Goal: Communication & Community: Answer question/provide support

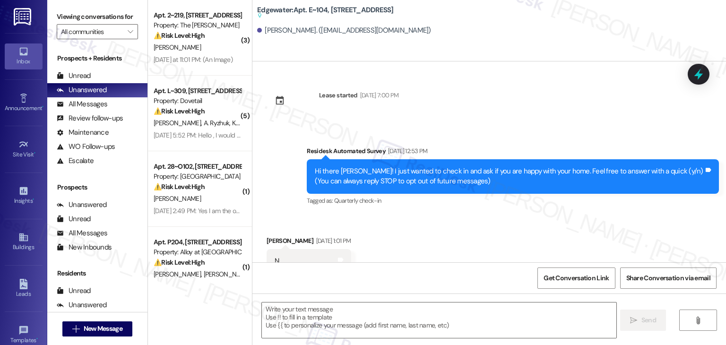
type textarea "Fetching suggested responses. Please feel free to read through the conversation…"
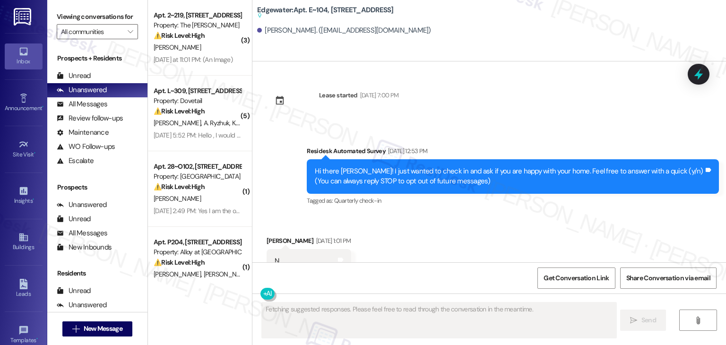
scroll to position [4348, 0]
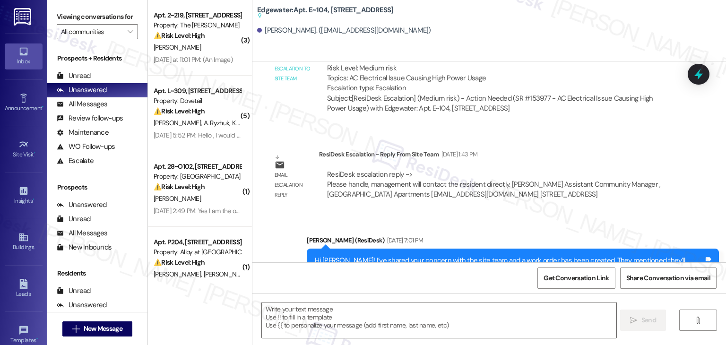
click at [609, 142] on div "Email escalation reply ResiDesk Escalation - Reply From Site Team Jul 10, 2025 …" at bounding box center [473, 178] width 426 height 72
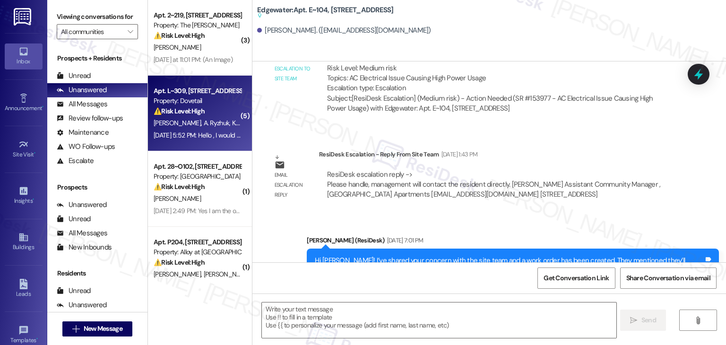
drag, startPoint x: 128, startPoint y: 30, endPoint x: 165, endPoint y: 80, distance: 62.4
click at [128, 30] on span "" at bounding box center [130, 31] width 9 height 15
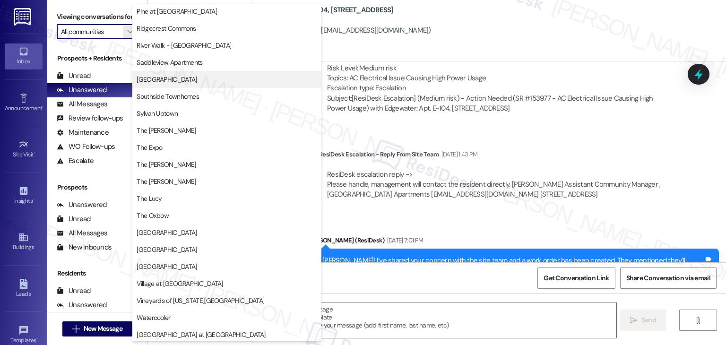
scroll to position [462, 0]
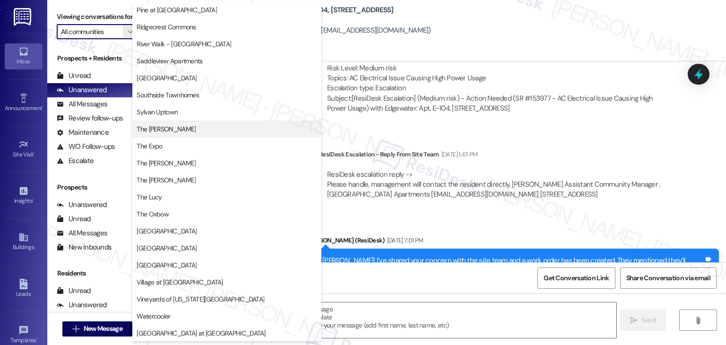
click at [165, 130] on span "The Clara" at bounding box center [227, 128] width 181 height 9
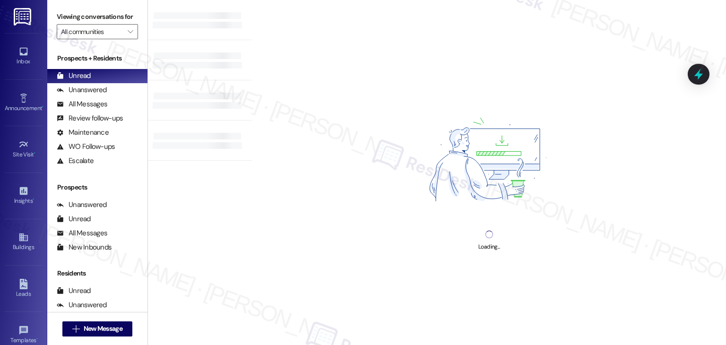
type input "The Clara"
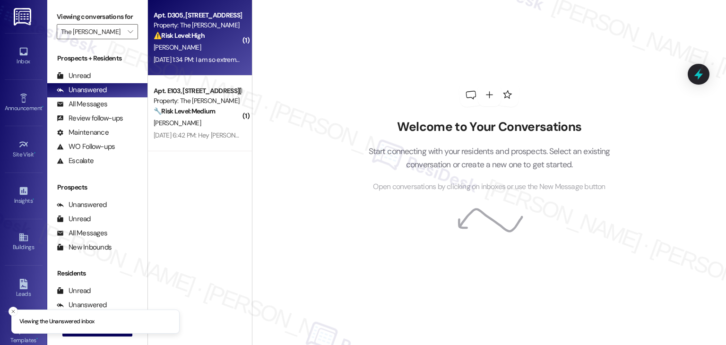
click at [220, 65] on div "Aug 15, 2025 at 1:34 PM: I am so extremely dissatisfied by the lack of parking …" at bounding box center [197, 60] width 89 height 12
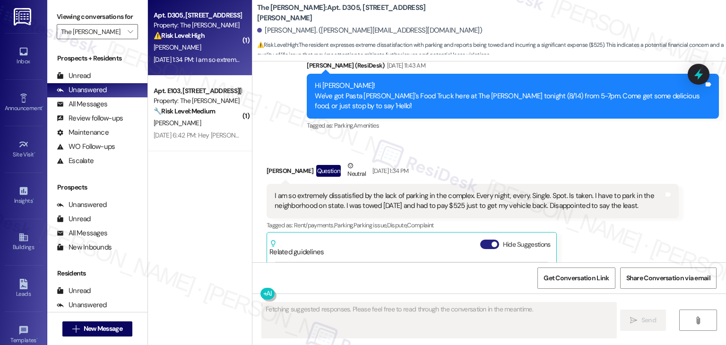
click at [482, 240] on button "Hide Suggestions" at bounding box center [489, 244] width 19 height 9
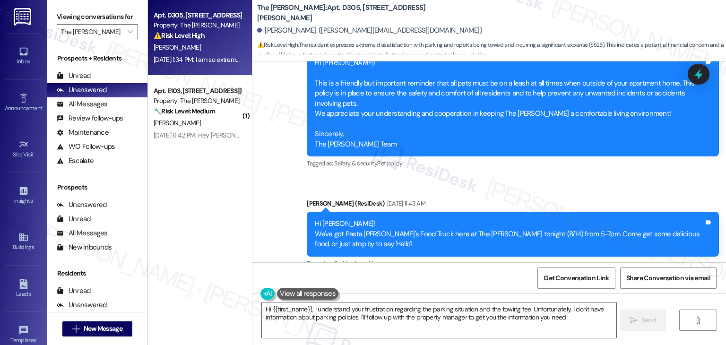
type textarea "Hi {{first_name}}, I understand your frustration regarding the parking situatio…"
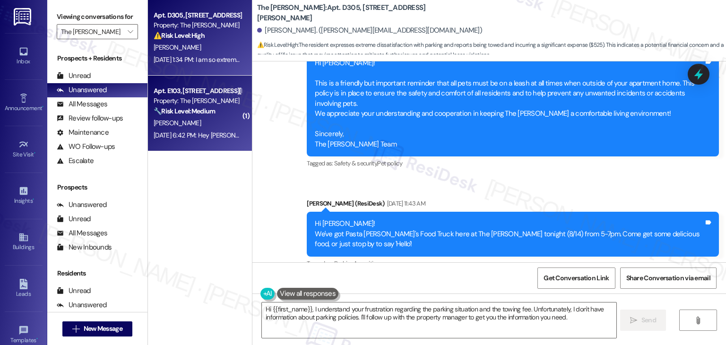
click at [198, 123] on div "M. Lennon" at bounding box center [197, 123] width 89 height 12
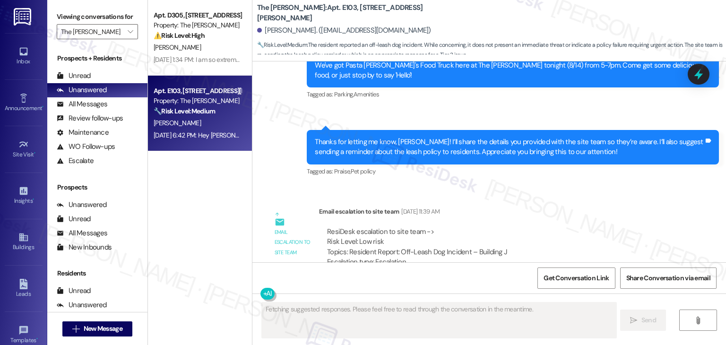
scroll to position [32081, 0]
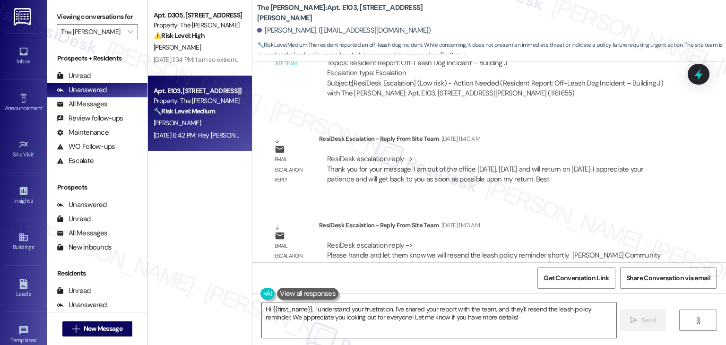
click at [393, 314] on textarea "Hi {{first_name}}, I understand your frustration. I've shared your report with …" at bounding box center [439, 320] width 354 height 35
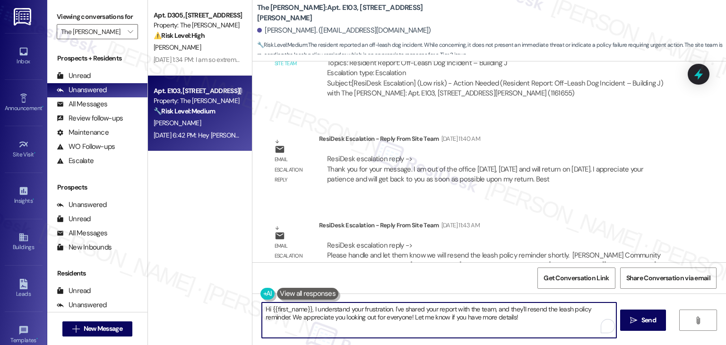
paste textarea "! A friendly reminder about our community garden boxes: These boxes are planted…"
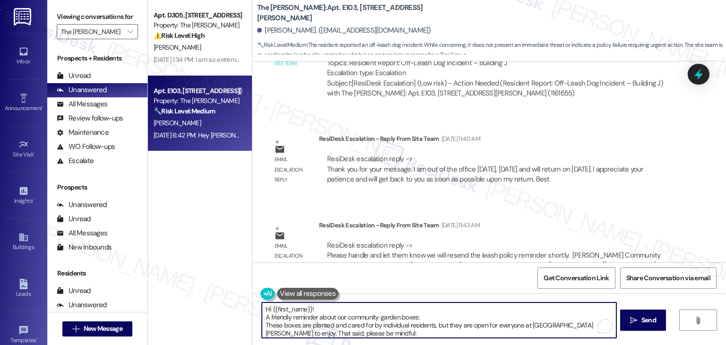
scroll to position [40, 0]
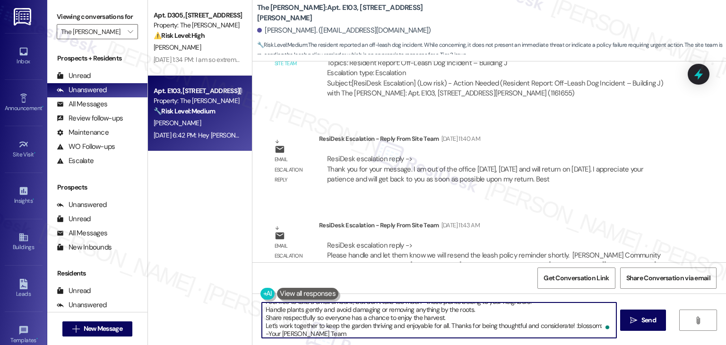
drag, startPoint x: 596, startPoint y: 324, endPoint x: 569, endPoint y: 324, distance: 27.4
click at [569, 324] on textarea "Hi {{first_name}}! A friendly reminder about our community garden boxes: These …" at bounding box center [439, 320] width 354 height 35
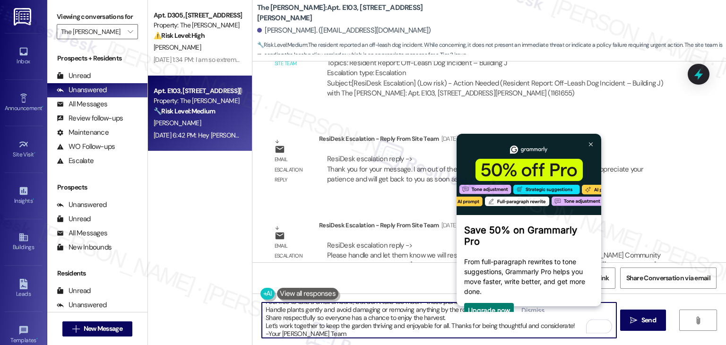
scroll to position [0, 0]
click at [591, 142] on img at bounding box center [591, 144] width 4 height 4
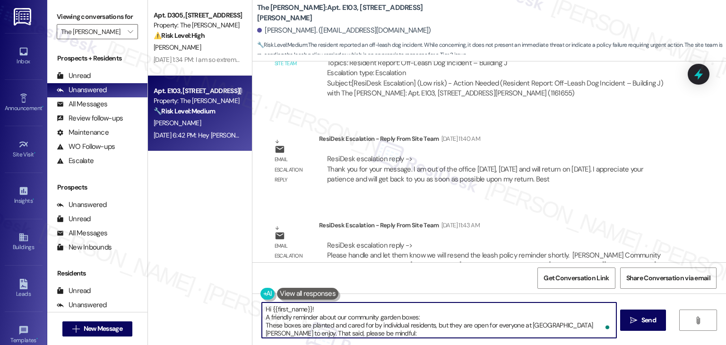
click at [262, 333] on textarea "Hi {{first_name}}! A friendly reminder about our community garden boxes: These …" at bounding box center [439, 320] width 354 height 35
type textarea "Hi {{first_name}}! A friendly reminder about our community garden boxes: These …"
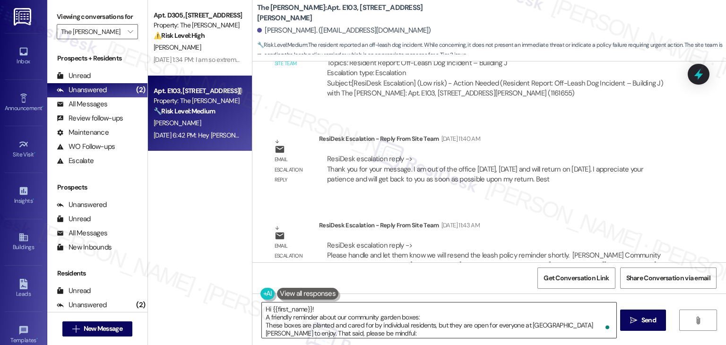
click at [484, 328] on textarea "Hi {{first_name}}! A friendly reminder about our community garden boxes: These …" at bounding box center [439, 320] width 354 height 35
click at [642, 318] on span "Send" at bounding box center [649, 320] width 15 height 10
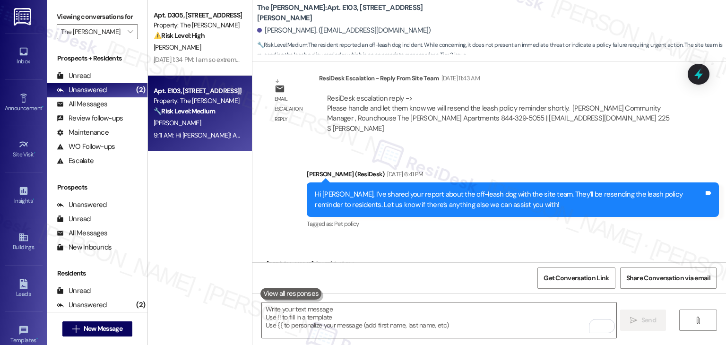
drag, startPoint x: 372, startPoint y: 245, endPoint x: 306, endPoint y: 173, distance: 97.1
copy div "A friendly reminder about our community garden boxes: These boxes are planted a…"
click at [17, 108] on div "Announcement •" at bounding box center [23, 108] width 47 height 9
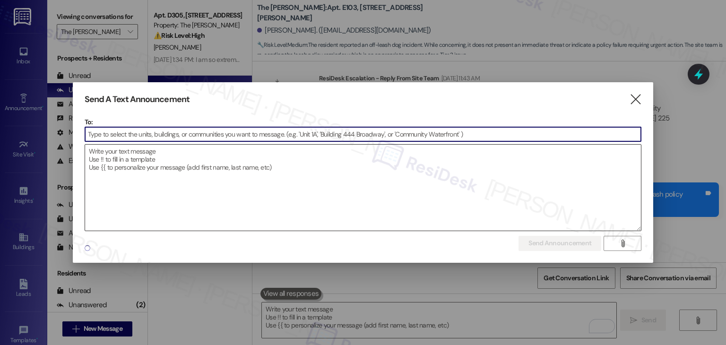
click at [133, 167] on textarea at bounding box center [363, 188] width 556 height 86
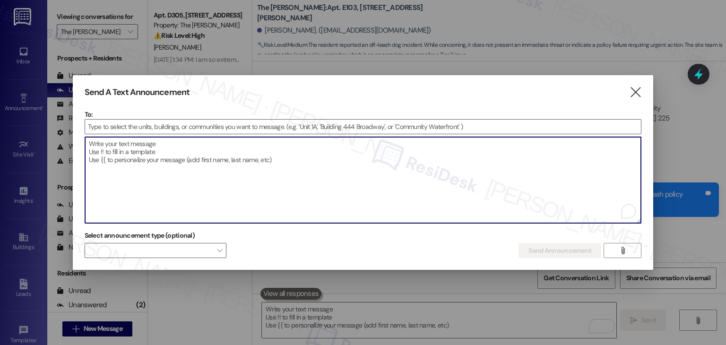
paste textarea "A friendly reminder about our community garden boxes: These boxes are planted a…"
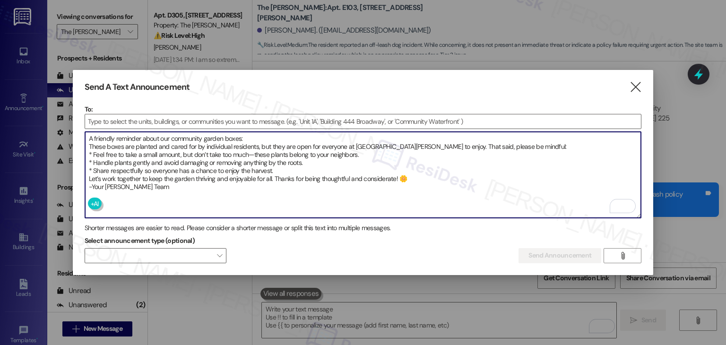
click at [89, 137] on textarea "A friendly reminder about our community garden boxes: These boxes are planted a…" at bounding box center [363, 175] width 556 height 86
paste textarea "Hi {{first_name}}!"
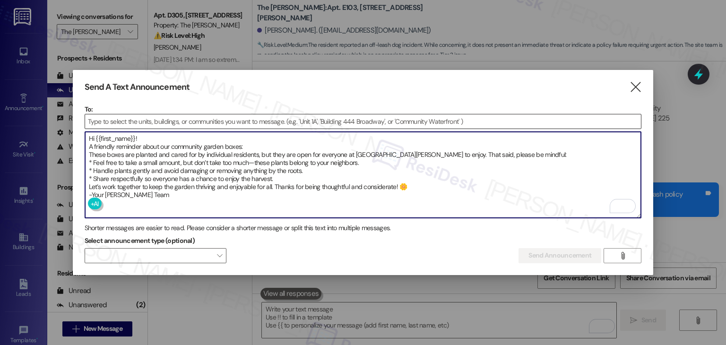
type textarea "Hi {{first_name}}! A friendly reminder about our community garden boxes: These …"
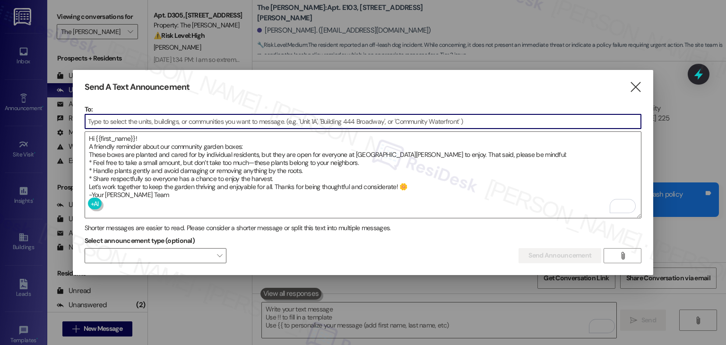
click at [123, 124] on input at bounding box center [363, 121] width 556 height 14
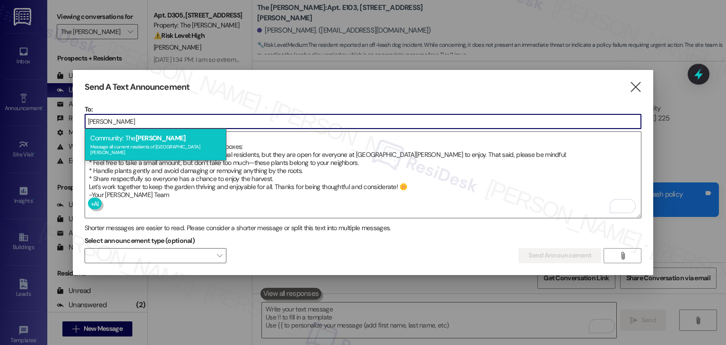
type input "clara"
click at [142, 141] on span "Clara" at bounding box center [161, 138] width 50 height 9
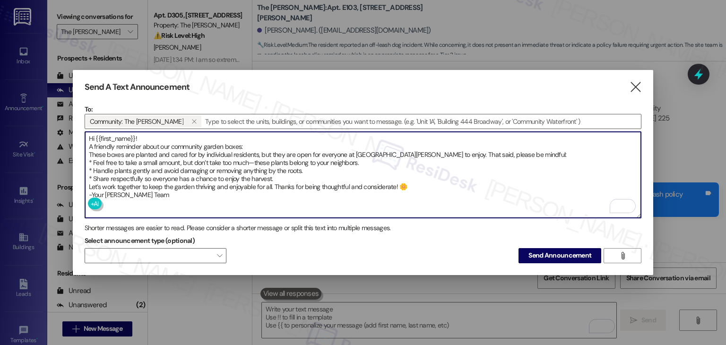
click at [171, 194] on textarea "Hi {{first_name}}! A friendly reminder about our community garden boxes: These …" at bounding box center [363, 175] width 556 height 86
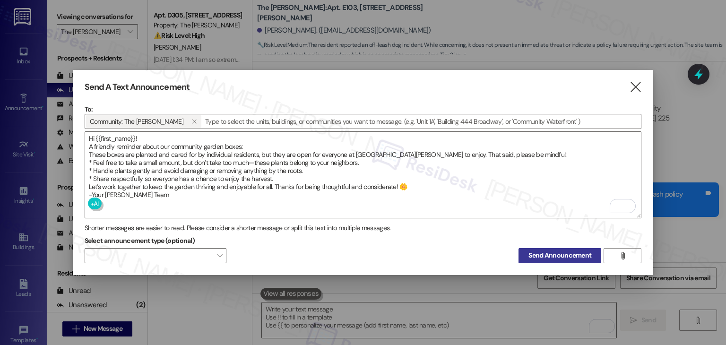
click at [535, 253] on span "Send Announcement" at bounding box center [560, 256] width 63 height 10
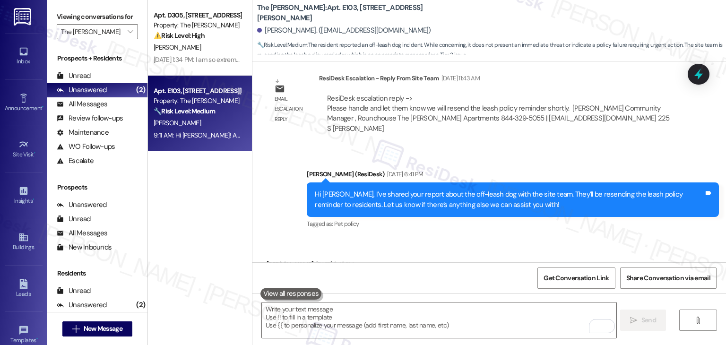
scroll to position [32294, 0]
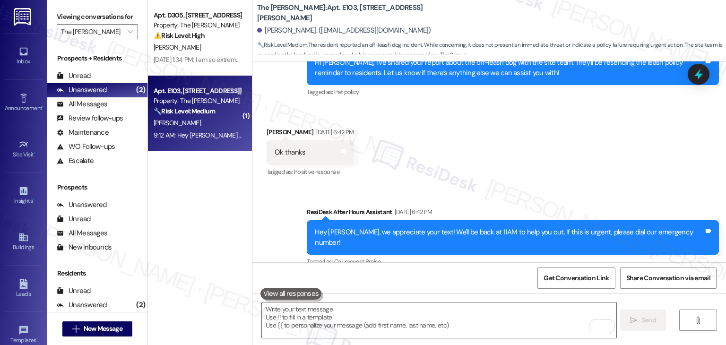
click at [92, 104] on div "All Messages" at bounding box center [82, 104] width 51 height 10
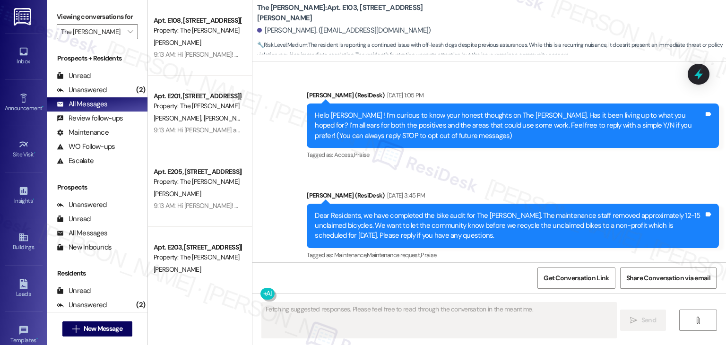
type textarea "Fetching suggested responses. Please feel free to read through the conversation…"
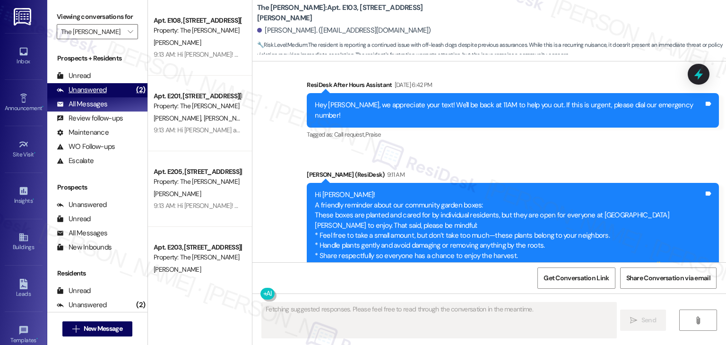
scroll to position [32487, 0]
click at [97, 89] on div "Unanswered" at bounding box center [82, 90] width 50 height 10
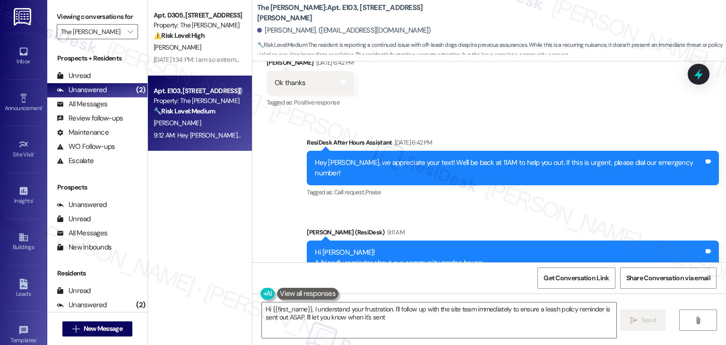
type textarea "Hi {{first_name}}, I understand your frustration. I'll follow up with the site …"
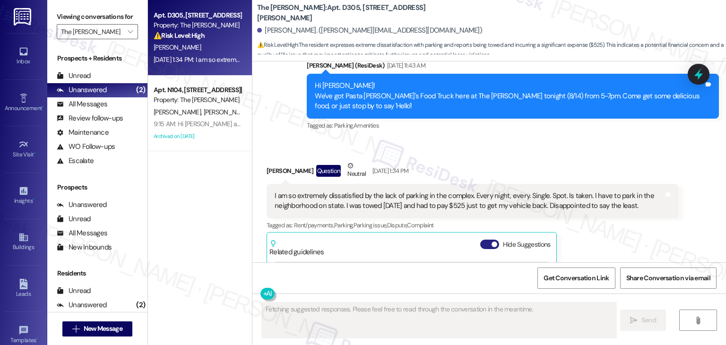
click at [480, 240] on button "Hide Suggestions" at bounding box center [489, 244] width 19 height 9
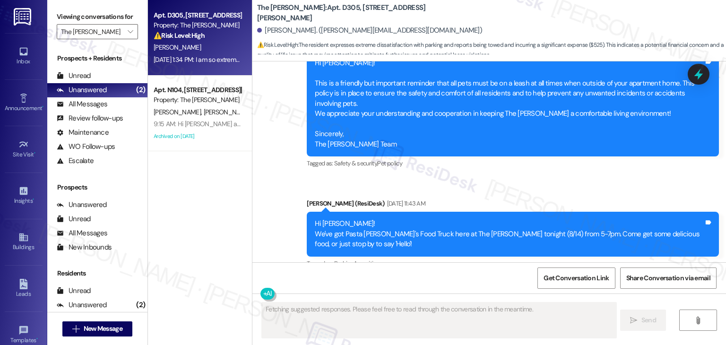
click at [572, 278] on div "Received via SMS Cesar Cortez Question Neutral Aug 15, 2025 at 1:34 PM I am so …" at bounding box center [489, 342] width 474 height 128
click at [572, 292] on div "Received via SMS Cesar Cortez Question Neutral Aug 15, 2025 at 1:34 PM I am so …" at bounding box center [473, 349] width 426 height 114
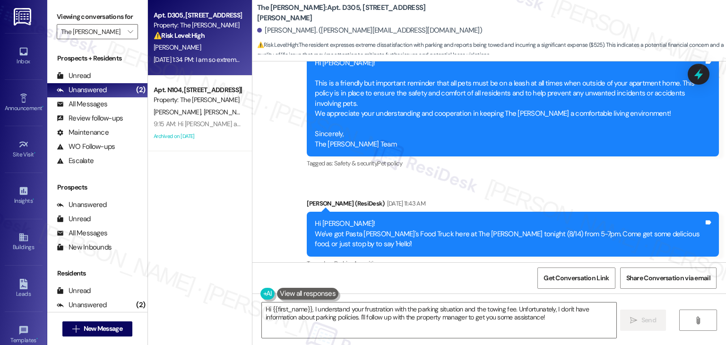
click at [521, 292] on div "Received via SMS Cesar Cortez Question Neutral Aug 15, 2025 at 1:34 PM I am so …" at bounding box center [473, 349] width 426 height 114
click at [525, 278] on div "Received via SMS Cesar Cortez Question Neutral Aug 15, 2025 at 1:34 PM I am so …" at bounding box center [489, 342] width 474 height 128
click at [444, 329] on div "I am so extremely dissatisfied by the lack of parking in the complex. Every nig…" at bounding box center [469, 339] width 389 height 20
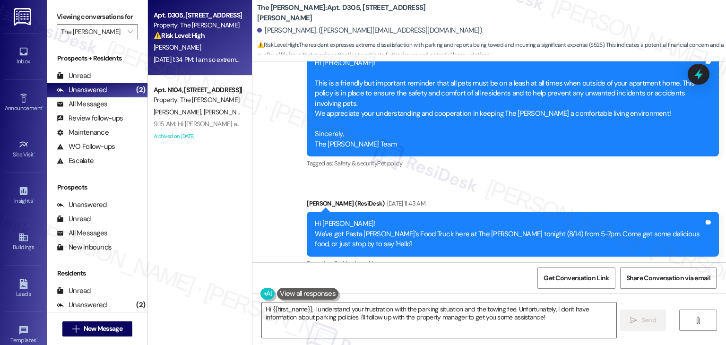
click at [444, 329] on div "I am so extremely dissatisfied by the lack of parking in the complex. Every nig…" at bounding box center [469, 339] width 389 height 20
copy div "I am so extremely dissatisfied by the lack of parking in the complex. Every nig…"
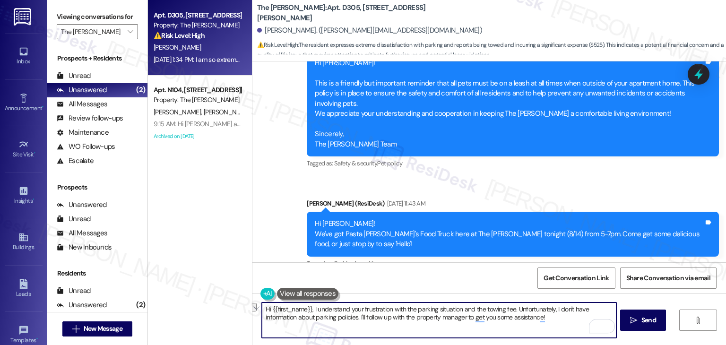
drag, startPoint x: 512, startPoint y: 309, endPoint x: 310, endPoint y: 309, distance: 202.8
click at [310, 309] on textarea "Hi {{first_name}}, I understand your frustration with the parking situation and…" at bounding box center [439, 320] width 354 height 35
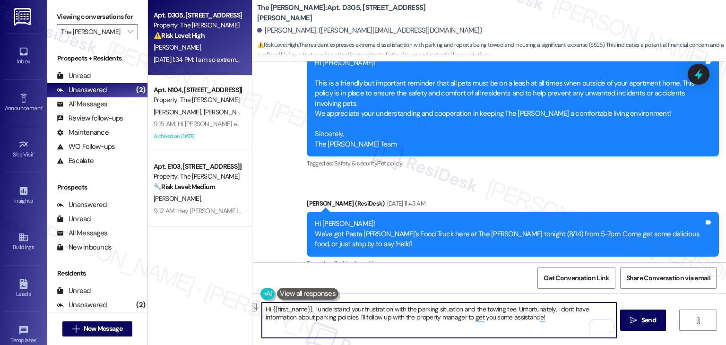
click at [362, 312] on textarea "Hi {{first_name}}, I understand your frustration with the parking situation and…" at bounding box center [439, 320] width 354 height 35
paste textarea "Cesar, I understand your frustration with the parking situation and the towing …"
type textarea "Hi Cesar, I understand your frustration with the parking situation and the towi…"
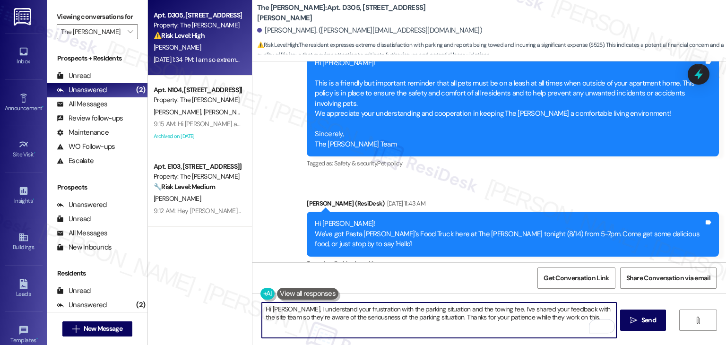
click at [390, 268] on div "Get Conversation Link Share Conversation via email" at bounding box center [489, 277] width 474 height 31
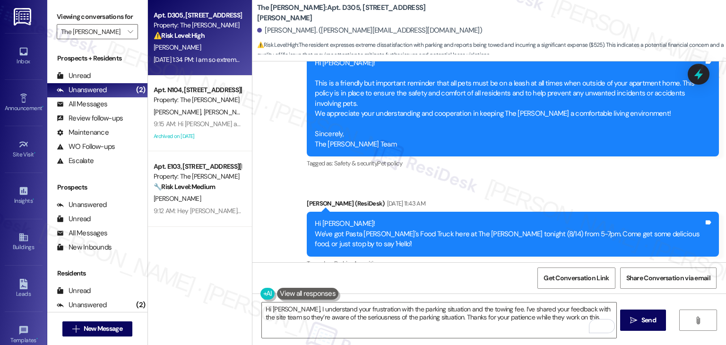
click at [477, 279] on div "Get Conversation Link Share Conversation via email" at bounding box center [489, 277] width 474 height 31
click at [412, 277] on div "Get Conversation Link Share Conversation via email" at bounding box center [489, 277] width 474 height 31
click at [645, 316] on span "Send" at bounding box center [649, 320] width 15 height 10
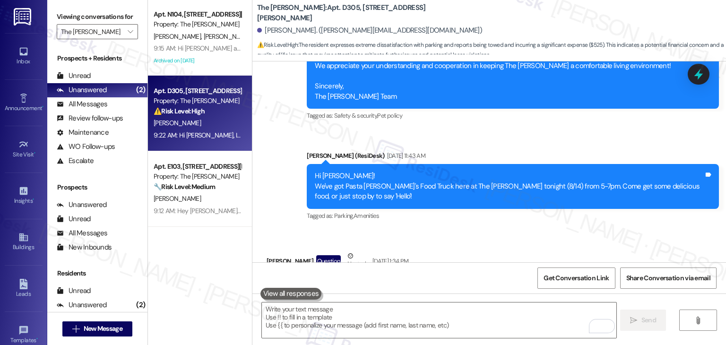
scroll to position [18742, 0]
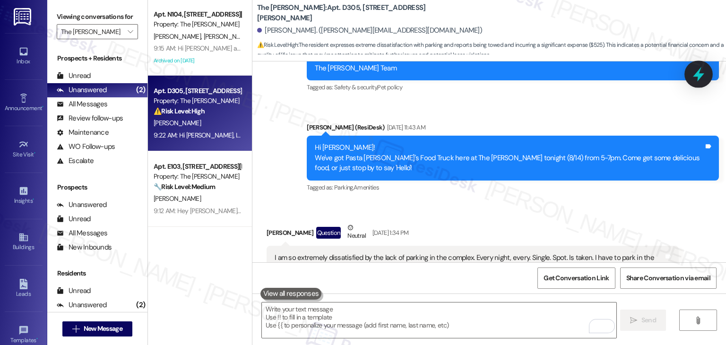
click at [705, 77] on icon at bounding box center [699, 74] width 16 height 16
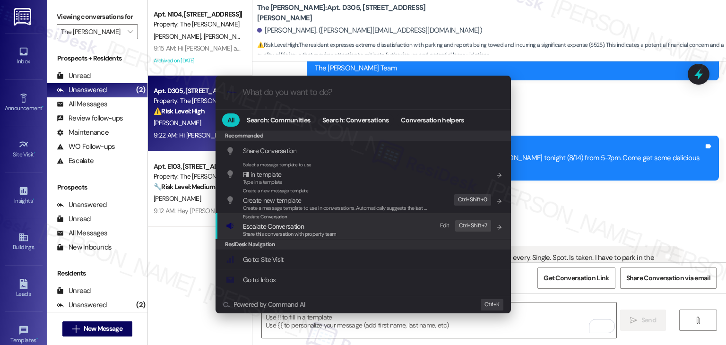
click at [283, 231] on span "Share this conversation with property team" at bounding box center [290, 234] width 94 height 7
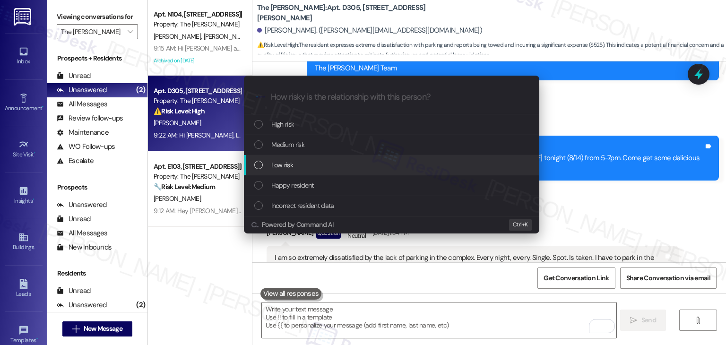
click at [256, 165] on div "List of options" at bounding box center [258, 165] width 9 height 9
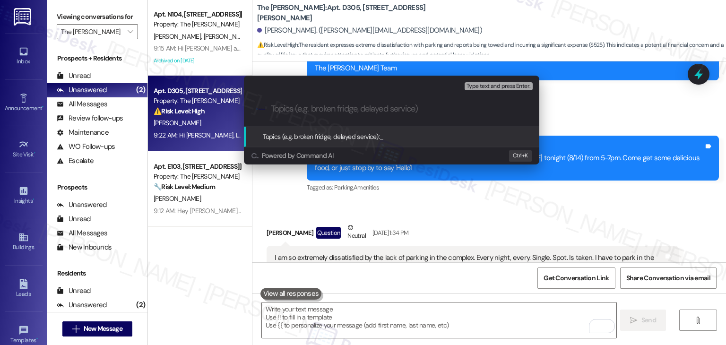
paste input "Resident Concern – Ongoing Parking Shortage & Towing Incident"
type input "Resident Concern – Ongoing Parking Shortage & Towing Incident"
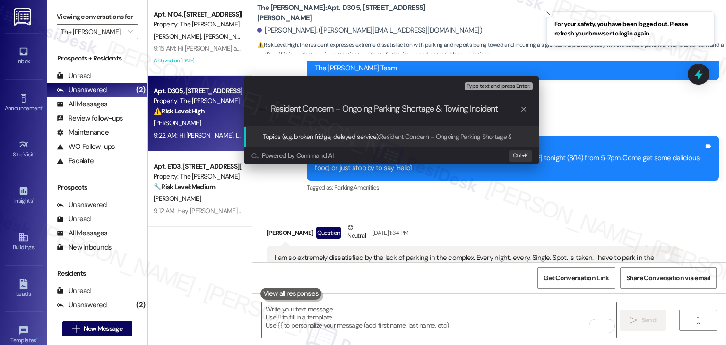
scroll to position [18666, 0]
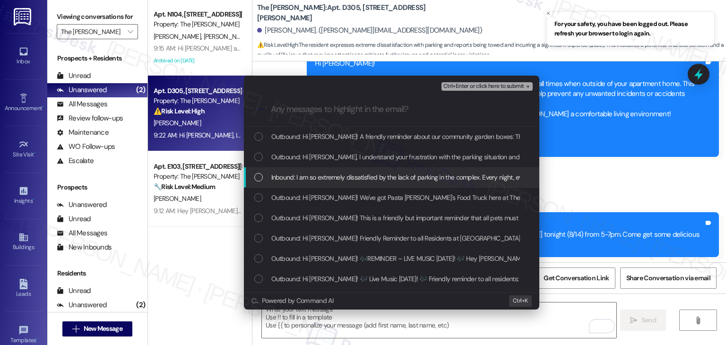
click at [255, 175] on div "List of options" at bounding box center [258, 177] width 9 height 9
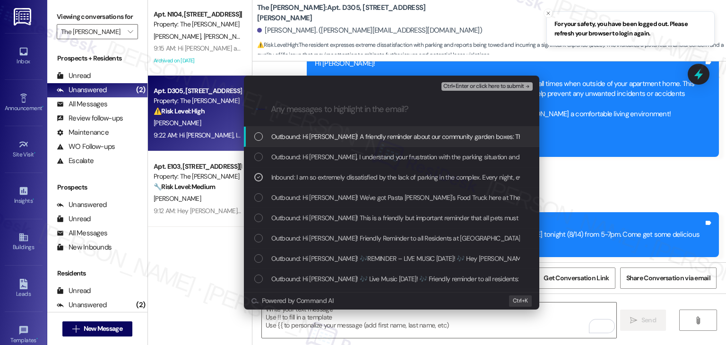
click at [477, 87] on span "Ctrl+Enter or click here to submit" at bounding box center [483, 86] width 81 height 7
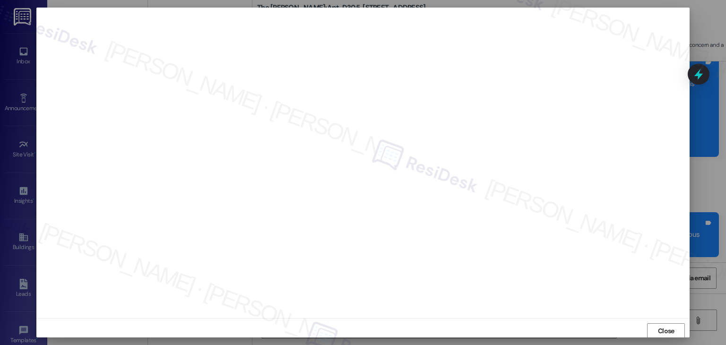
scroll to position [0, 0]
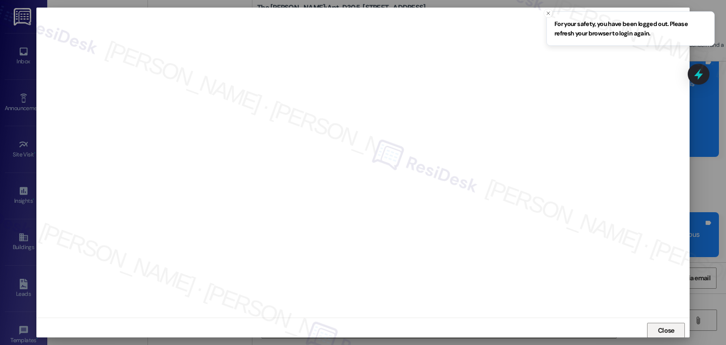
click at [656, 330] on span "Close" at bounding box center [666, 331] width 20 height 10
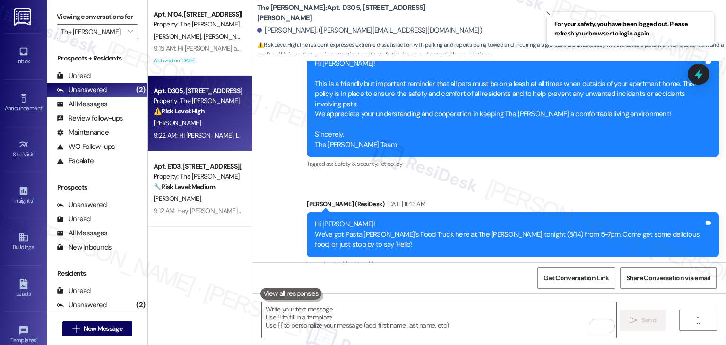
click at [656, 278] on div "Received via SMS Cesar Cortez Question Neutral Aug 15, 2025 at 1:34 PM I am so …" at bounding box center [489, 342] width 474 height 128
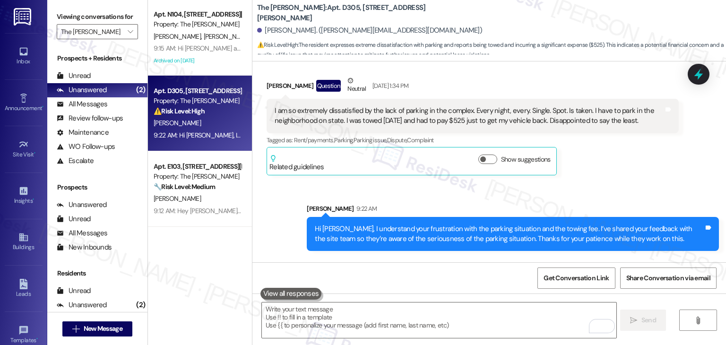
scroll to position [18842, 0]
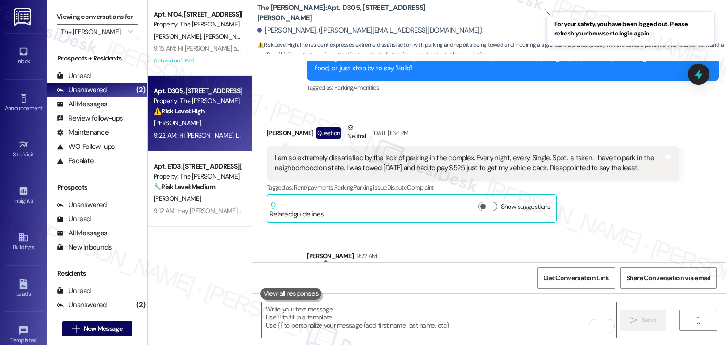
click at [626, 327] on div "Sarah 9:22 AM" at bounding box center [513, 333] width 412 height 13
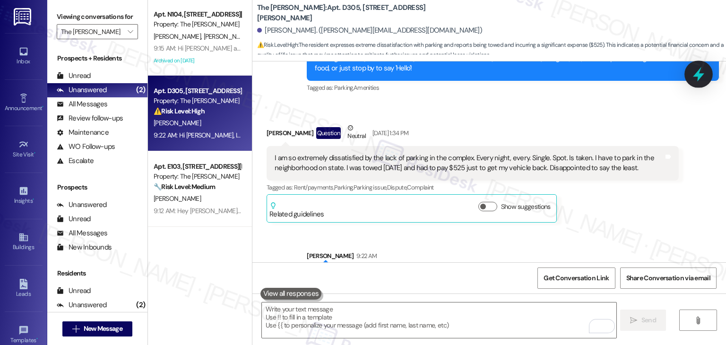
click at [702, 74] on icon at bounding box center [698, 74] width 11 height 15
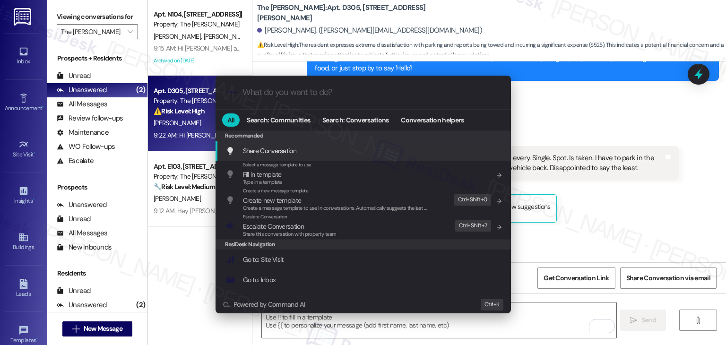
click at [287, 231] on span "Share this conversation with property team" at bounding box center [290, 234] width 94 height 7
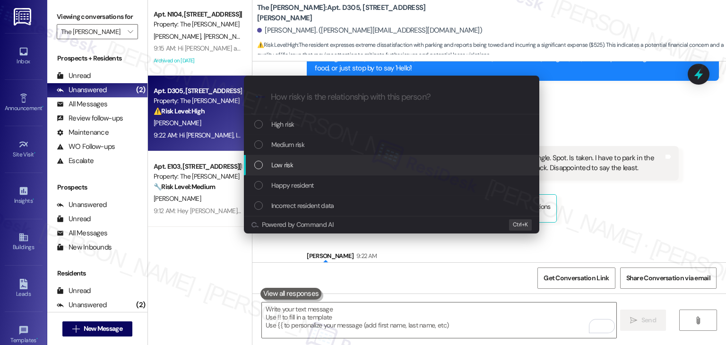
click at [259, 165] on div "List of options" at bounding box center [258, 165] width 9 height 9
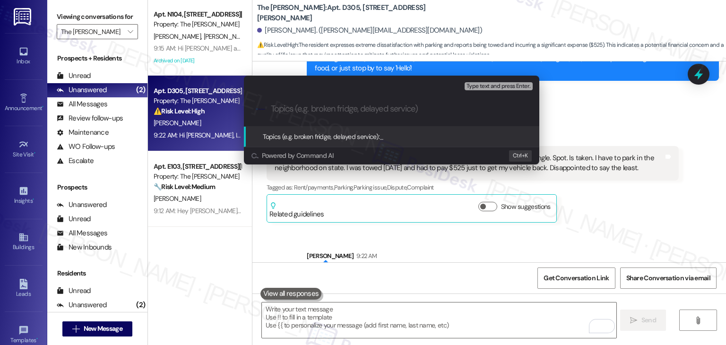
paste input "Resident Concern – Ongoing Parking Shortage & Towing Incident"
type input "Resident Concern – Ongoing Parking Shortage & Towing Incident"
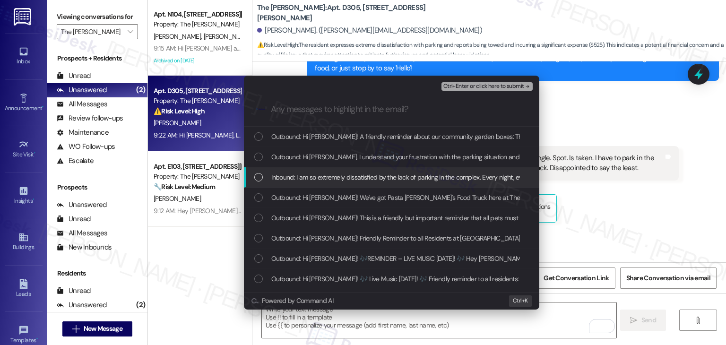
click at [256, 177] on div "List of options" at bounding box center [258, 177] width 9 height 9
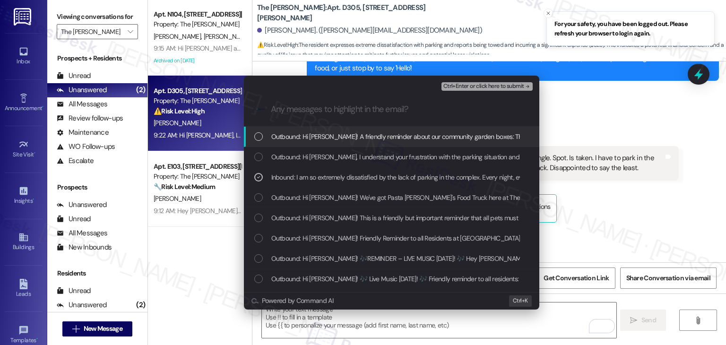
click at [495, 90] on button "Ctrl+Enter or click here to submit" at bounding box center [487, 86] width 91 height 9
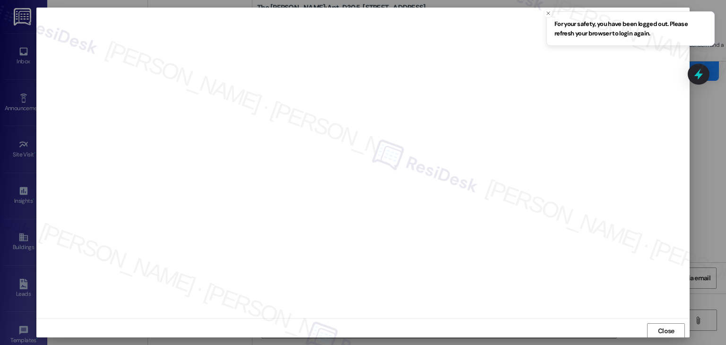
scroll to position [0, 0]
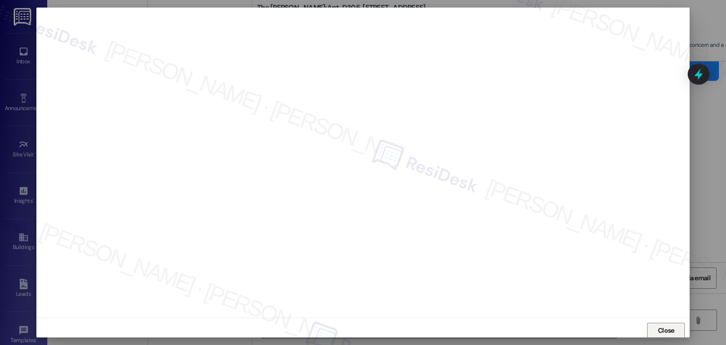
click at [662, 327] on span "Close" at bounding box center [666, 331] width 17 height 10
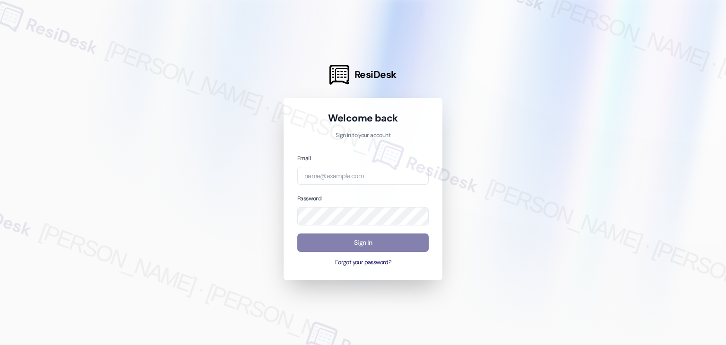
type input "automated-surveys-roundhouse-resen.four@roundhouse.com"
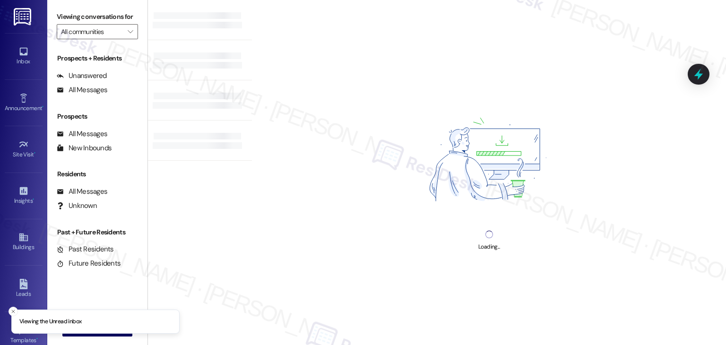
type input "The Clara"
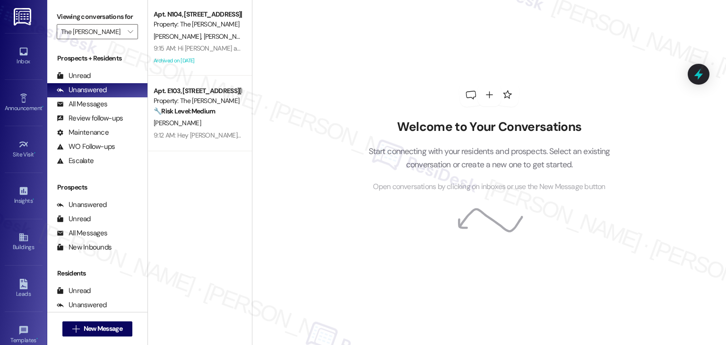
click at [316, 86] on div "Welcome to Your Conversations Start connecting with your residents and prospect…" at bounding box center [489, 172] width 474 height 345
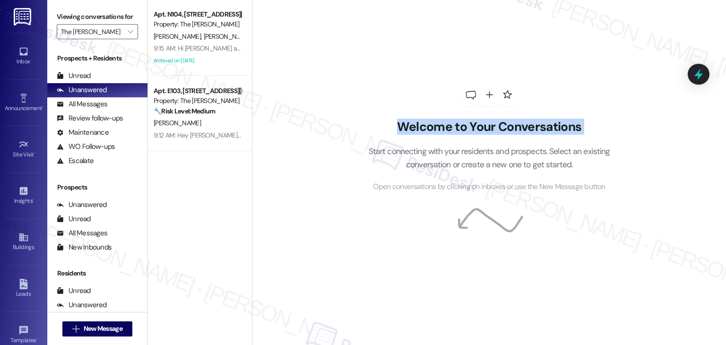
click at [316, 86] on div "Welcome to Your Conversations Start connecting with your residents and prospect…" at bounding box center [489, 172] width 474 height 345
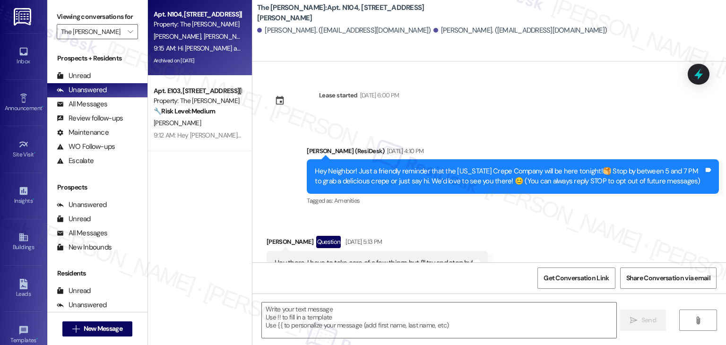
scroll to position [8016, 0]
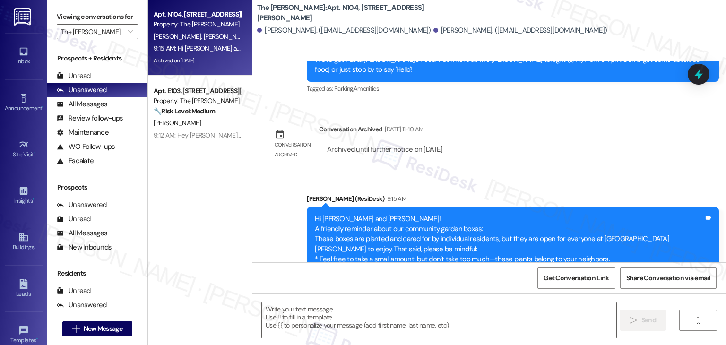
type textarea "Fetching suggested responses. Please feel free to read through the conversation…"
click at [539, 86] on div "Lease started Feb 25, 2025 at 6:00 PM Announcement, sent via SMS Dottie (ResiDe…" at bounding box center [489, 161] width 474 height 201
click at [705, 71] on icon at bounding box center [699, 74] width 16 height 16
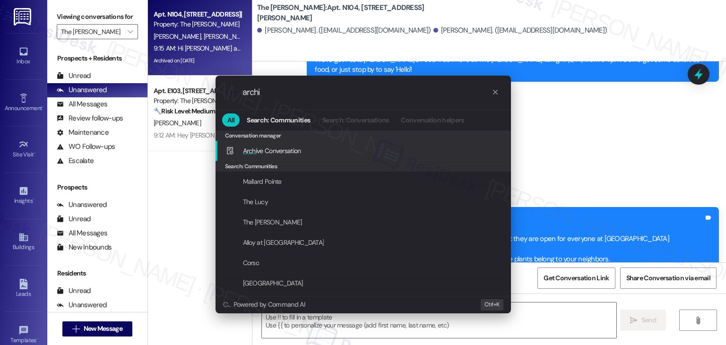
type input "archi"
click at [318, 148] on div "Archi ve Conversation Add shortcut" at bounding box center [364, 151] width 277 height 10
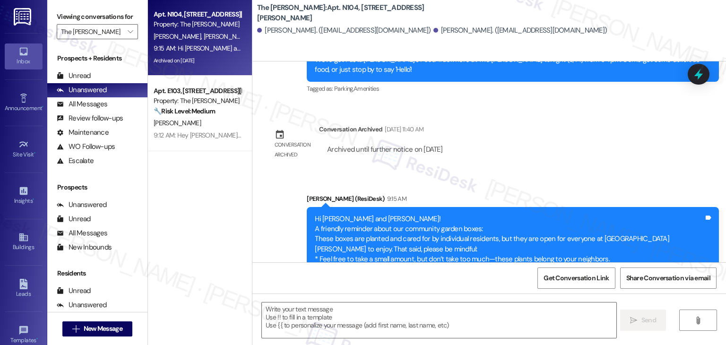
click at [25, 58] on div "Inbox" at bounding box center [23, 61] width 47 height 9
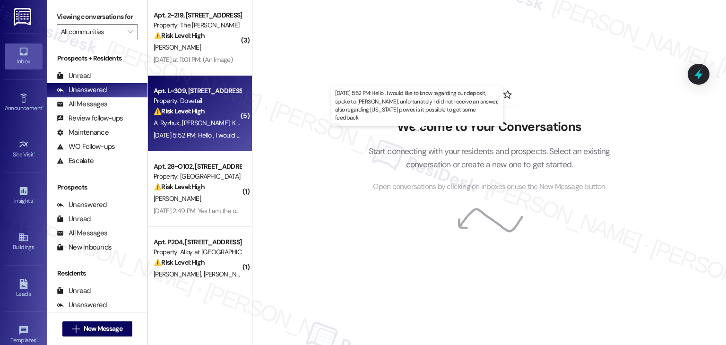
click at [200, 139] on div "Aug 15, 2025 at 5:52 PM: Hello , I would like to know regarding our deposit, I …" at bounding box center [434, 135] width 560 height 9
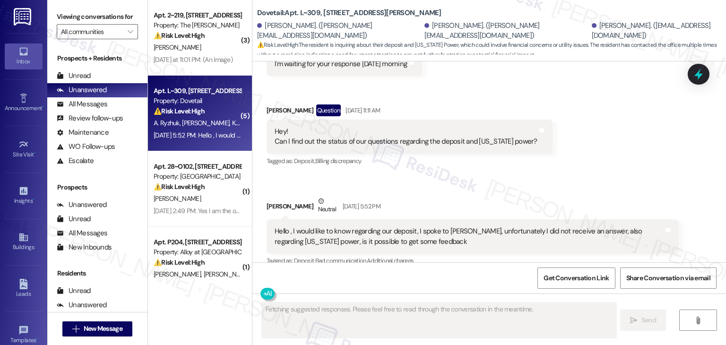
scroll to position [3948, 0]
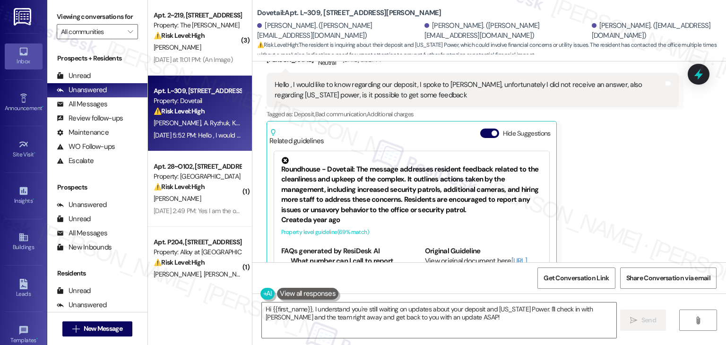
click at [650, 200] on div "Karyna Yarmoshyk Neutral Aug 15, 2025 at 5:52 PM Hello , I would like to know r…" at bounding box center [473, 169] width 412 height 238
click at [649, 199] on div "Karyna Yarmoshyk Neutral Aug 15, 2025 at 5:52 PM Hello , I would like to know r…" at bounding box center [473, 169] width 412 height 238
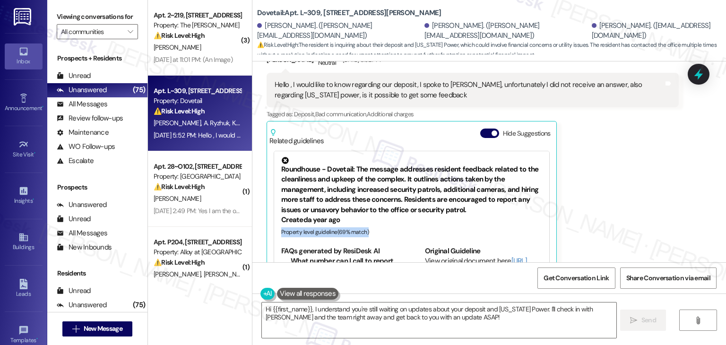
click at [649, 199] on div "Karyna Yarmoshyk Neutral Aug 15, 2025 at 5:52 PM Hello , I would like to know r…" at bounding box center [473, 169] width 412 height 238
click at [648, 199] on div "Karyna Yarmoshyk Neutral Aug 15, 2025 at 5:52 PM Hello , I would like to know r…" at bounding box center [473, 169] width 412 height 238
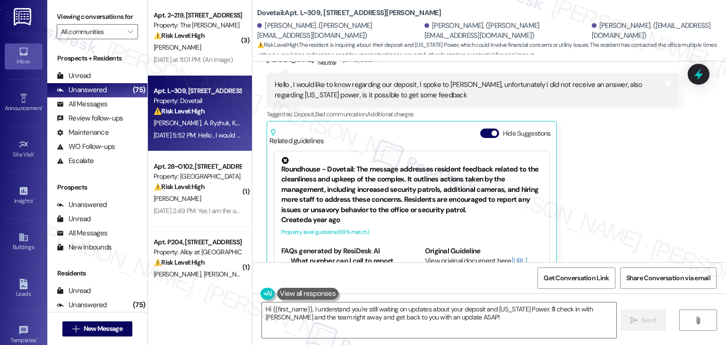
click at [648, 199] on div "Karyna Yarmoshyk Neutral Aug 15, 2025 at 5:52 PM Hello , I would like to know r…" at bounding box center [473, 169] width 412 height 238
click at [480, 129] on button "Hide Suggestions" at bounding box center [489, 133] width 19 height 9
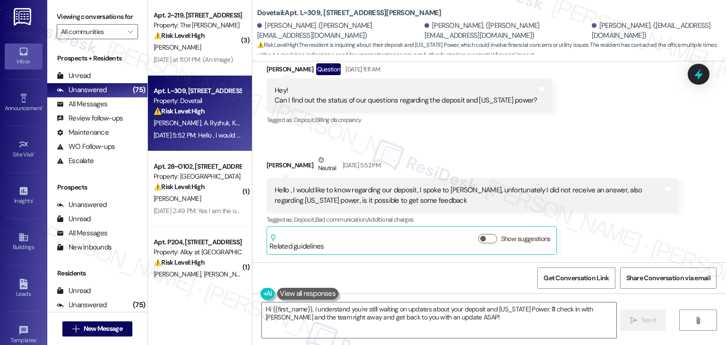
scroll to position [3810, 0]
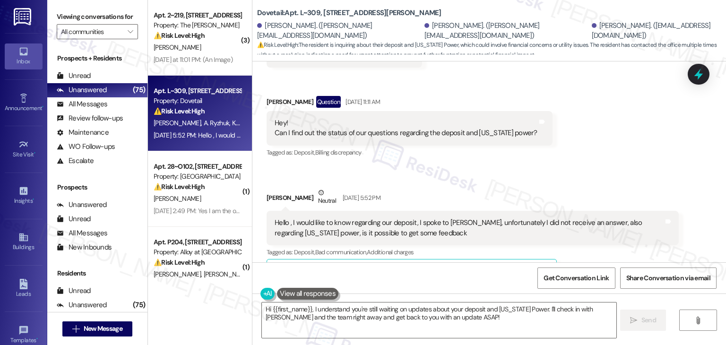
click at [588, 124] on div "Received via SMS Alina Ryzhuk Aug 13, 2025 at 6:59 PM I'm waiting for your resp…" at bounding box center [489, 152] width 474 height 286
click at [586, 123] on div "Received via SMS Alina Ryzhuk Aug 13, 2025 at 6:59 PM I'm waiting for your resp…" at bounding box center [489, 152] width 474 height 286
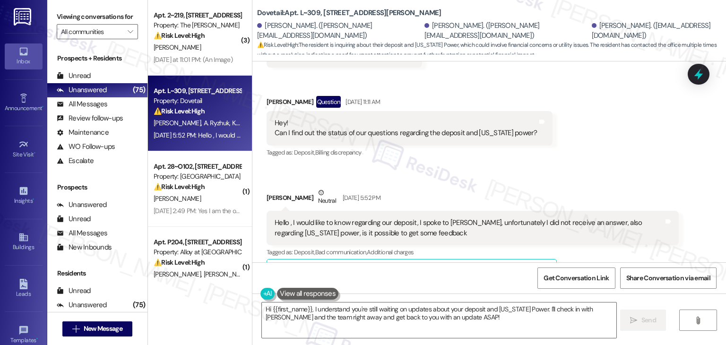
click at [586, 123] on div "Received via SMS Alina Ryzhuk Aug 13, 2025 at 6:59 PM I'm waiting for your resp…" at bounding box center [489, 152] width 474 height 286
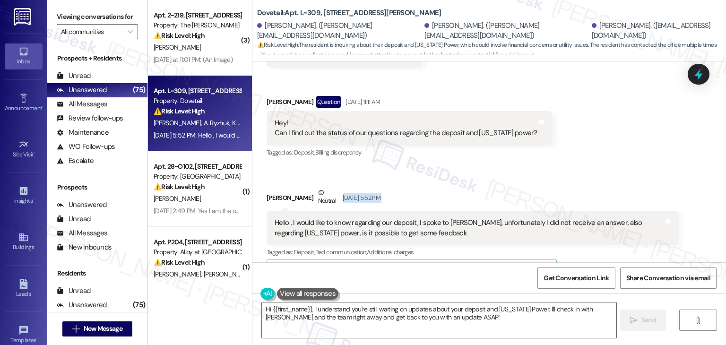
click at [586, 123] on div "Received via SMS Alina Ryzhuk Aug 13, 2025 at 6:59 PM I'm waiting for your resp…" at bounding box center [489, 152] width 474 height 286
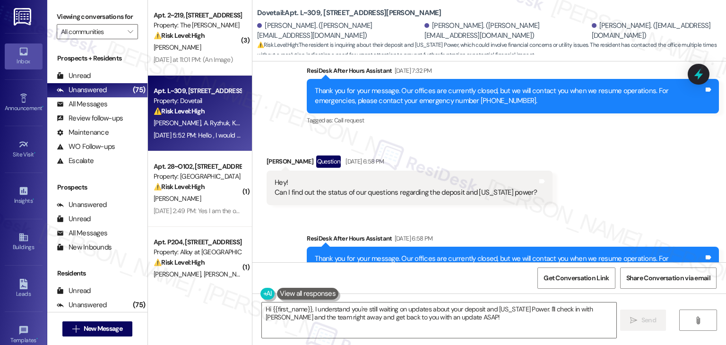
scroll to position [3479, 0]
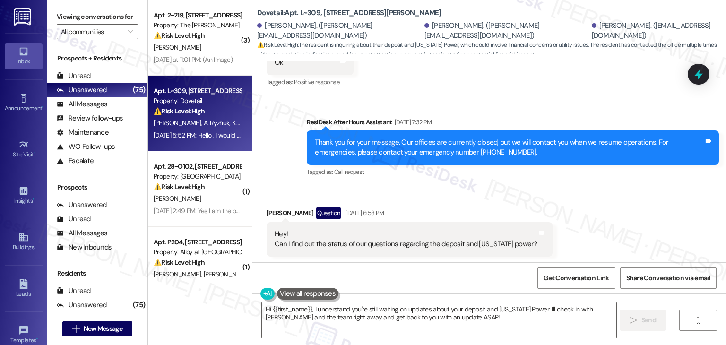
click at [593, 186] on div "Received via SMS Alina Ryzhuk Question Aug 13, 2025 at 6:58 PM Hey! Can I find …" at bounding box center [489, 225] width 474 height 78
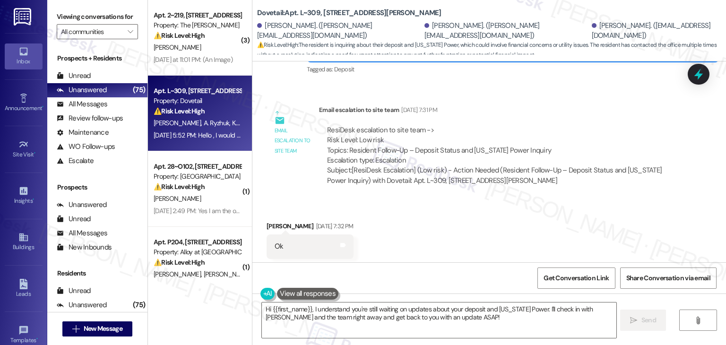
scroll to position [3289, 0]
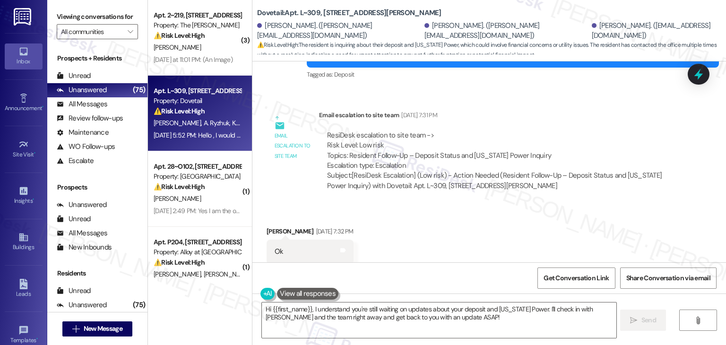
click at [588, 205] on div "Received via SMS Alina Ryzhuk Aug 11, 2025 at 7:32 PM Ok Tags and notes Tagged …" at bounding box center [489, 245] width 474 height 80
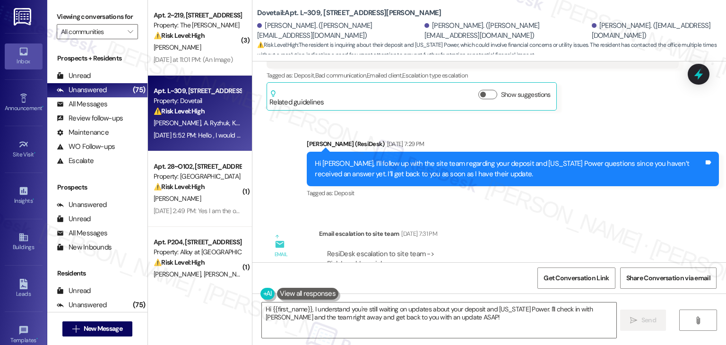
scroll to position [3148, 0]
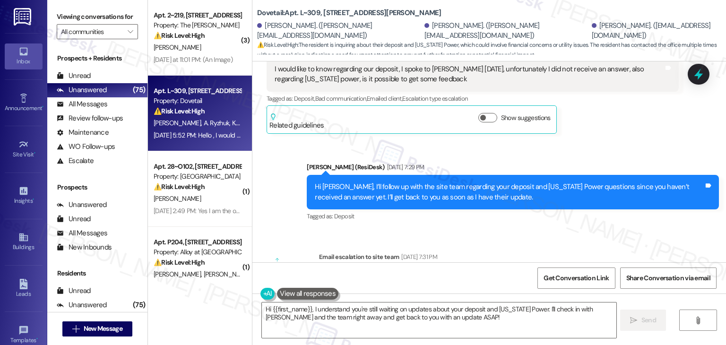
click at [562, 245] on div "Email escalation to site team Email escalation to site team Aug 11, 2025 at 7:3…" at bounding box center [473, 296] width 426 height 102
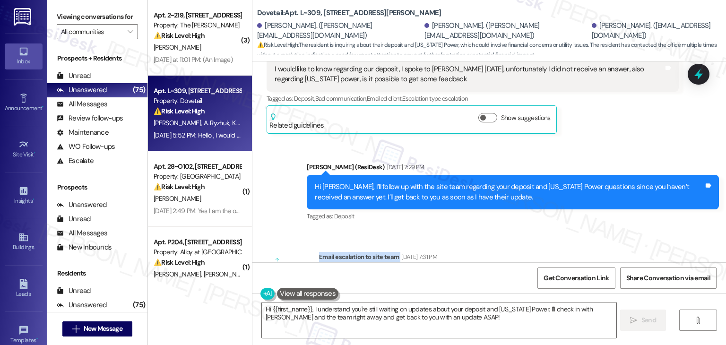
click at [562, 245] on div "Email escalation to site team Email escalation to site team Aug 11, 2025 at 7:3…" at bounding box center [473, 296] width 426 height 102
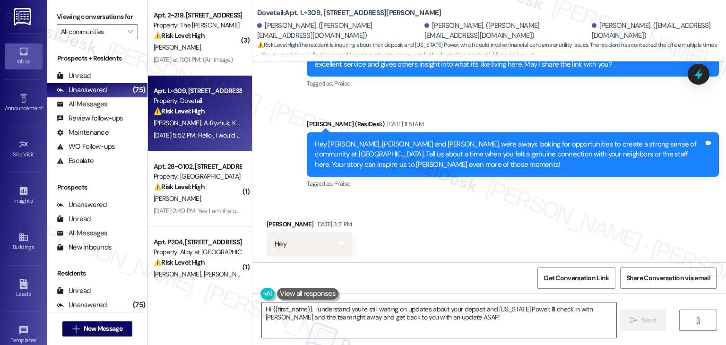
scroll to position [2911, 0]
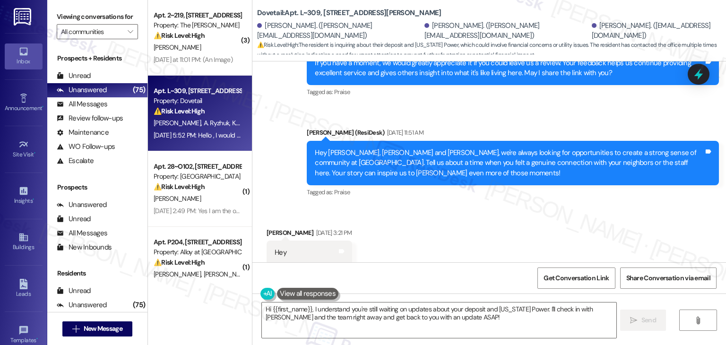
click at [590, 226] on div "Received via SMS Alina Ryzhuk Aug 11, 2025 at 3:21 PM Hey Tags and notes Receiv…" at bounding box center [489, 292] width 474 height 171
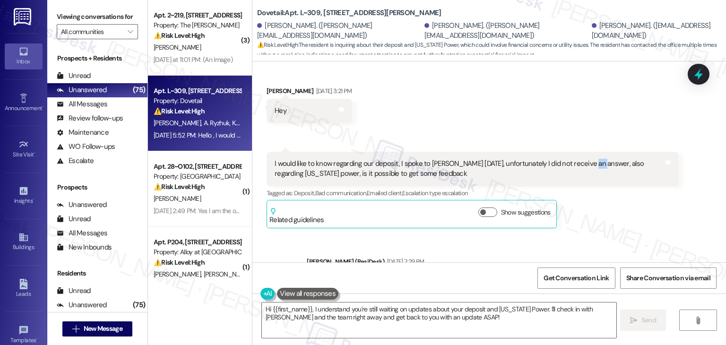
scroll to position [3100, 0]
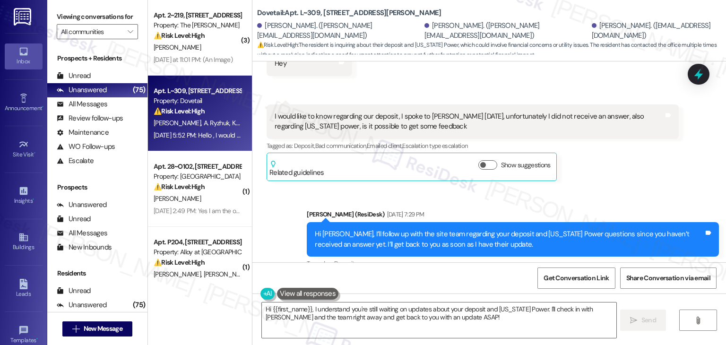
click at [613, 188] on div "Sent via SMS Dottie (ResiDesk) Aug 11, 2025 at 7:29 PM Hi Alina, I’ll follow up…" at bounding box center [489, 233] width 474 height 90
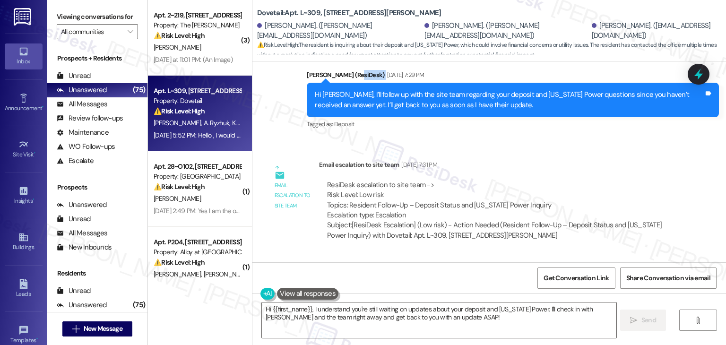
scroll to position [3289, 0]
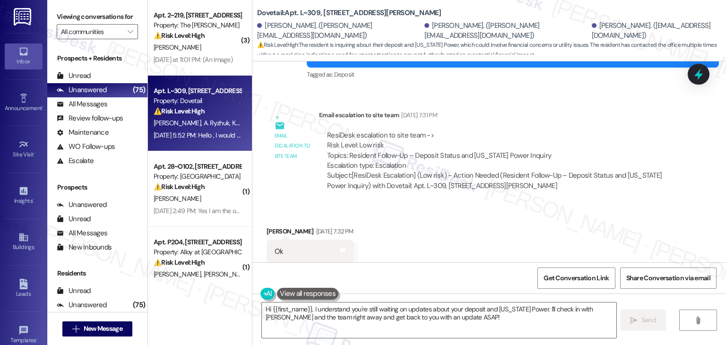
click at [614, 205] on div "Received via SMS Alina Ryzhuk Aug 11, 2025 at 7:32 PM Ok Tags and notes Tagged …" at bounding box center [489, 245] width 474 height 80
click at [506, 209] on div "Received via SMS Alina Ryzhuk Aug 11, 2025 at 7:32 PM Ok Tags and notes Tagged …" at bounding box center [489, 245] width 474 height 80
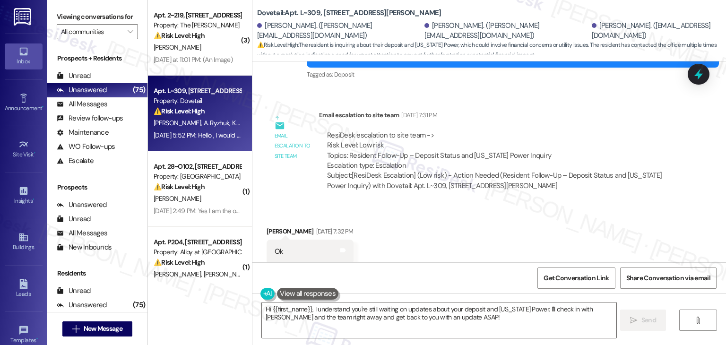
click at [506, 209] on div "Received via SMS Alina Ryzhuk Aug 11, 2025 at 7:32 PM Ok Tags and notes Tagged …" at bounding box center [489, 245] width 474 height 80
click at [526, 216] on div "Received via SMS Alina Ryzhuk Aug 11, 2025 at 7:32 PM Ok Tags and notes Tagged …" at bounding box center [489, 245] width 474 height 80
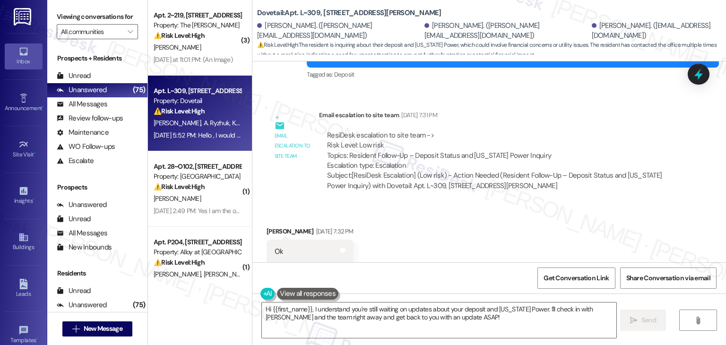
click at [526, 216] on div "Received via SMS Alina Ryzhuk Aug 11, 2025 at 7:32 PM Ok Tags and notes Tagged …" at bounding box center [489, 245] width 474 height 80
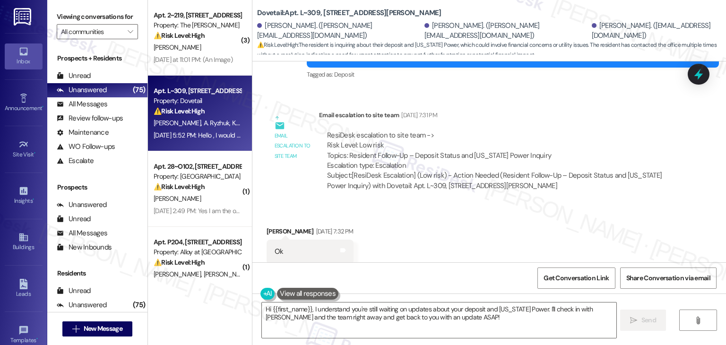
click at [526, 216] on div "Received via SMS Alina Ryzhuk Aug 11, 2025 at 7:32 PM Ok Tags and notes Tagged …" at bounding box center [489, 245] width 474 height 80
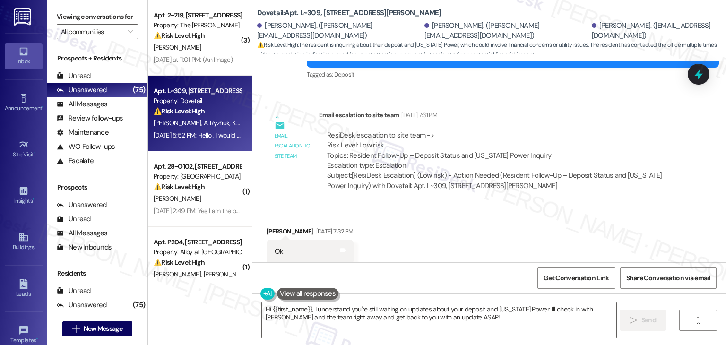
click at [528, 209] on div "Received via SMS Alina Ryzhuk Aug 11, 2025 at 7:32 PM Ok Tags and notes Tagged …" at bounding box center [489, 245] width 474 height 80
click at [528, 208] on div "Received via SMS Alina Ryzhuk Aug 11, 2025 at 7:32 PM Ok Tags and notes Tagged …" at bounding box center [489, 245] width 474 height 80
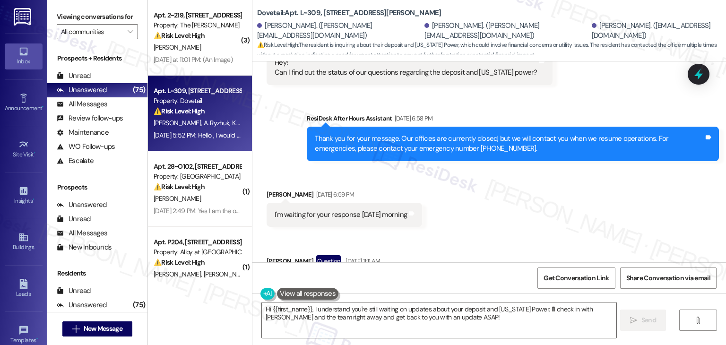
scroll to position [3810, 0]
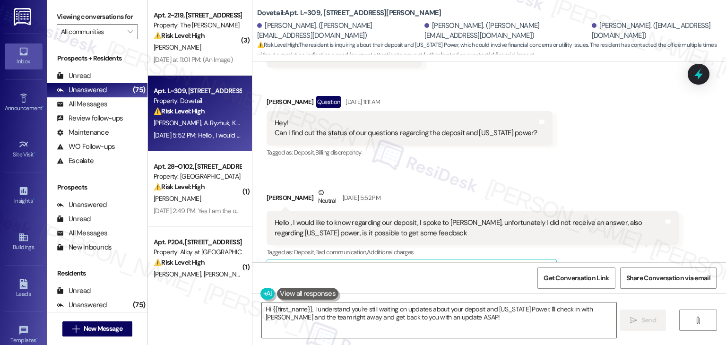
click at [639, 142] on div "Received via SMS Alina Ryzhuk Aug 13, 2025 at 6:59 PM I'm waiting for your resp…" at bounding box center [489, 152] width 474 height 286
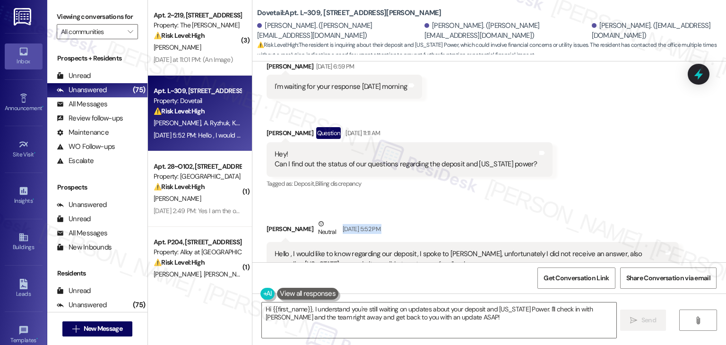
scroll to position [3762, 0]
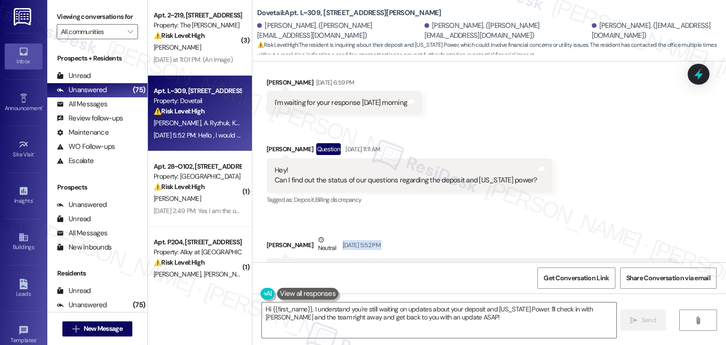
click at [620, 150] on div "Received via SMS Alina Ryzhuk Aug 13, 2025 at 6:59 PM I'm waiting for your resp…" at bounding box center [489, 199] width 474 height 286
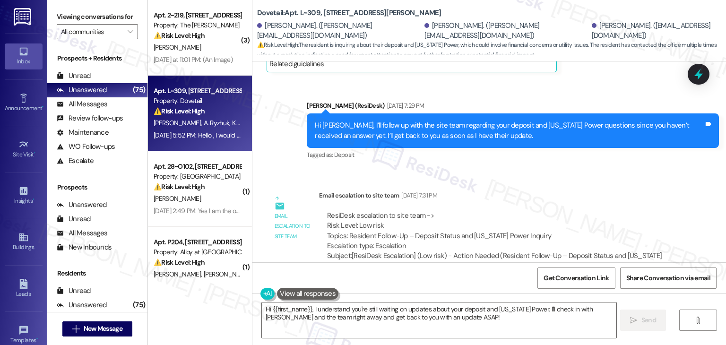
scroll to position [3195, 0]
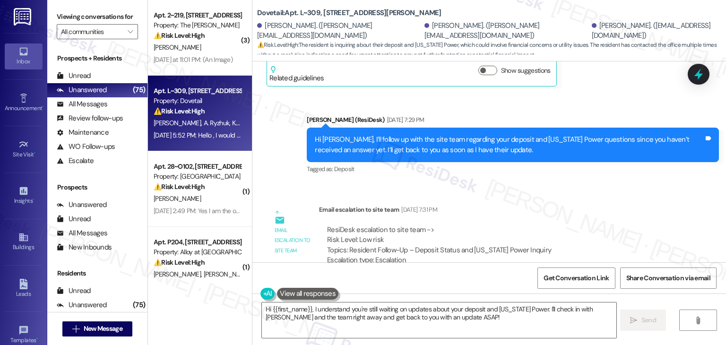
click at [412, 135] on div "Hi Alina, I’ll follow up with the site team regarding your deposit and Idaho Po…" at bounding box center [509, 145] width 389 height 20
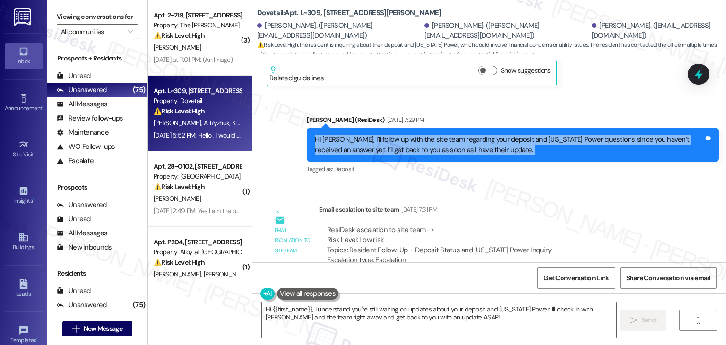
click at [412, 135] on div "Hi Alina, I’ll follow up with the site team regarding your deposit and Idaho Po…" at bounding box center [509, 145] width 389 height 20
copy div "Hi Alina, I’ll follow up with the site team regarding your deposit and Idaho Po…"
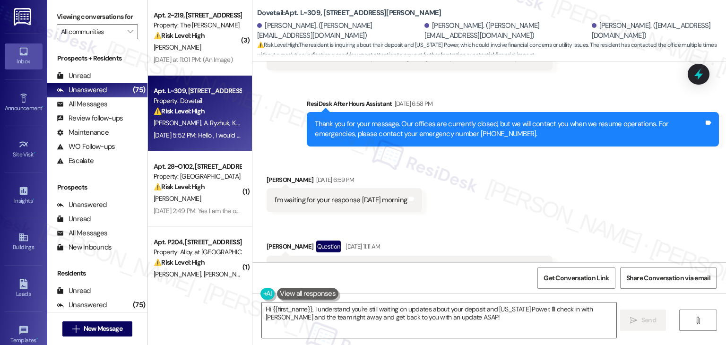
scroll to position [3715, 0]
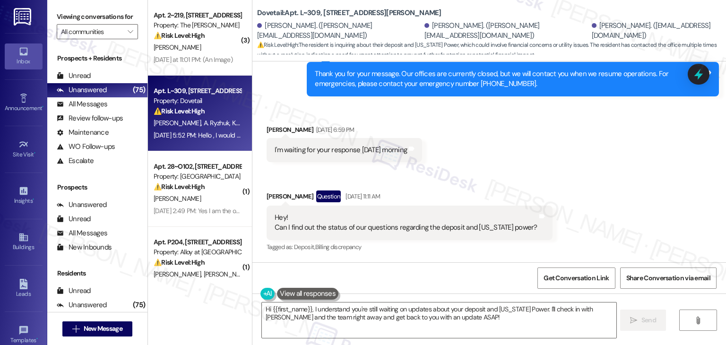
click at [585, 185] on div "Received via SMS Alina Ryzhuk Aug 13, 2025 at 6:59 PM I'm waiting for your resp…" at bounding box center [489, 247] width 474 height 286
click at [586, 186] on div "Received via SMS Alina Ryzhuk Aug 13, 2025 at 6:59 PM I'm waiting for your resp…" at bounding box center [489, 247] width 474 height 286
click at [404, 213] on div "Hey! Can I find out the status of our questions regarding the deposit and Idaho…" at bounding box center [406, 223] width 263 height 20
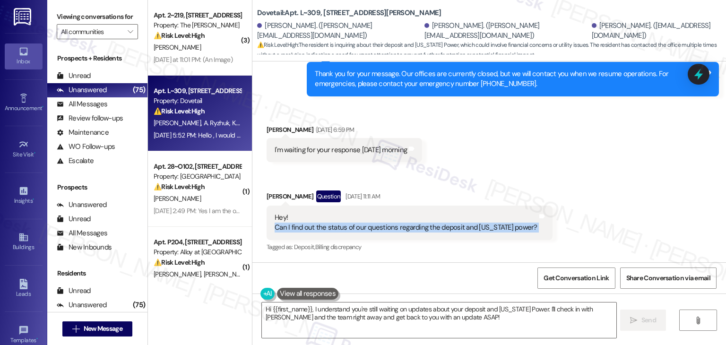
click at [404, 213] on div "Hey! Can I find out the status of our questions regarding the deposit and Idaho…" at bounding box center [406, 223] width 263 height 20
copy div "Can I find out the status of our questions regarding the deposit and Idaho powe…"
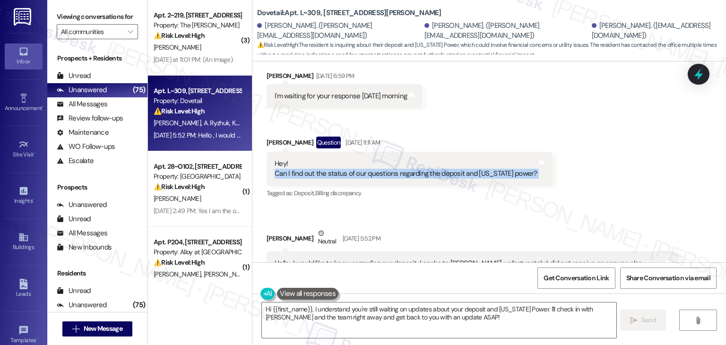
scroll to position [3810, 0]
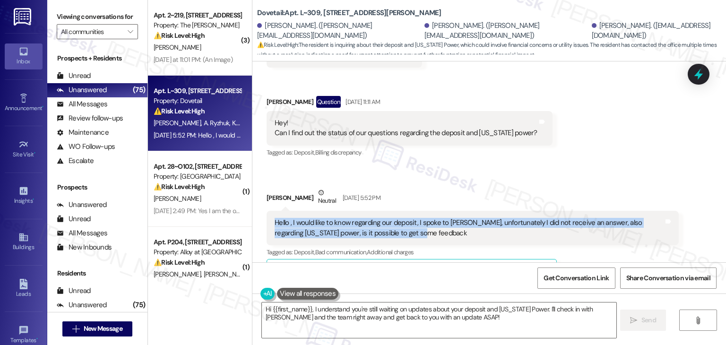
drag, startPoint x: 405, startPoint y: 205, endPoint x: 265, endPoint y: 193, distance: 140.9
click at [267, 211] on div "Hello , I would like to know regarding our deposit, I spoke to Vanessa, unfortu…" at bounding box center [473, 228] width 412 height 35
copy div "Hello , I would like to know regarding our deposit, I spoke to Vanessa, unfortu…"
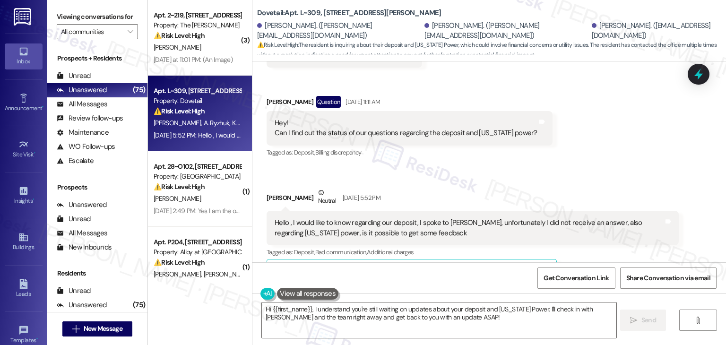
click at [564, 131] on div "Received via SMS Alina Ryzhuk Aug 13, 2025 at 6:59 PM I'm waiting for your resp…" at bounding box center [489, 152] width 474 height 286
click at [268, 188] on div "Karyna Yarmoshyk Neutral Aug 15, 2025 at 5:52 PM" at bounding box center [473, 199] width 412 height 23
copy div "Karyna"
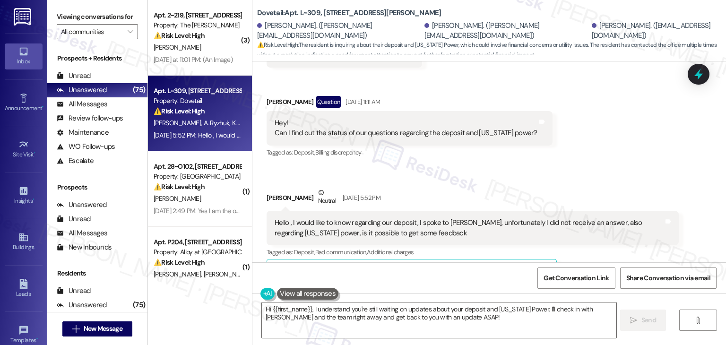
click at [578, 110] on div "Received via SMS Alina Ryzhuk Aug 13, 2025 at 6:59 PM I'm waiting for your resp…" at bounding box center [489, 152] width 474 height 286
click at [561, 135] on div "Received via SMS Alina Ryzhuk Aug 13, 2025 at 6:59 PM I'm waiting for your resp…" at bounding box center [489, 152] width 474 height 286
click at [609, 127] on div "Received via SMS Alina Ryzhuk Aug 13, 2025 at 6:59 PM I'm waiting for your resp…" at bounding box center [489, 152] width 474 height 286
click at [606, 122] on div "Received via SMS Alina Ryzhuk Aug 13, 2025 at 6:59 PM I'm waiting for your resp…" at bounding box center [489, 152] width 474 height 286
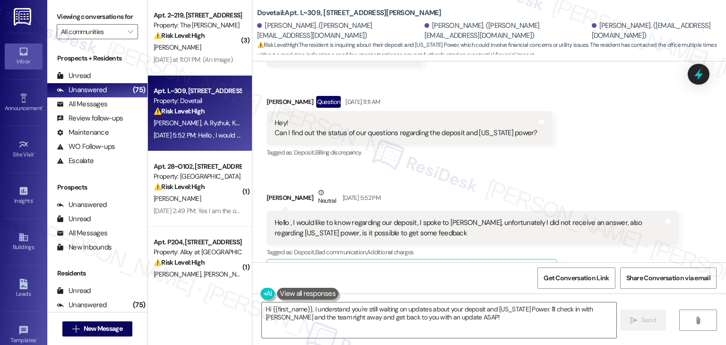
click at [606, 122] on div "Received via SMS Alina Ryzhuk Aug 13, 2025 at 6:59 PM I'm waiting for your resp…" at bounding box center [489, 152] width 474 height 286
click at [594, 131] on div "Received via SMS Alina Ryzhuk Aug 13, 2025 at 6:59 PM I'm waiting for your resp…" at bounding box center [489, 152] width 474 height 286
click at [391, 316] on textarea "Hi {{first_name}}, I understand you're still waiting on updates about your depo…" at bounding box center [439, 320] width 354 height 35
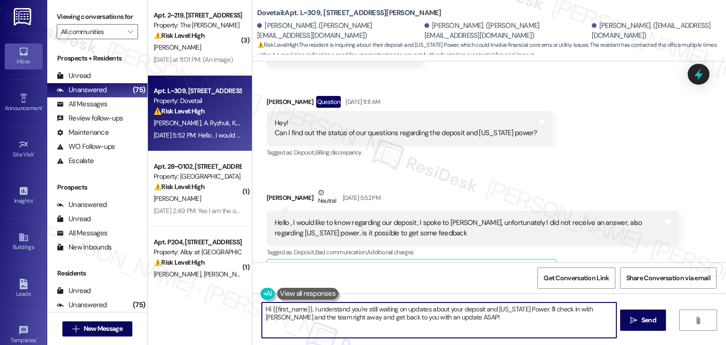
click at [391, 316] on textarea "Hi {{first_name}}, I understand you're still waiting on updates about your depo…" at bounding box center [439, 320] width 354 height 35
paste textarea "Karyna, thanks for following up. I haven’t received an update from the site tea…"
type textarea "Hi Karyna, thanks for following up. I haven’t received an update from the site …"
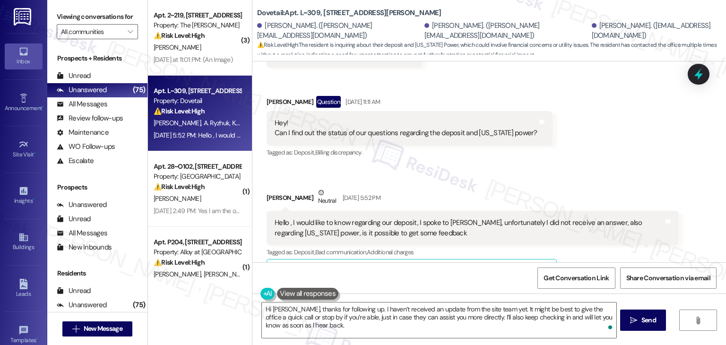
click at [436, 284] on div "Get Conversation Link Share Conversation via email" at bounding box center [489, 277] width 474 height 31
click at [318, 324] on textarea "Hi Karyna, thanks for following up. I haven’t received an update from the site …" at bounding box center [439, 320] width 354 height 35
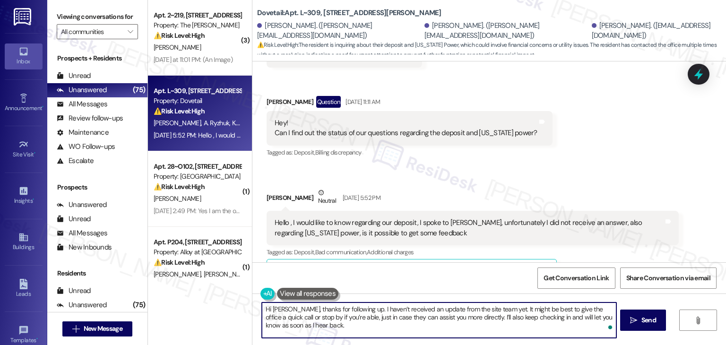
click at [414, 282] on div "Get Conversation Link Share Conversation via email" at bounding box center [489, 277] width 474 height 31
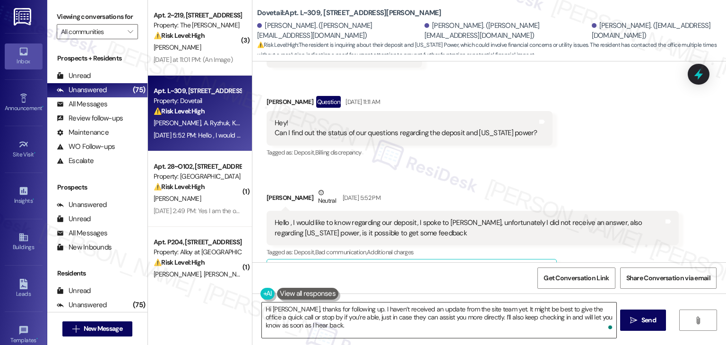
click at [526, 326] on textarea "Hi Karyna, thanks for following up. I haven’t received an update from the site …" at bounding box center [439, 320] width 354 height 35
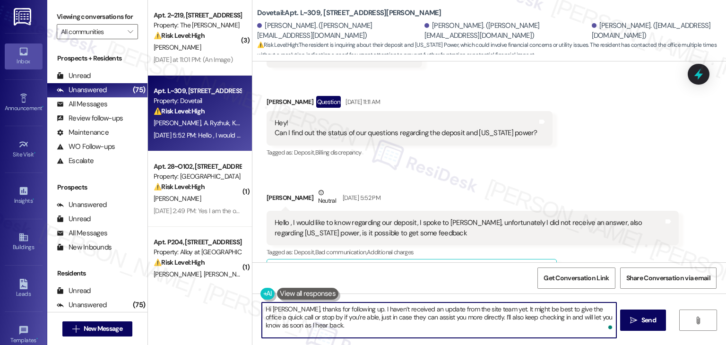
click at [491, 276] on div "Get Conversation Link Share Conversation via email" at bounding box center [489, 277] width 474 height 31
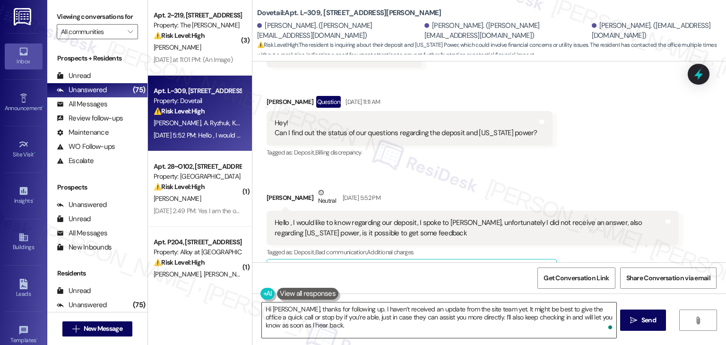
click at [476, 310] on textarea "Hi Karyna, thanks for following up. I haven’t received an update from the site …" at bounding box center [439, 320] width 354 height 35
click at [483, 284] on div "Get Conversation Link Share Conversation via email" at bounding box center [489, 277] width 474 height 31
click at [492, 312] on textarea "Hi Karyna, thanks for following up. I haven’t received an update from the site …" at bounding box center [439, 320] width 354 height 35
click at [498, 310] on textarea "Hi Karyna, thanks for following up. I haven’t received an update from the site …" at bounding box center [439, 320] width 354 height 35
drag, startPoint x: 492, startPoint y: 286, endPoint x: 491, endPoint y: 305, distance: 18.5
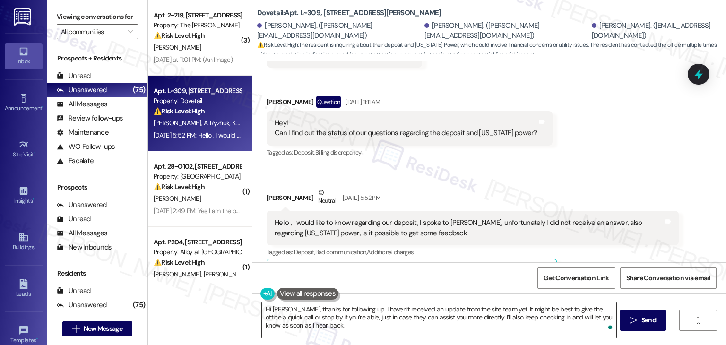
click at [492, 286] on div "Get Conversation Link Share Conversation via email" at bounding box center [489, 277] width 474 height 31
click at [492, 312] on textarea "Hi Karyna, thanks for following up. I haven’t received an update from the site …" at bounding box center [439, 320] width 354 height 35
click at [500, 282] on div "Get Conversation Link Share Conversation via email" at bounding box center [489, 277] width 474 height 31
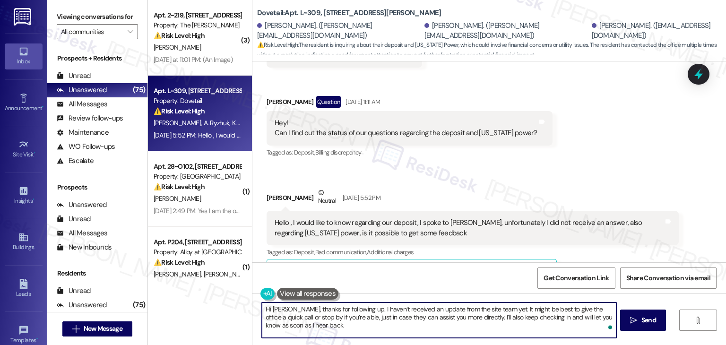
drag, startPoint x: 500, startPoint y: 316, endPoint x: 500, endPoint y: 303, distance: 12.8
click at [499, 316] on textarea "Hi Karyna, thanks for following up. I haven’t received an update from the site …" at bounding box center [439, 320] width 354 height 35
click at [507, 281] on div "Get Conversation Link Share Conversation via email" at bounding box center [489, 277] width 474 height 31
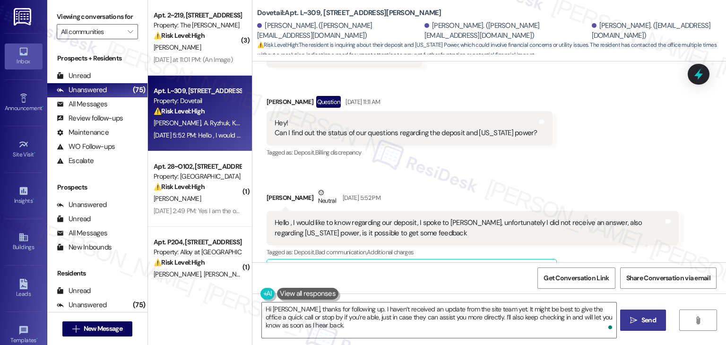
click at [651, 319] on span "Send" at bounding box center [649, 320] width 15 height 10
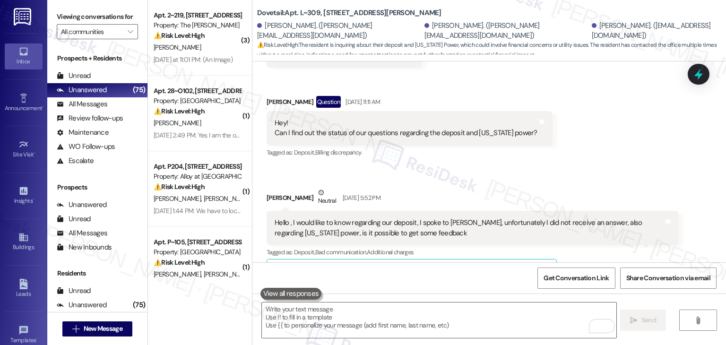
scroll to position [3809, 0]
click at [556, 137] on div "Received via SMS Alina Ryzhuk Aug 13, 2025 at 6:59 PM I'm waiting for your resp…" at bounding box center [489, 152] width 474 height 286
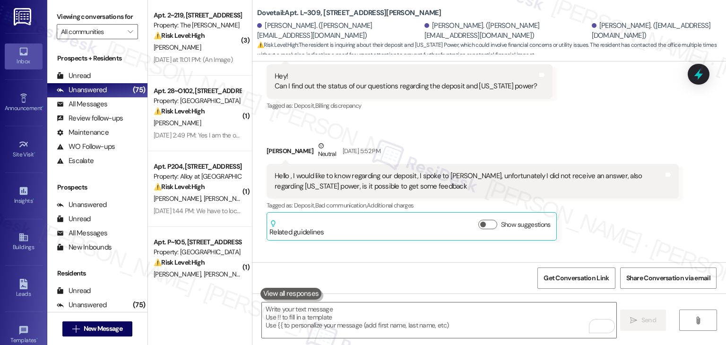
scroll to position [3896, 0]
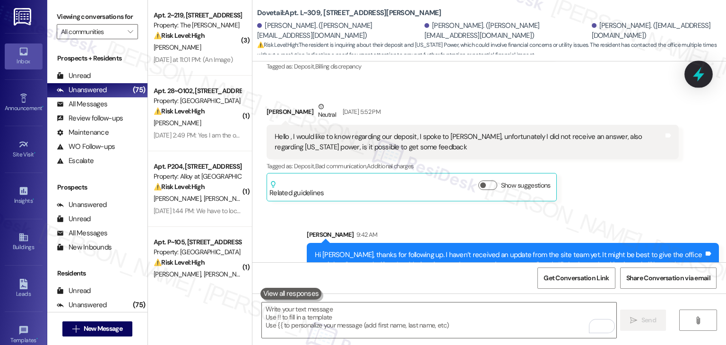
click at [703, 76] on icon at bounding box center [699, 74] width 16 height 16
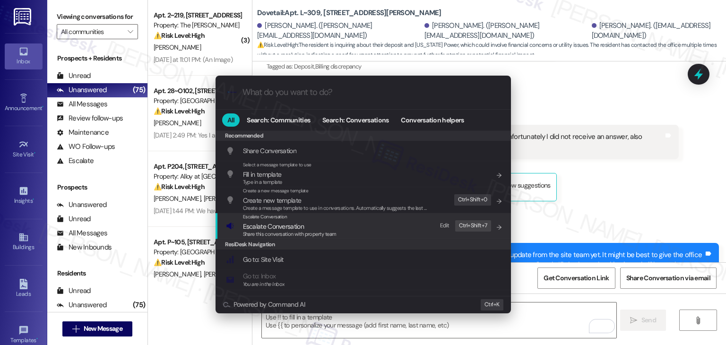
click at [319, 232] on span "Share this conversation with property team" at bounding box center [290, 234] width 94 height 7
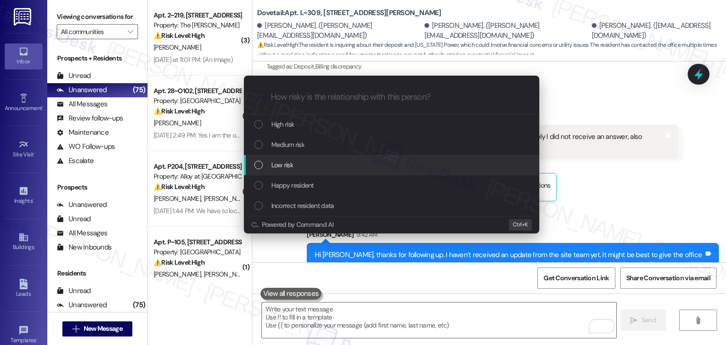
click at [259, 163] on div "List of options" at bounding box center [258, 165] width 9 height 9
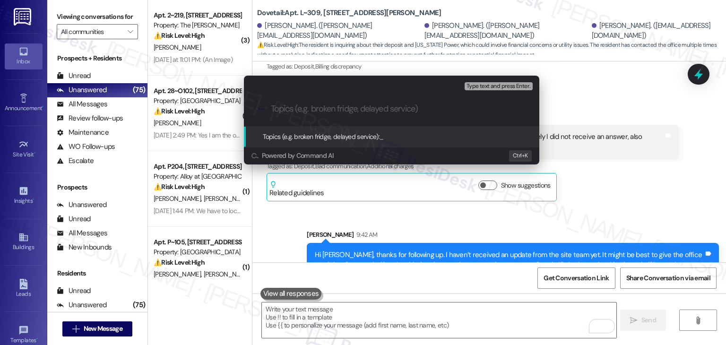
paste input "Follow-Up Needed – Deposit & Idaho Power Inquiry"
type input "Follow-Up Needed – Deposit & Idaho Power Inquiry"
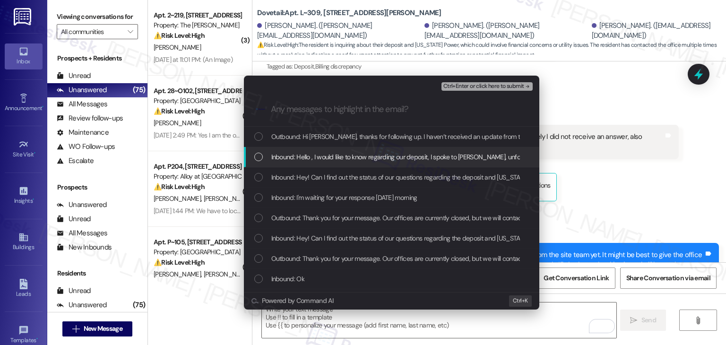
click at [261, 158] on div "List of options" at bounding box center [258, 157] width 9 height 9
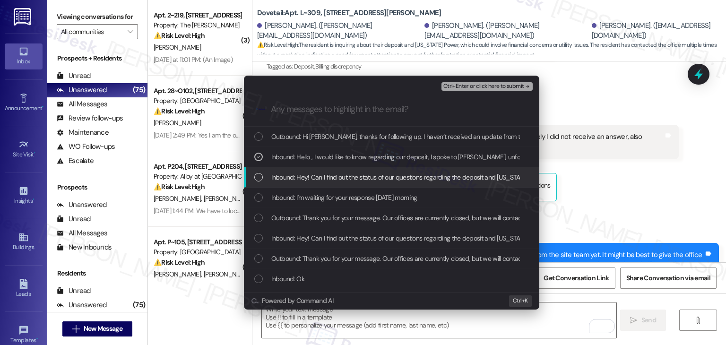
click at [258, 173] on div "List of options" at bounding box center [258, 177] width 9 height 9
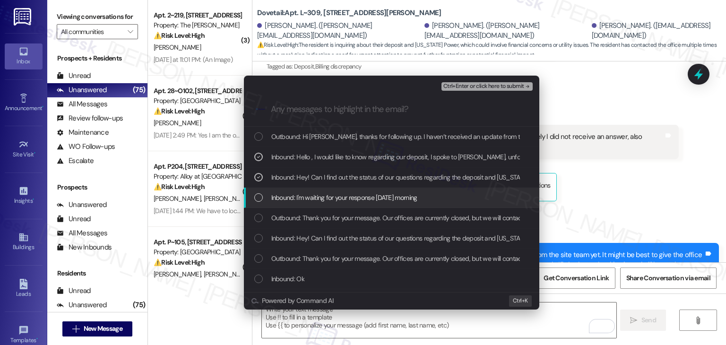
click at [258, 192] on div "Inbound: I'm waiting for your response tomorrow morning" at bounding box center [392, 197] width 277 height 10
click at [262, 197] on div "List of options" at bounding box center [258, 197] width 9 height 9
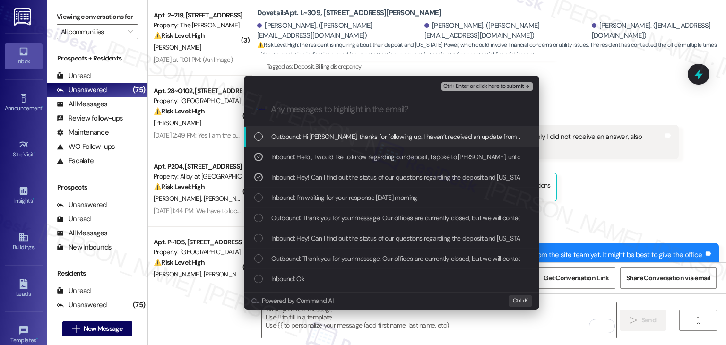
click at [473, 87] on span "Ctrl+Enter or click here to submit" at bounding box center [483, 86] width 81 height 7
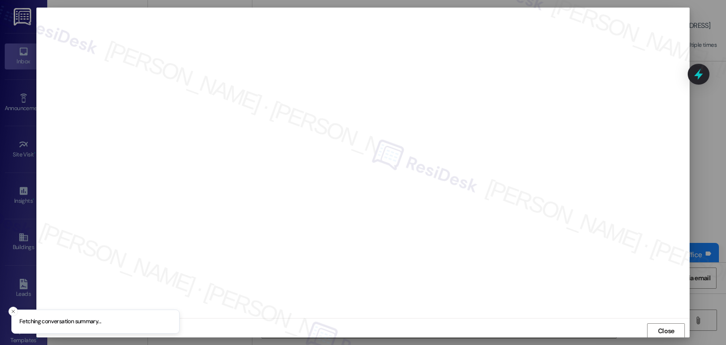
scroll to position [0, 0]
click at [652, 330] on button "Close" at bounding box center [666, 330] width 38 height 15
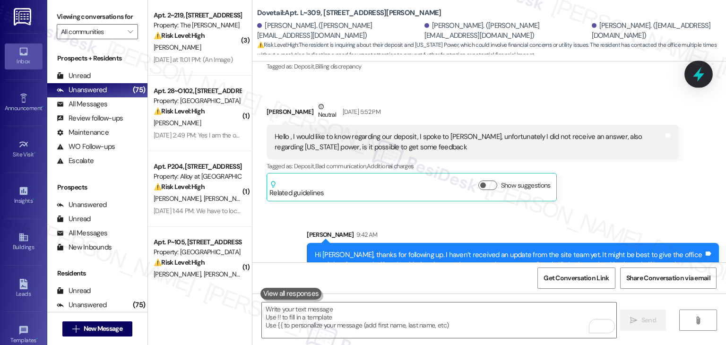
click at [699, 72] on icon at bounding box center [698, 74] width 11 height 15
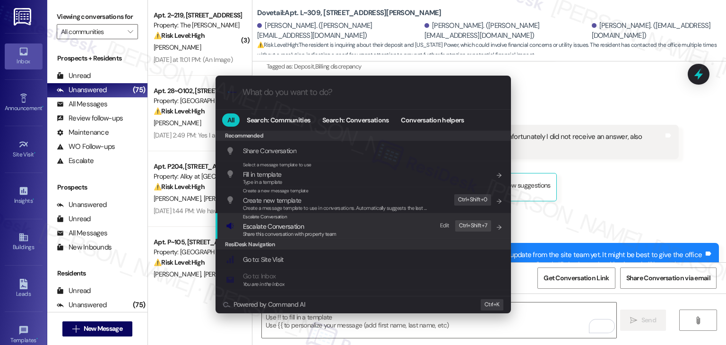
click at [292, 231] on span "Share this conversation with property team" at bounding box center [290, 234] width 94 height 7
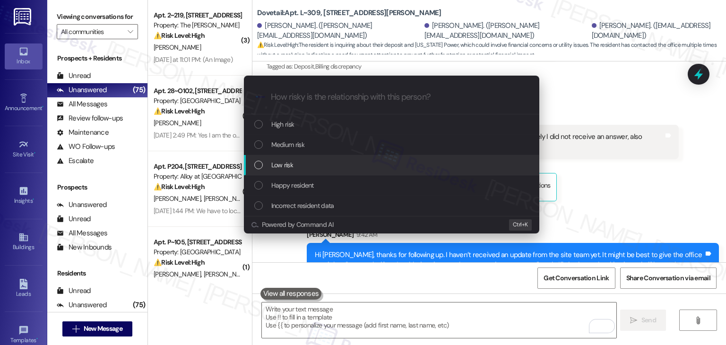
click at [259, 165] on div "List of options" at bounding box center [258, 165] width 9 height 9
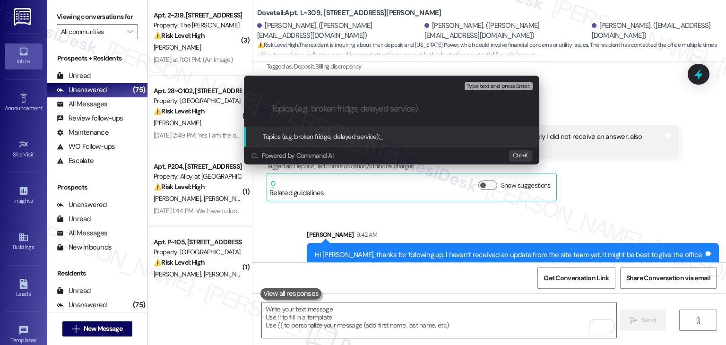
paste input "Follow-Up Needed – Deposit & Idaho Power Inquiry"
type input "Follow-Up Needed – Deposit & Idaho Power Inquiry"
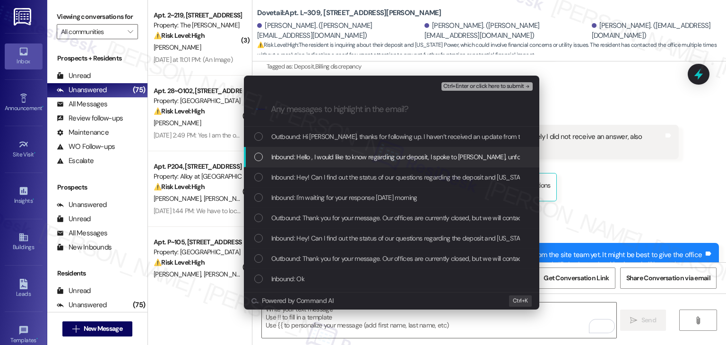
click at [261, 160] on div "List of options" at bounding box center [258, 157] width 9 height 9
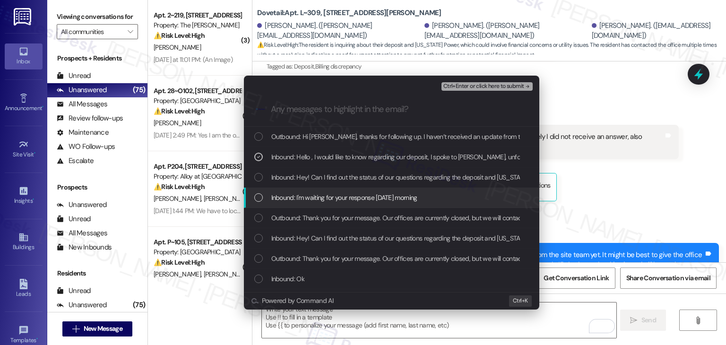
click at [260, 197] on div "List of options" at bounding box center [258, 197] width 9 height 9
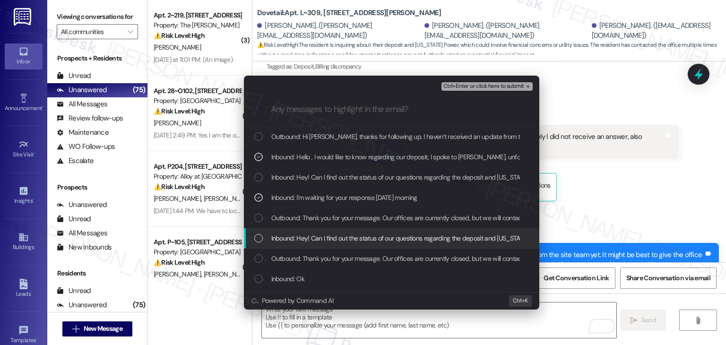
click at [260, 239] on div "List of options" at bounding box center [258, 238] width 9 height 9
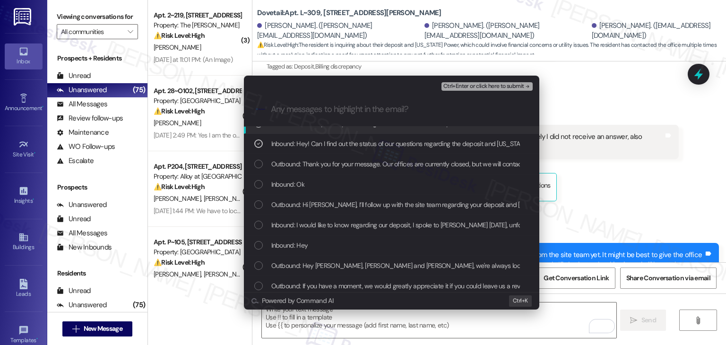
scroll to position [0, 0]
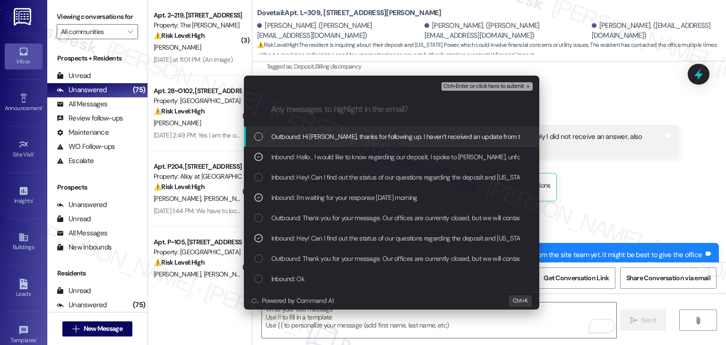
click at [484, 83] on span "Ctrl+Enter or click here to submit" at bounding box center [483, 86] width 81 height 7
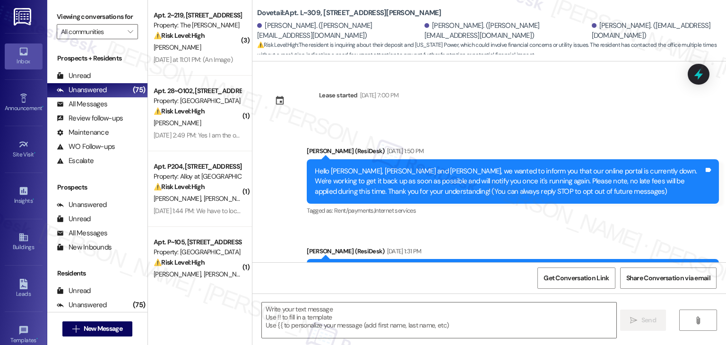
scroll to position [3947, 0]
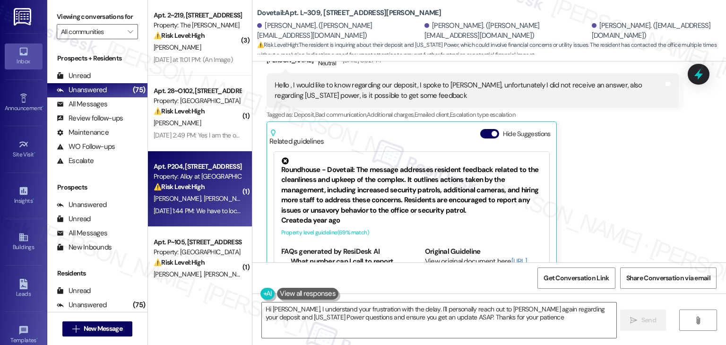
type textarea "Hi Karyna, I understand your frustration with the delay. I'll personally reach …"
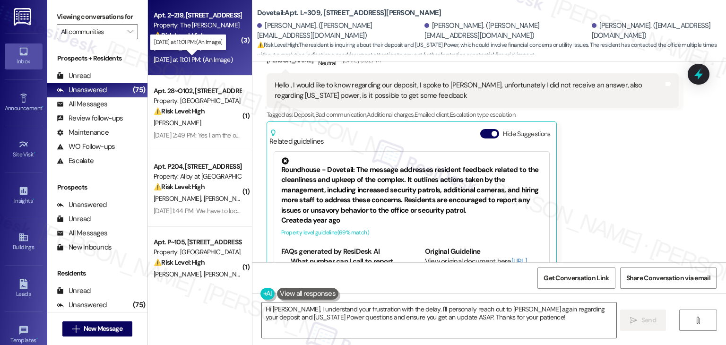
click at [199, 61] on div "[DATE] at 11:01 PM: (An Image) [DATE] at 11:01 PM: (An Image)" at bounding box center [193, 59] width 79 height 9
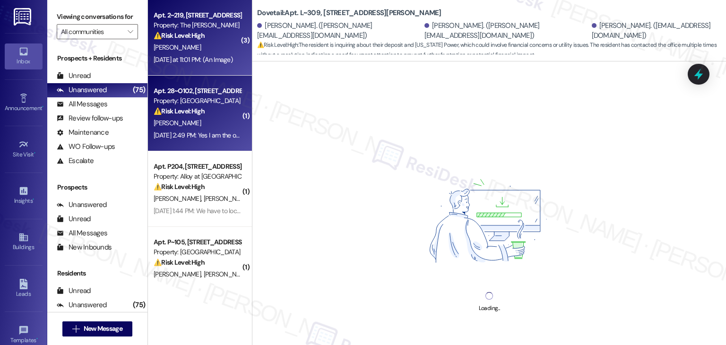
click at [199, 98] on div "Property: Verasso Village" at bounding box center [197, 101] width 87 height 10
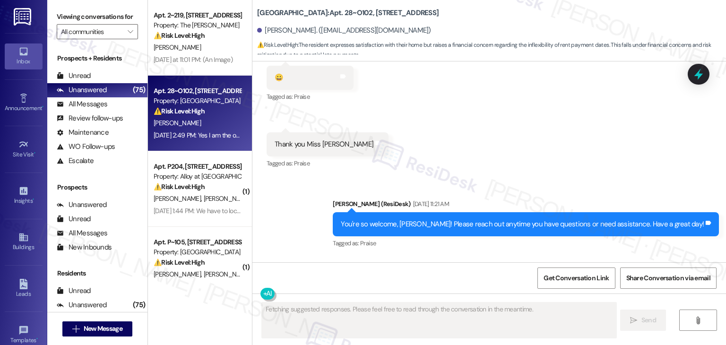
scroll to position [3657, 0]
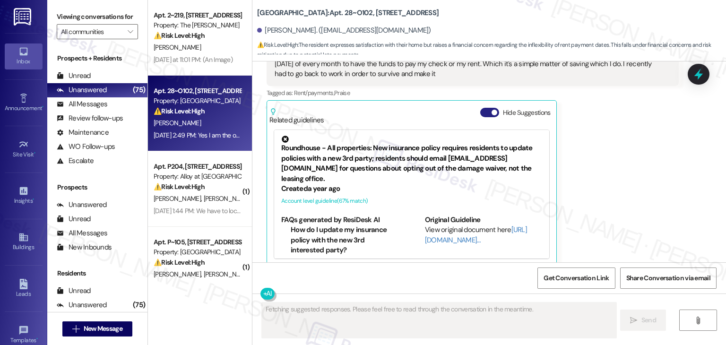
click at [480, 108] on button "Hide Suggestions" at bounding box center [489, 112] width 19 height 9
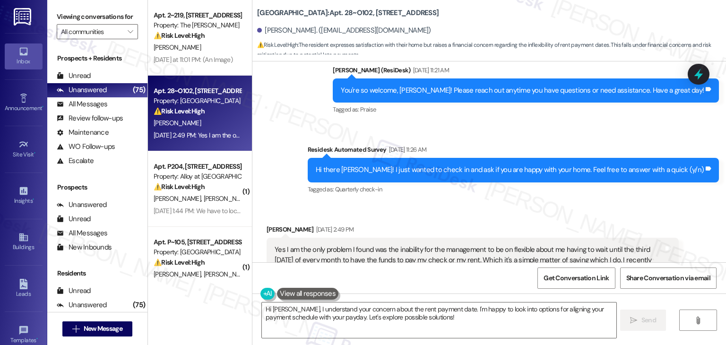
scroll to position [3519, 0]
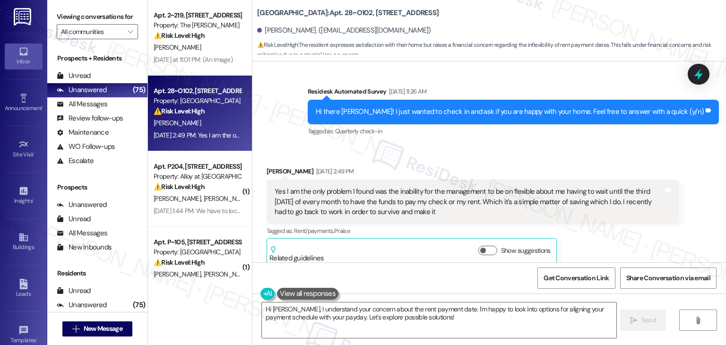
click at [518, 107] on div "Hi there Robert! I just wanted to check in and ask if you are happy with your h…" at bounding box center [510, 112] width 388 height 10
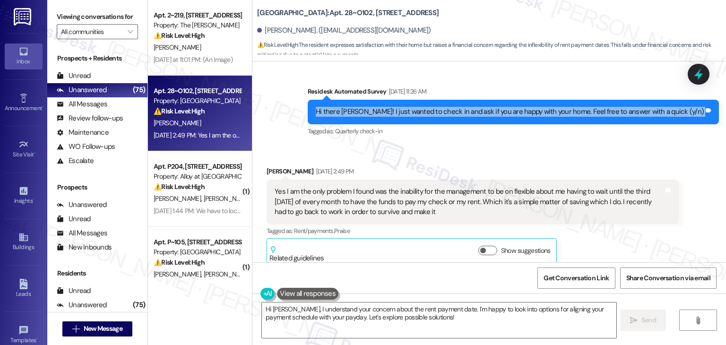
click at [518, 107] on div "Hi there Robert! I just wanted to check in and ask if you are happy with your h…" at bounding box center [510, 112] width 388 height 10
copy div "Hi there Robert! I just wanted to check in and ask if you are happy with your h…"
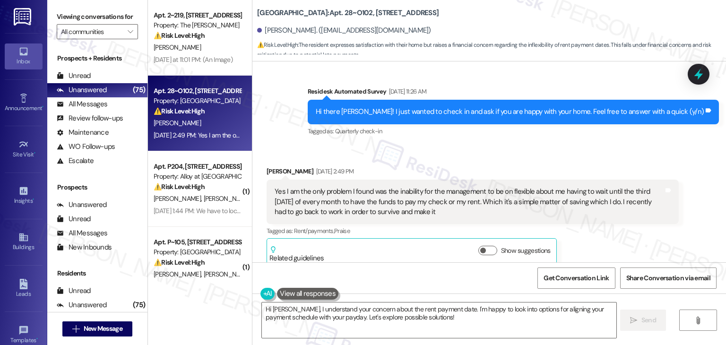
click at [388, 187] on div "Yes I am the only problem I found was the inability for the management to be on…" at bounding box center [469, 202] width 389 height 30
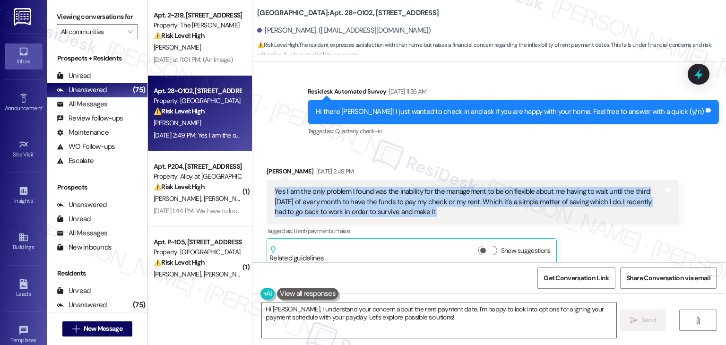
click at [388, 187] on div "Yes I am the only problem I found was the inability for the management to be on…" at bounding box center [469, 202] width 389 height 30
copy div "Yes I am the only problem I found was the inability for the management to be on…"
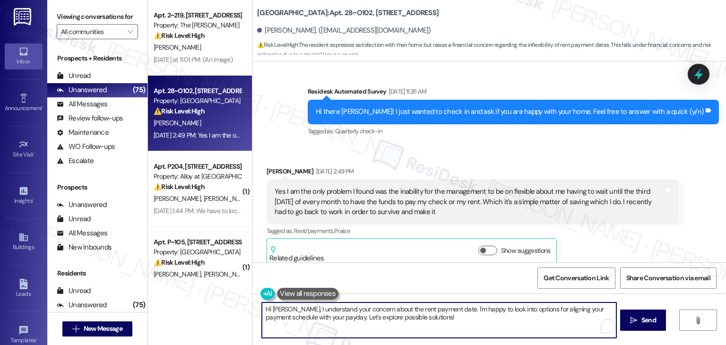
drag, startPoint x: 335, startPoint y: 319, endPoint x: 259, endPoint y: 309, distance: 77.2
click at [262, 309] on textarea "Hi Robert, I understand your concern about the rent payment date. I'm happy to …" at bounding box center [439, 320] width 354 height 35
click at [407, 311] on textarea "Hi Robert, I understand your concern about the rent payment date. I'm happy to …" at bounding box center [439, 320] width 354 height 35
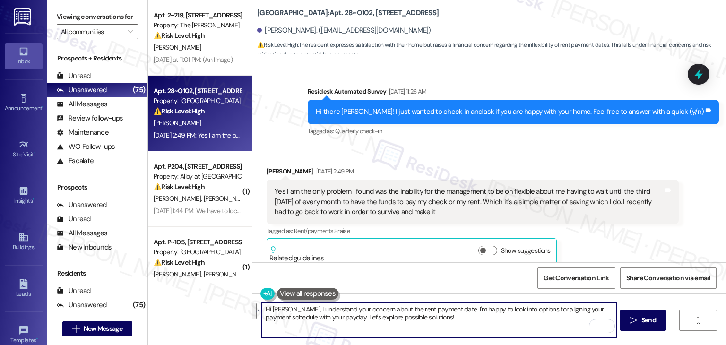
paste textarea "ll forward your concern to the site team to look into options for aligning your…"
type textarea "Hi Robert, I understand your concern about the rent payment date. I'll forward …"
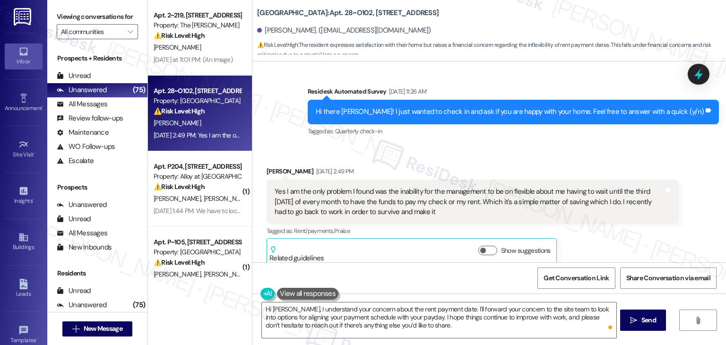
click at [407, 282] on div "Get Conversation Link Share Conversation via email" at bounding box center [489, 277] width 474 height 31
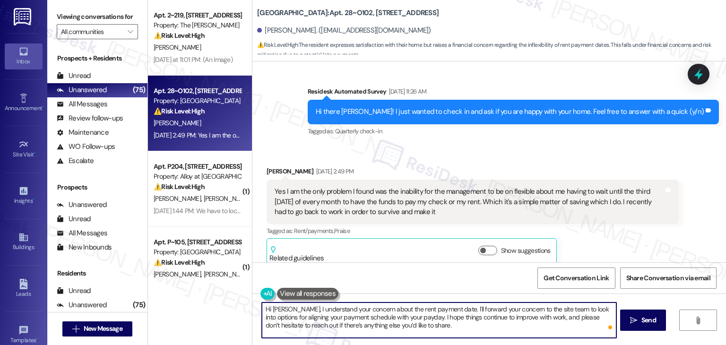
click at [407, 325] on textarea "Hi Robert, I understand your concern about the rent payment date. I'll forward …" at bounding box center [439, 320] width 354 height 35
click at [642, 323] on span "Send" at bounding box center [649, 320] width 15 height 10
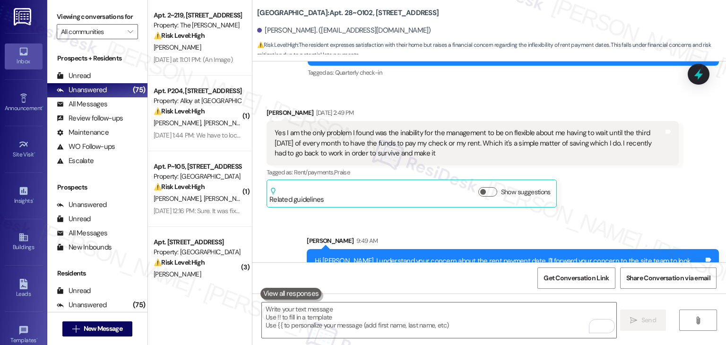
scroll to position [3605, 0]
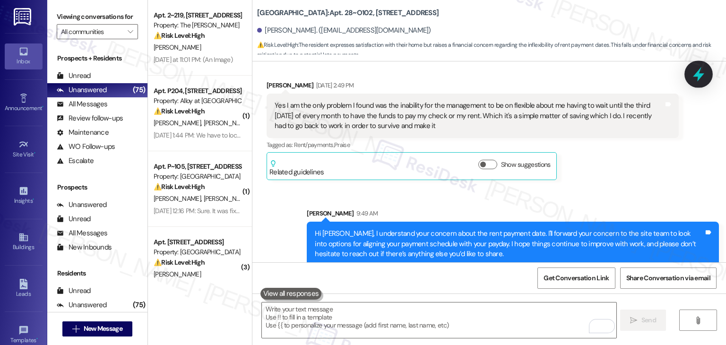
click at [698, 73] on icon at bounding box center [698, 74] width 11 height 15
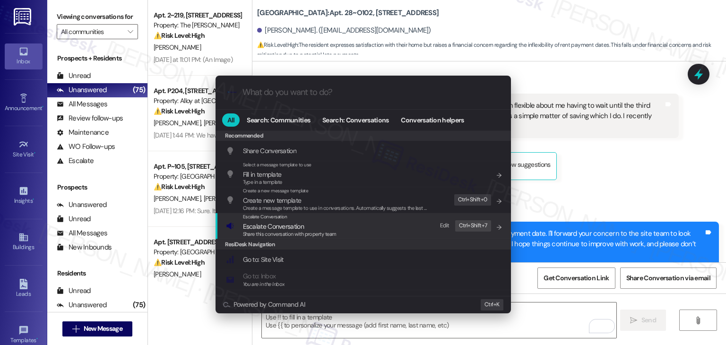
click at [281, 233] on span "Share this conversation with property team" at bounding box center [290, 234] width 94 height 7
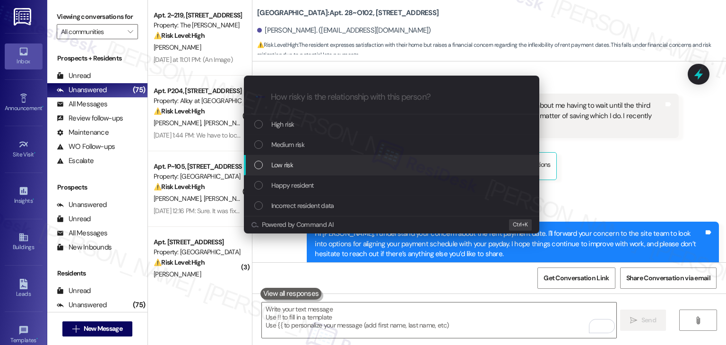
click at [260, 165] on div "List of options" at bounding box center [258, 165] width 9 height 9
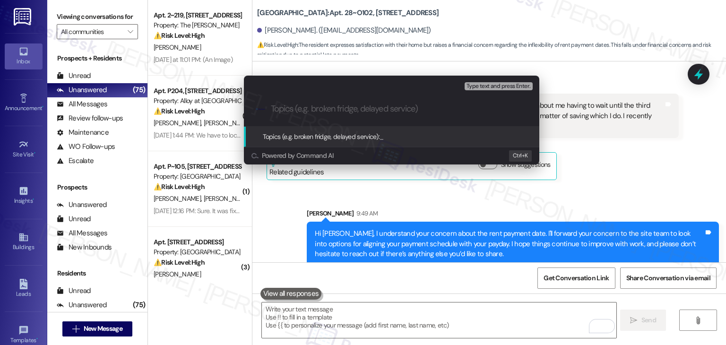
paste input "Resident Feedback – Request for Flexibility on Rent Due Date"
type input "Resident Feedback – Request for Flexibility on Rent Due Date"
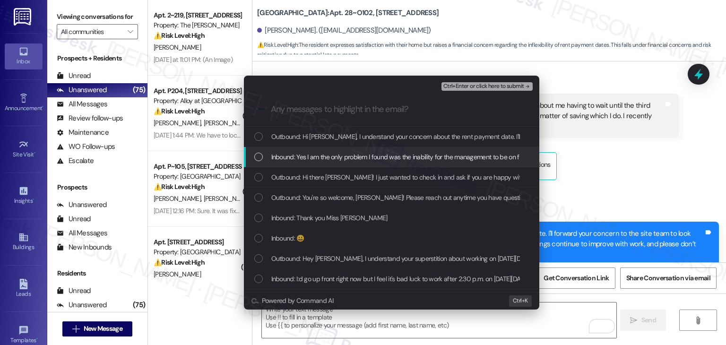
click at [255, 156] on div "List of options" at bounding box center [258, 157] width 9 height 9
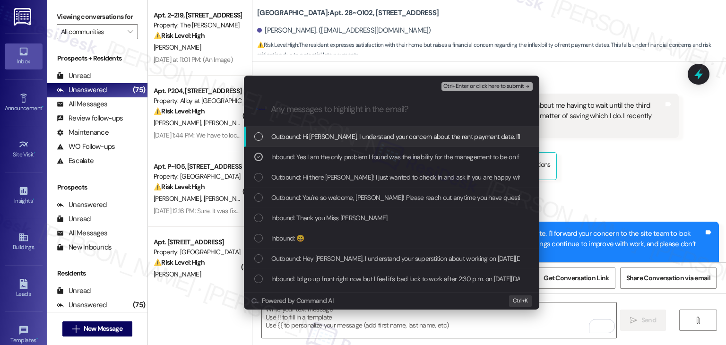
click at [486, 88] on span "Ctrl+Enter or click here to submit" at bounding box center [483, 86] width 81 height 7
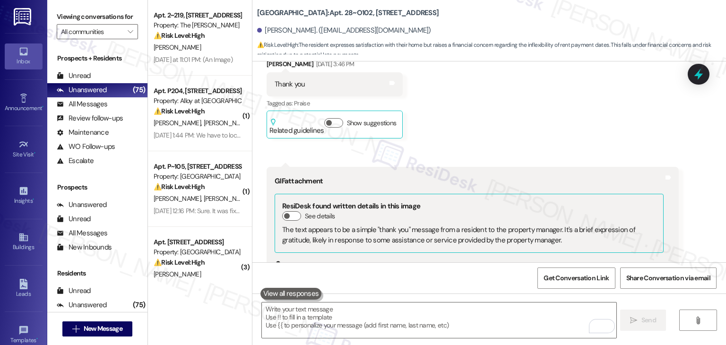
scroll to position [2812, 0]
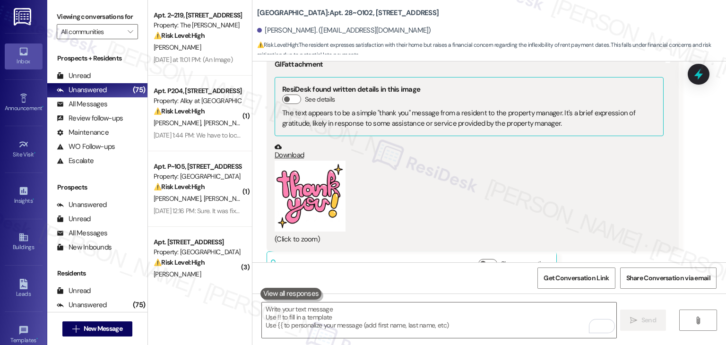
click at [580, 143] on div "Download" at bounding box center [469, 151] width 389 height 17
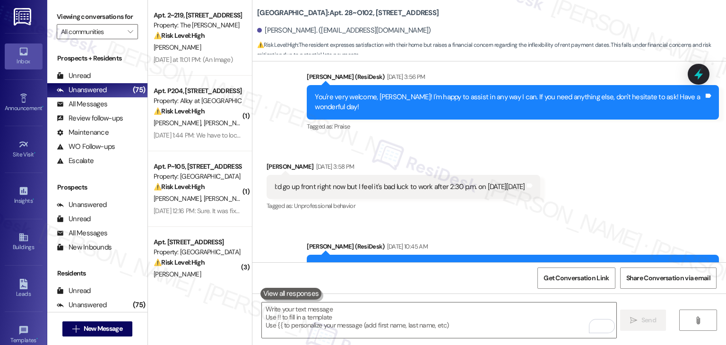
click at [630, 184] on div "Received via SMS Robert Frazier Apr 18, 2025 at 3:58 PM I:d go up front right n…" at bounding box center [489, 180] width 474 height 80
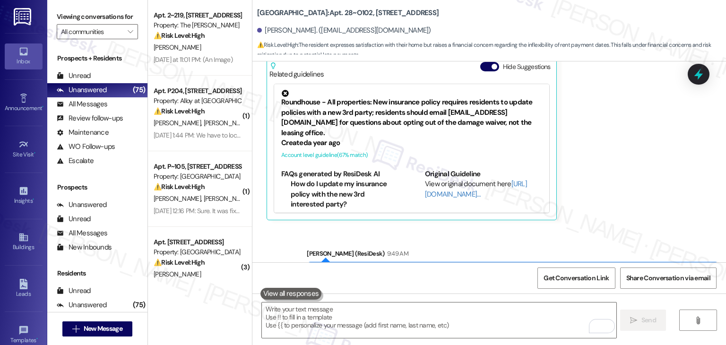
scroll to position [3663, 0]
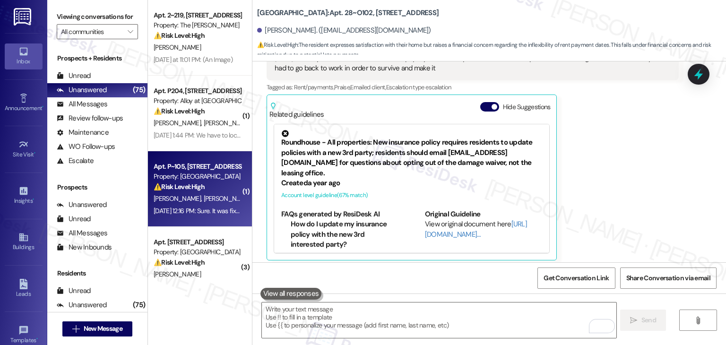
click at [202, 210] on div "Aug 15, 2025 at 12:16 PM: Sure. It was fixed for a day, but then the workers wh…" at bounding box center [410, 211] width 512 height 9
type textarea "Fetching suggested responses. Please feel free to read through the conversation…"
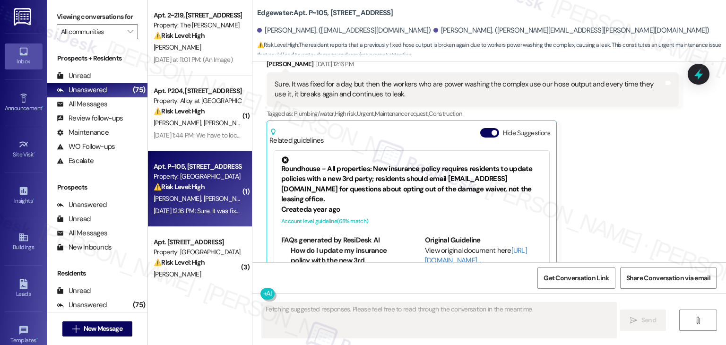
scroll to position [1130, 0]
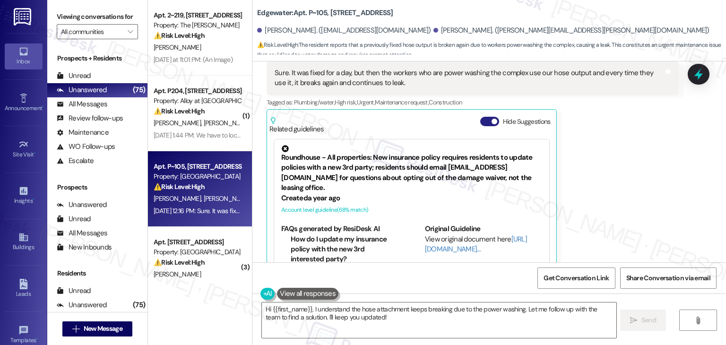
click at [492, 119] on span "button" at bounding box center [495, 122] width 6 height 6
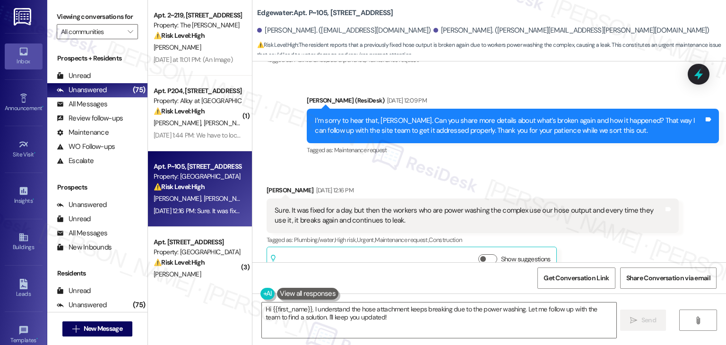
click at [523, 185] on div "Eva Dipaolo Aug 15, 2025 at 12:16 PM" at bounding box center [473, 191] width 412 height 13
click at [556, 164] on div "Received via SMS [PERSON_NAME] [DATE] 12:16 PM Sure. It was fixed for a day, bu…" at bounding box center [489, 223] width 474 height 118
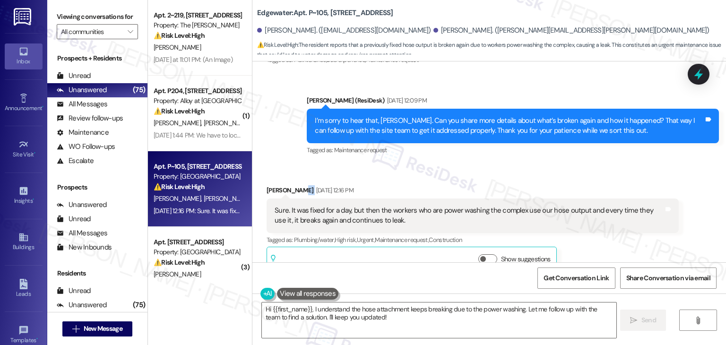
click at [556, 164] on div "Received via SMS [PERSON_NAME] [DATE] 12:16 PM Sure. It was fixed for a day, bu…" at bounding box center [489, 223] width 474 height 118
click at [554, 164] on div "Received via SMS [PERSON_NAME] [DATE] 12:16 PM Sure. It was fixed for a day, bu…" at bounding box center [489, 223] width 474 height 118
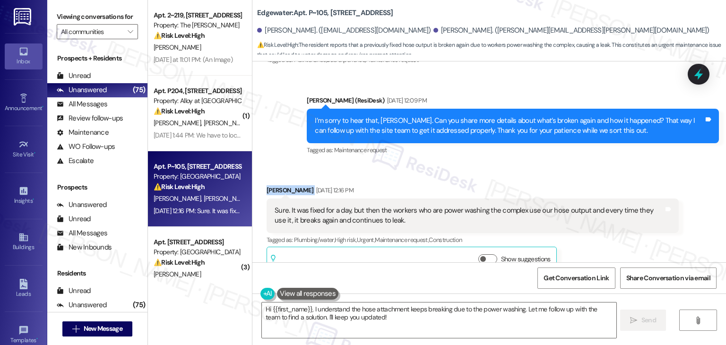
click at [554, 164] on div "Received via SMS [PERSON_NAME] [DATE] 12:16 PM Sure. It was fixed for a day, bu…" at bounding box center [489, 223] width 474 height 118
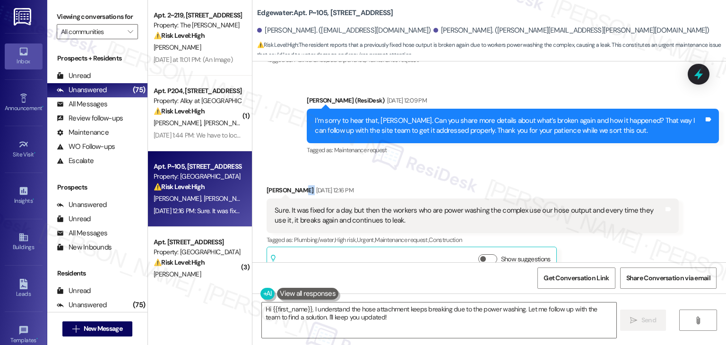
click at [554, 164] on div "Received via SMS [PERSON_NAME] [DATE] 12:16 PM Sure. It was fixed for a day, bu…" at bounding box center [489, 223] width 474 height 118
click at [558, 164] on div "Received via SMS [PERSON_NAME] [DATE] 12:16 PM Sure. It was fixed for a day, bu…" at bounding box center [489, 223] width 474 height 118
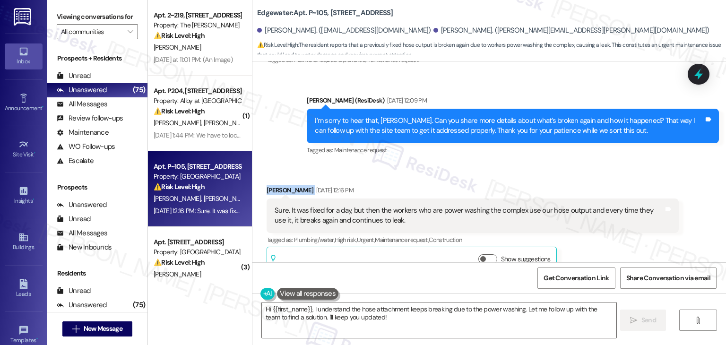
click at [558, 164] on div "Received via SMS [PERSON_NAME] [DATE] 12:16 PM Sure. It was fixed for a day, bu…" at bounding box center [489, 223] width 474 height 118
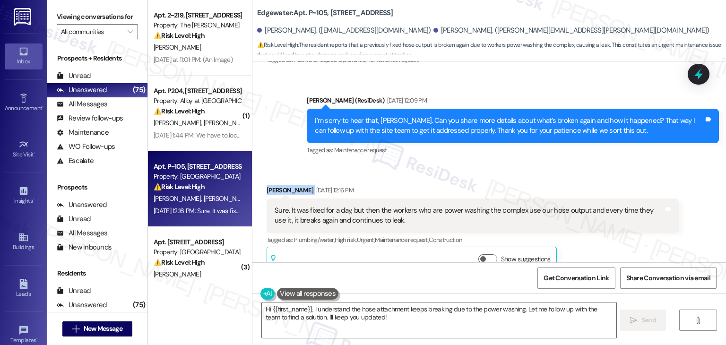
click at [558, 164] on div "Received via SMS [PERSON_NAME] [DATE] 12:16 PM Sure. It was fixed for a day, bu…" at bounding box center [489, 223] width 474 height 118
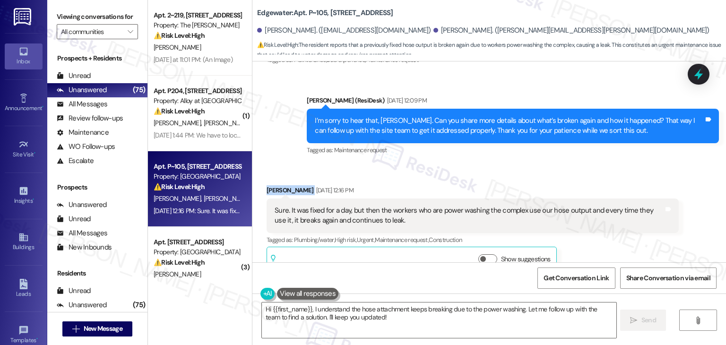
click at [558, 164] on div "Received via SMS [PERSON_NAME] [DATE] 12:16 PM Sure. It was fixed for a day, bu…" at bounding box center [489, 223] width 474 height 118
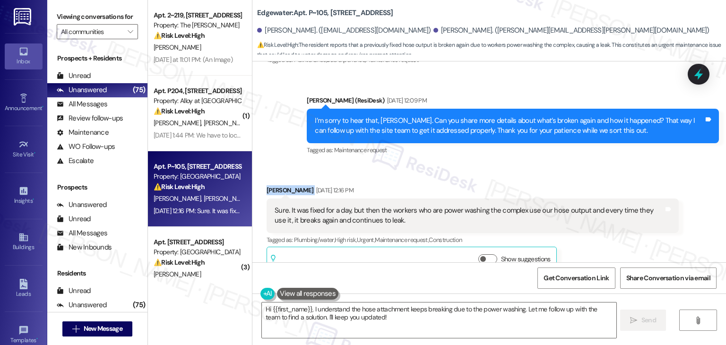
click at [558, 164] on div "Received via SMS [PERSON_NAME] [DATE] 12:16 PM Sure. It was fixed for a day, bu…" at bounding box center [489, 223] width 474 height 118
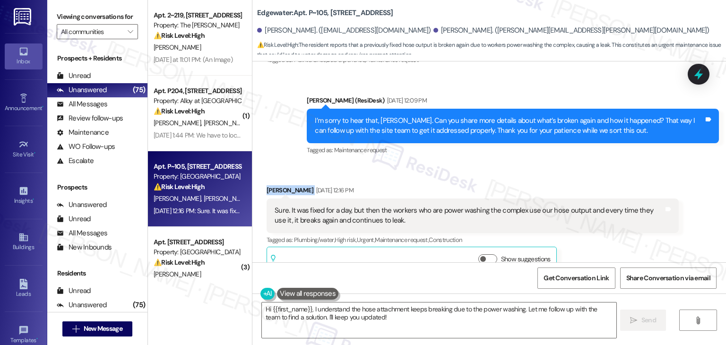
click at [558, 164] on div "Received via SMS [PERSON_NAME] [DATE] 12:16 PM Sure. It was fixed for a day, bu…" at bounding box center [489, 223] width 474 height 118
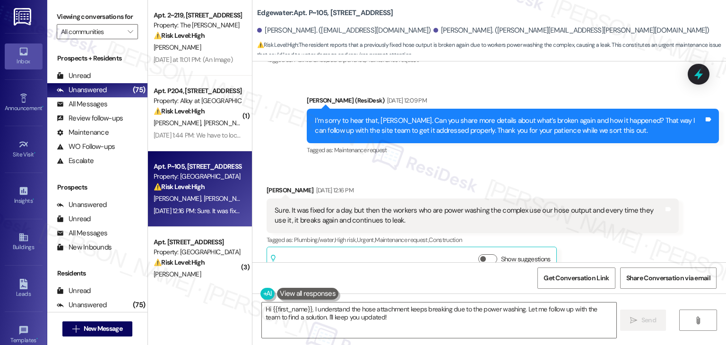
click at [558, 164] on div "Received via SMS [PERSON_NAME] [DATE] 12:16 PM Sure. It was fixed for a day, bu…" at bounding box center [489, 223] width 474 height 118
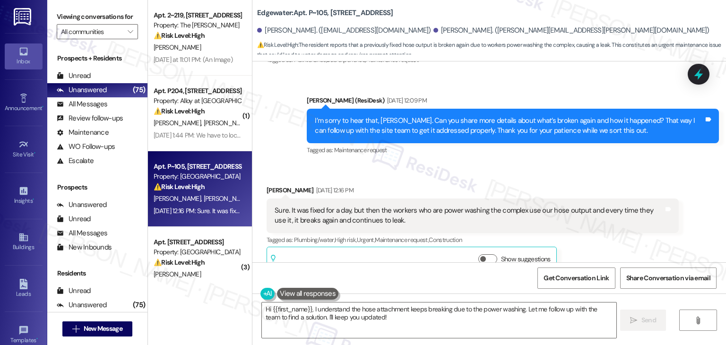
click at [441, 116] on div "I’m sorry to hear that, [PERSON_NAME]. Can you share more details about what’s …" at bounding box center [509, 126] width 389 height 20
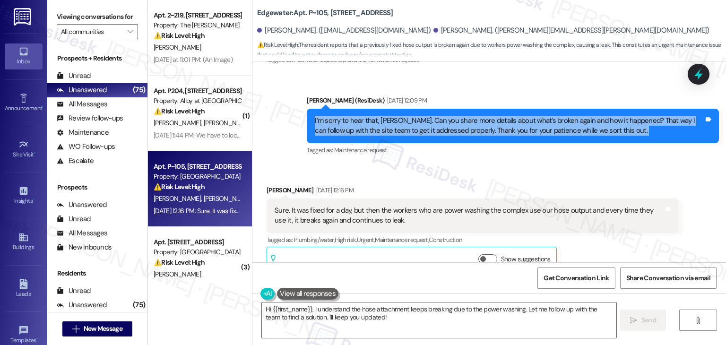
click at [441, 116] on div "I’m sorry to hear that, [PERSON_NAME]. Can you share more details about what’s …" at bounding box center [509, 126] width 389 height 20
copy div "I’m sorry to hear that, Eva. Can you share more details about what’s broken aga…"
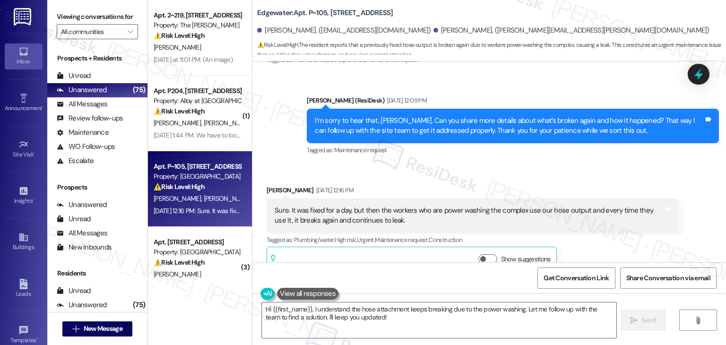
click at [335, 206] on div "Sure. It was fixed for a day, but then the workers who are power washing the co…" at bounding box center [469, 216] width 389 height 20
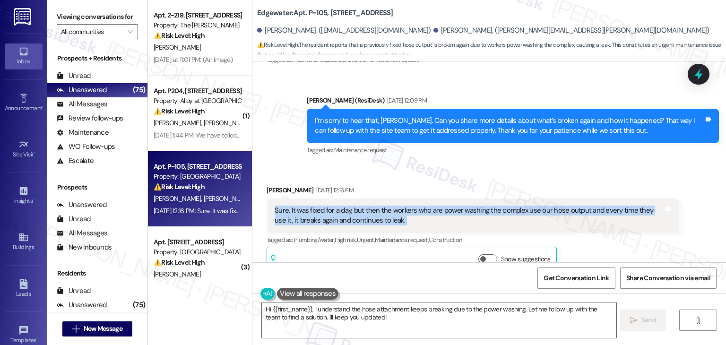
click at [335, 206] on div "Sure. It was fixed for a day, but then the workers who are power washing the co…" at bounding box center [469, 216] width 389 height 20
copy div "Sure. It was fixed for a day, but then the workers who are power washing the co…"
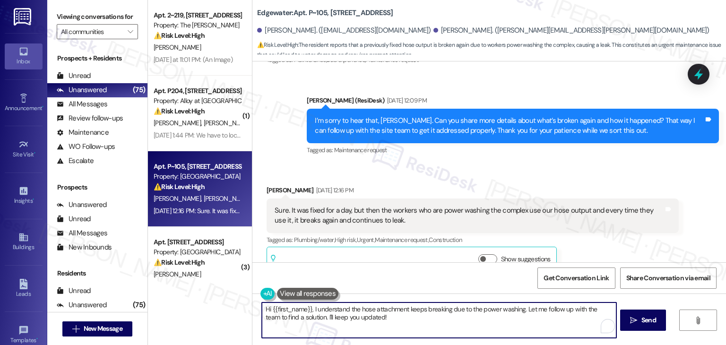
drag, startPoint x: 520, startPoint y: 311, endPoint x: 309, endPoint y: 305, distance: 210.9
click at [309, 305] on textarea "Hi {{first_name}}, I understand the hose attachment keeps breaking due to the p…" at bounding box center [439, 320] width 354 height 35
click at [605, 239] on div "Eva Dipaolo Aug 15, 2025 at 12:16 PM Sure. It was fixed for a day, but then the…" at bounding box center [473, 230] width 412 height 90
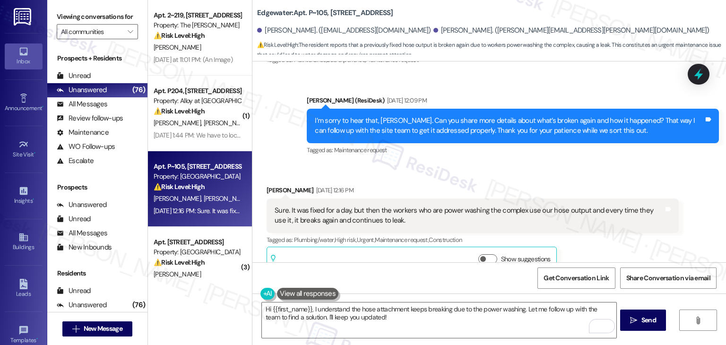
click at [590, 164] on div "Received via SMS [PERSON_NAME] [DATE] 12:16 PM Sure. It was fixed for a day, bu…" at bounding box center [489, 223] width 474 height 118
click at [533, 178] on div "Received via SMS [PERSON_NAME] [DATE] 12:16 PM Sure. It was fixed for a day, bu…" at bounding box center [473, 230] width 426 height 104
click at [608, 232] on div "Eva Dipaolo Aug 15, 2025 at 12:16 PM Sure. It was fixed for a day, but then the…" at bounding box center [473, 230] width 412 height 90
click at [605, 231] on div "Eva Dipaolo Aug 15, 2025 at 12:16 PM Sure. It was fixed for a day, but then the…" at bounding box center [473, 230] width 412 height 90
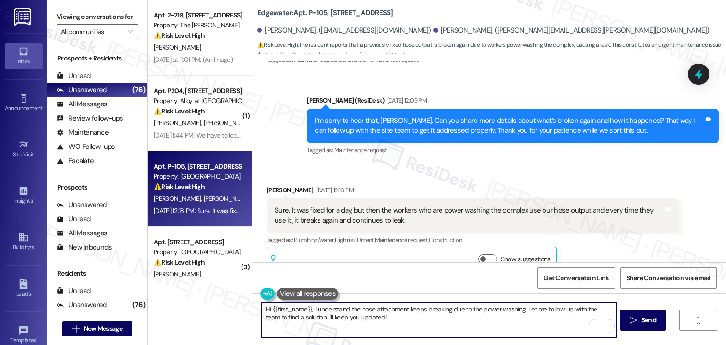
click at [359, 315] on textarea "Hi {{first_name}}, I understand the hose attachment keeps breaking due to the p…" at bounding box center [439, 320] width 354 height 35
paste textarea "Thanks for the update, Eva. I understand the hose attachment keeps breaking due…"
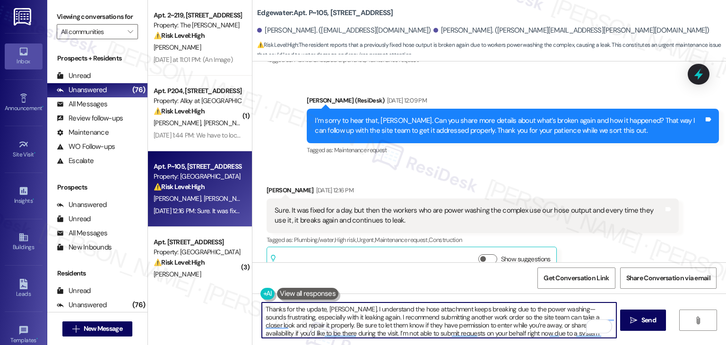
scroll to position [0, 0]
drag, startPoint x: 282, startPoint y: 325, endPoint x: 586, endPoint y: 317, distance: 304.1
click at [586, 317] on textarea "Thanks for the update, Eva. I understand the hose attachment keeps breaking due…" at bounding box center [439, 320] width 354 height 35
drag, startPoint x: 340, startPoint y: 316, endPoint x: 549, endPoint y: 312, distance: 208.5
click at [549, 312] on textarea "Thanks for the update, Eva. I understand the hose attachment keeps breaking due…" at bounding box center [439, 320] width 354 height 35
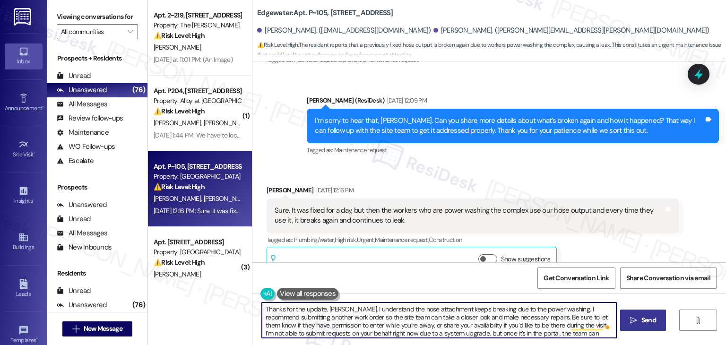
type textarea "Thanks for the update, [PERSON_NAME]. I understand the hose attachment keeps br…"
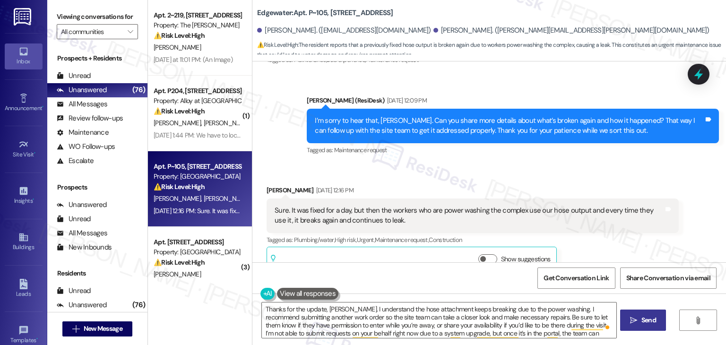
click at [644, 320] on span "Send" at bounding box center [649, 320] width 15 height 10
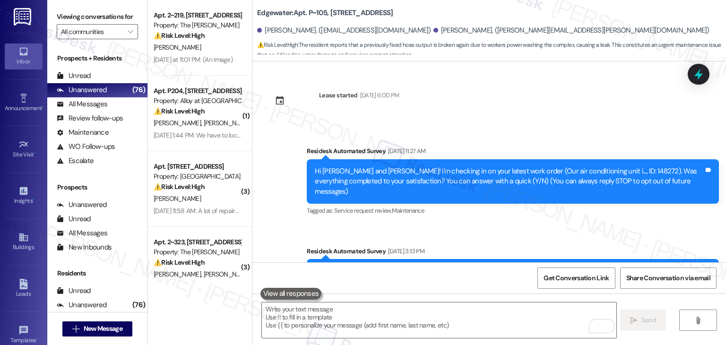
scroll to position [992, 0]
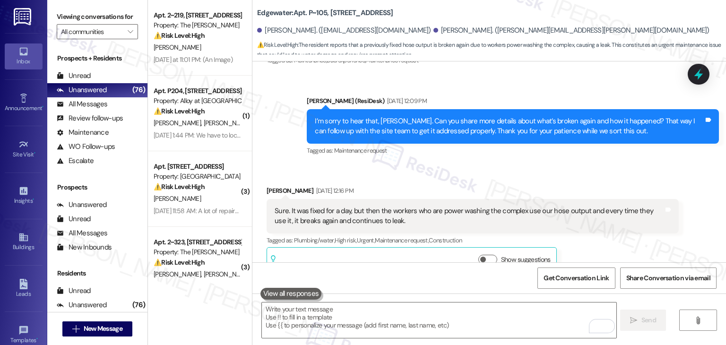
click at [454, 179] on div "Received via SMS [PERSON_NAME] [DATE] 12:16 PM Sure. It was fixed for a day, bu…" at bounding box center [473, 231] width 426 height 104
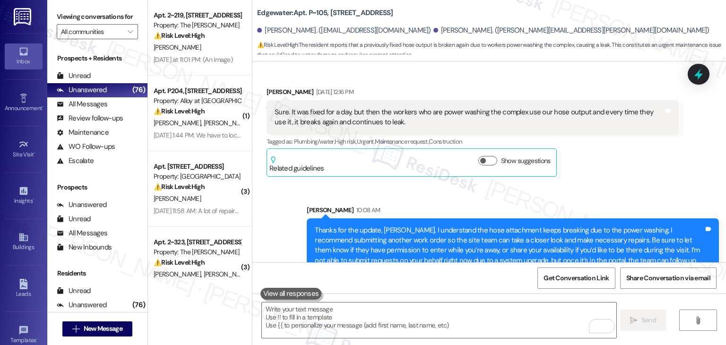
scroll to position [1099, 0]
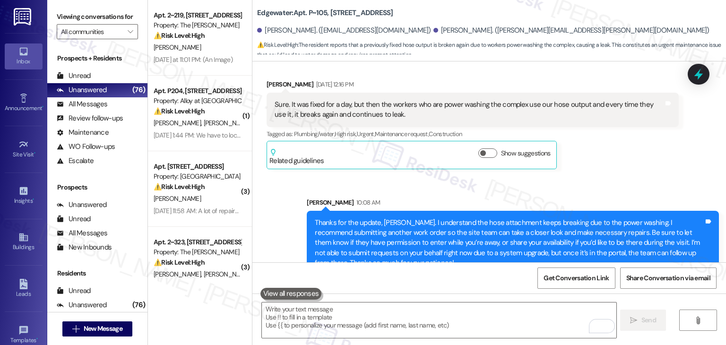
click at [608, 176] on div "Sent via SMS [PERSON_NAME] 10:08 AM Thanks for the update, [PERSON_NAME]. I und…" at bounding box center [489, 229] width 474 height 106
click at [611, 149] on div "Received via SMS [PERSON_NAME] [DATE] 12:16 PM Sure. It was fixed for a day, bu…" at bounding box center [473, 124] width 426 height 104
click at [614, 176] on div "Sent via SMS [PERSON_NAME] 10:08 AM Thanks for the update, [PERSON_NAME]. I und…" at bounding box center [489, 229] width 474 height 106
click at [613, 176] on div "Sent via SMS [PERSON_NAME] 10:08 AM Thanks for the update, [PERSON_NAME]. I und…" at bounding box center [489, 229] width 474 height 106
click at [614, 154] on div "Received via SMS [PERSON_NAME] [DATE] 12:16 PM Sure. It was fixed for a day, bu…" at bounding box center [473, 124] width 426 height 104
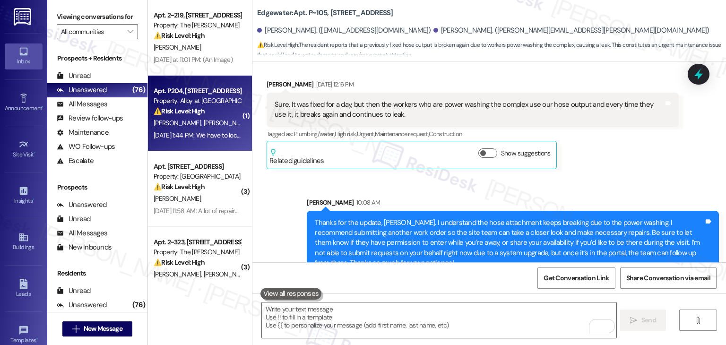
click at [195, 124] on div "[PERSON_NAME] [PERSON_NAME]" at bounding box center [197, 123] width 89 height 12
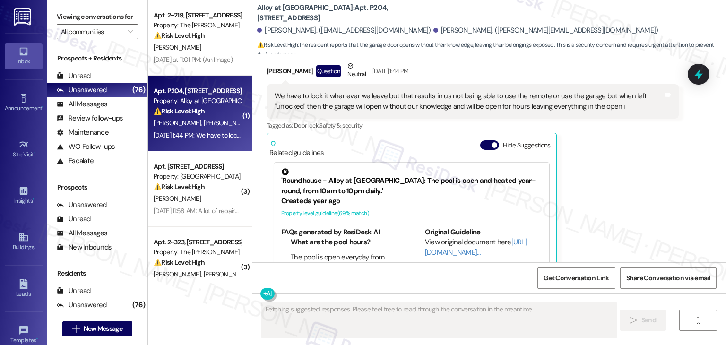
scroll to position [2320, 0]
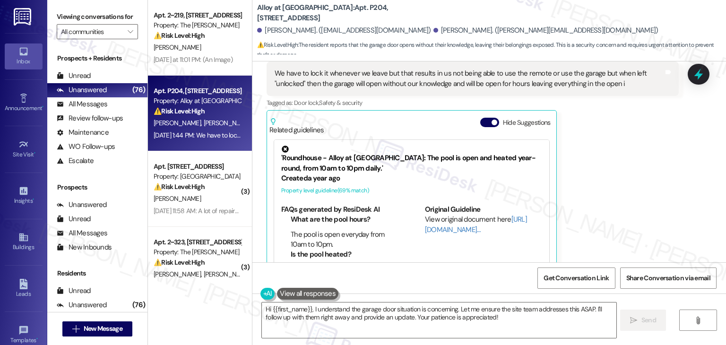
click at [492, 120] on span "button" at bounding box center [495, 123] width 6 height 6
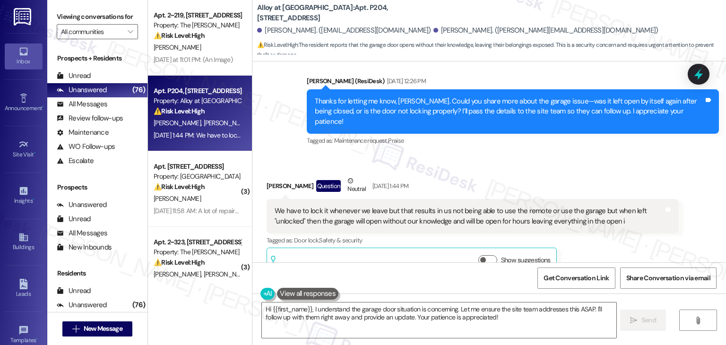
click at [522, 155] on div "Received via SMS [PERSON_NAME] Question Neutral [DATE] 1:44 PM We have to lock …" at bounding box center [489, 219] width 474 height 128
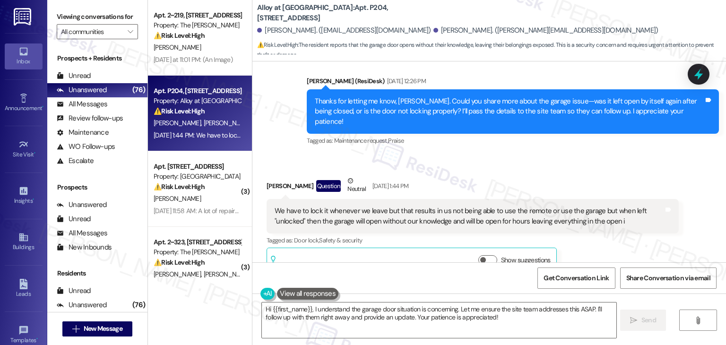
click at [519, 155] on div "Received via SMS [PERSON_NAME] Question Neutral [DATE] 1:44 PM We have to lock …" at bounding box center [489, 219] width 474 height 128
click at [477, 110] on div "Thanks for letting me know, [PERSON_NAME]. Could you share more about the garag…" at bounding box center [513, 111] width 412 height 44
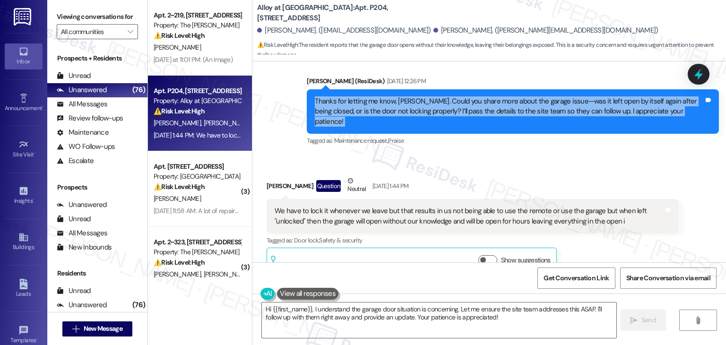
click at [477, 110] on div "Thanks for letting me know, [PERSON_NAME]. Could you share more about the garag…" at bounding box center [513, 111] width 412 height 44
copy div "Thanks for letting me know, [PERSON_NAME]. Could you share more about the garag…"
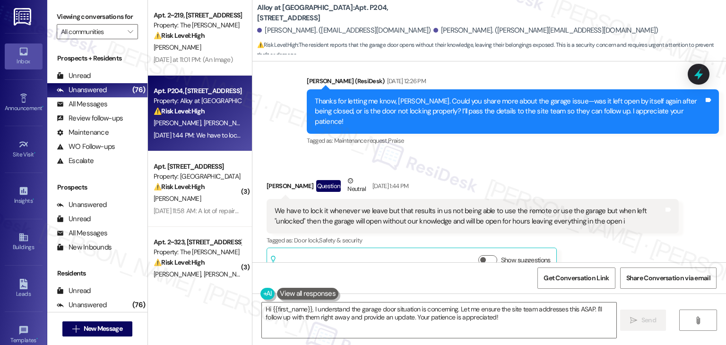
click at [356, 206] on div "We have to lock it whenever we leave but that results in us not being able to u…" at bounding box center [469, 216] width 389 height 20
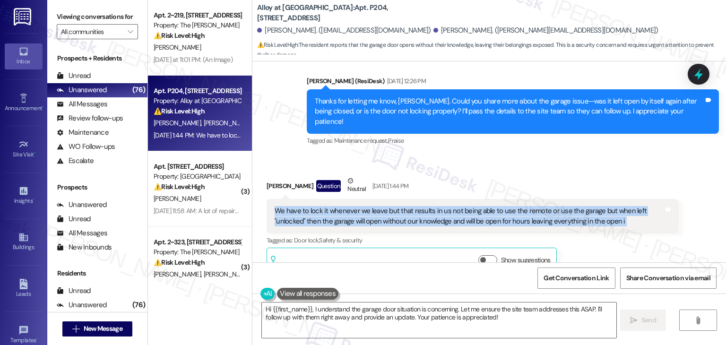
click at [356, 206] on div "We have to lock it whenever we leave but that results in us not being able to u…" at bounding box center [469, 216] width 389 height 20
copy div "We have to lock it whenever we leave but that results in us not being able to u…"
click at [441, 319] on textarea "Hi {{first_name}}, I understand the garage door situation is concerning. Let me…" at bounding box center [439, 320] width 354 height 35
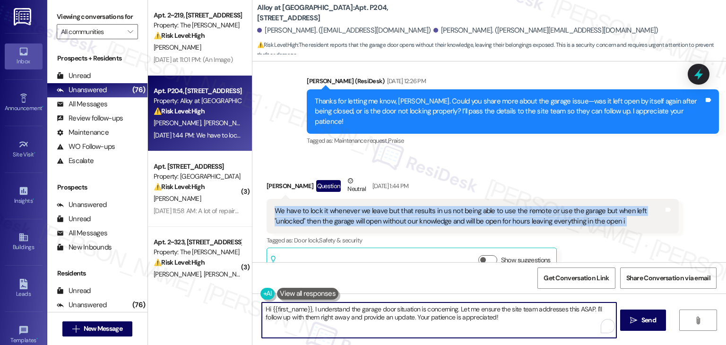
click at [441, 319] on textarea "Hi {{first_name}}, I understand the garage door situation is concerning. Let me…" at bounding box center [439, 320] width 354 height 35
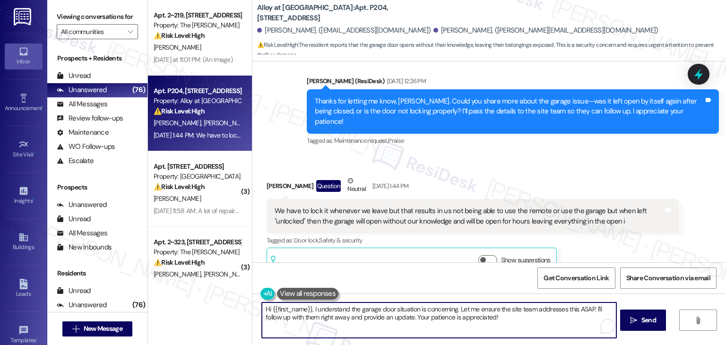
paste textarea "I’m sorry to hear about the garage door issue, [PERSON_NAME]! I suggest submitt…"
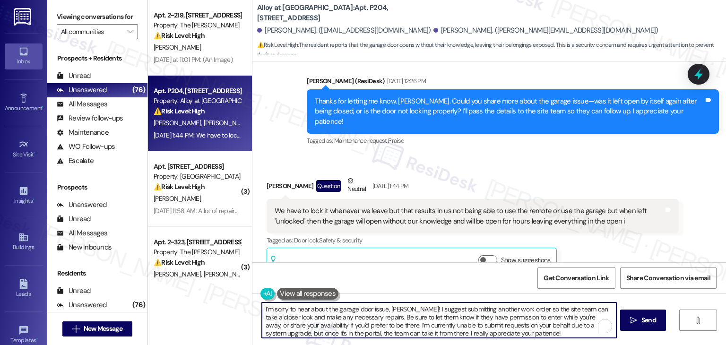
type textarea "I’m sorry to hear about the garage door issue, [PERSON_NAME]! I suggest submitt…"
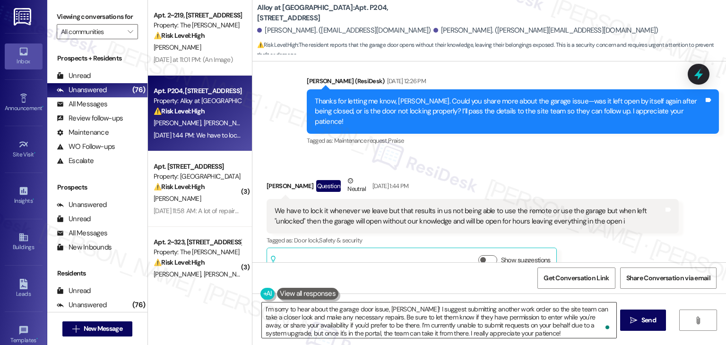
click at [454, 320] on textarea "I’m sorry to hear about the garage door issue, [PERSON_NAME]! I suggest submitt…" at bounding box center [439, 320] width 354 height 35
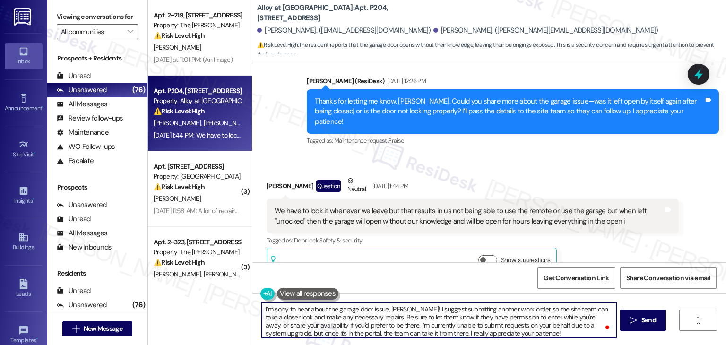
click at [545, 332] on textarea "I’m sorry to hear about the garage door issue, [PERSON_NAME]! I suggest submitt…" at bounding box center [439, 320] width 354 height 35
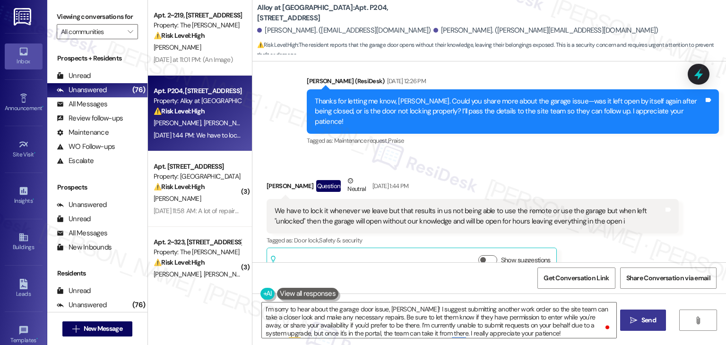
click at [655, 320] on span "Send" at bounding box center [649, 320] width 15 height 10
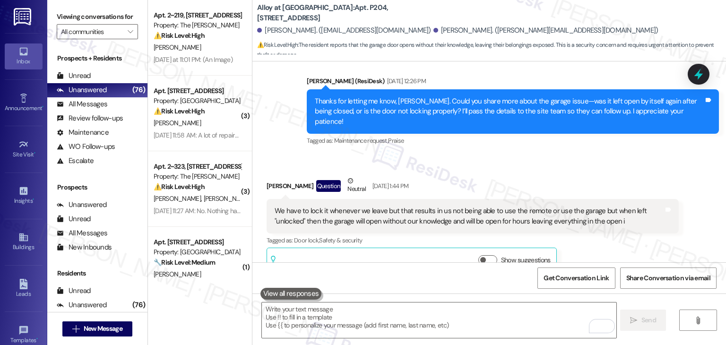
scroll to position [2279, 0]
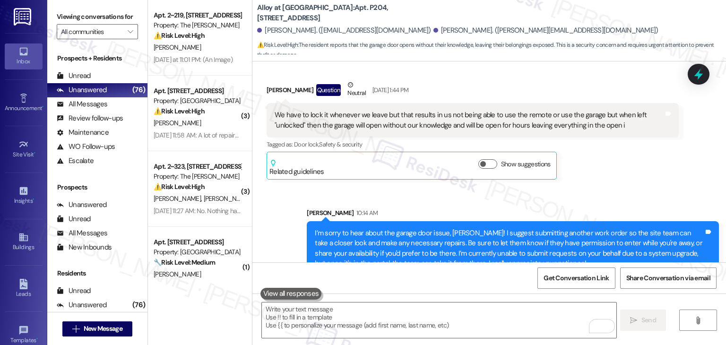
click at [263, 226] on div "Sent via SMS [PERSON_NAME] 10:14 AM I’m sorry to hear about the garage door iss…" at bounding box center [489, 235] width 474 height 96
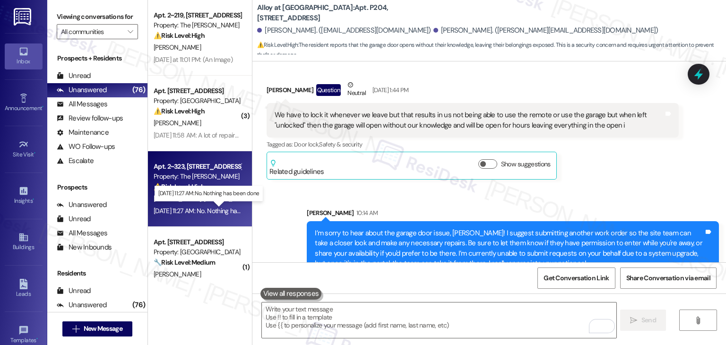
click at [206, 212] on div "[DATE] 11:27 AM: No. Nothing has been done [DATE] 11:27 AM: No. Nothing has bee…" at bounding box center [213, 211] width 118 height 9
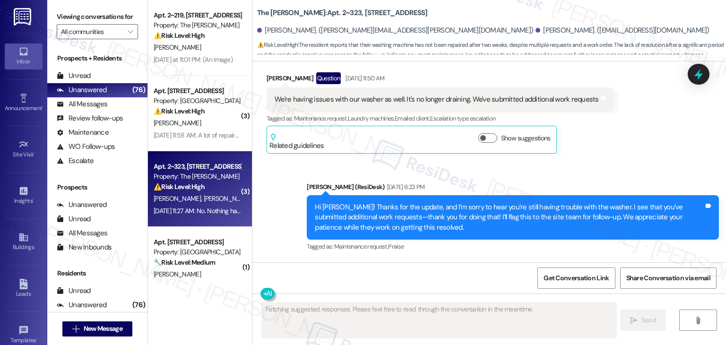
scroll to position [4520, 0]
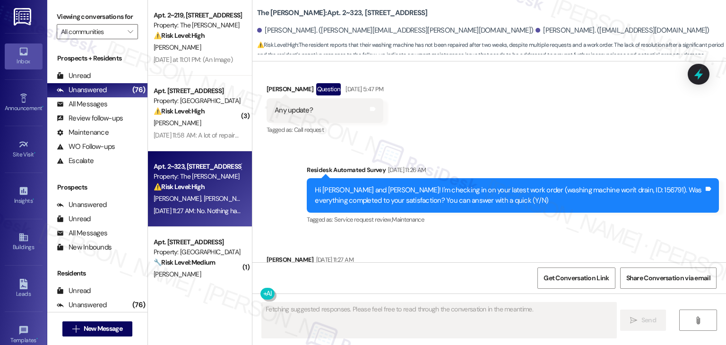
click at [453, 234] on div "Received via SMS [PERSON_NAME] [DATE] 11:27 AM No. Nothing has been done Tags a…" at bounding box center [489, 274] width 474 height 80
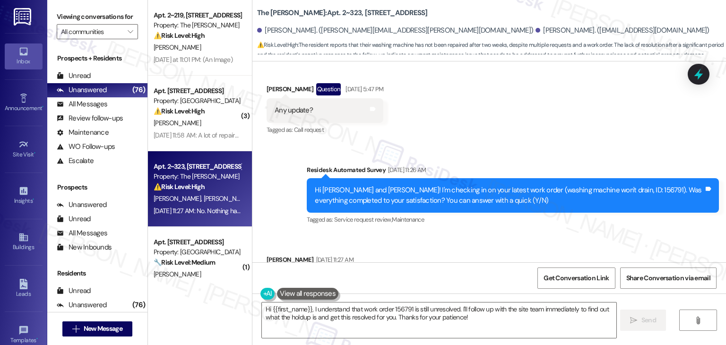
click at [450, 234] on div "Received via SMS [PERSON_NAME] [DATE] 11:27 AM No. Nothing has been done Tags a…" at bounding box center [489, 274] width 474 height 80
click at [492, 242] on div "Received via SMS [PERSON_NAME] [DATE] 11:27 AM No. Nothing has been done Tags a…" at bounding box center [489, 274] width 474 height 80
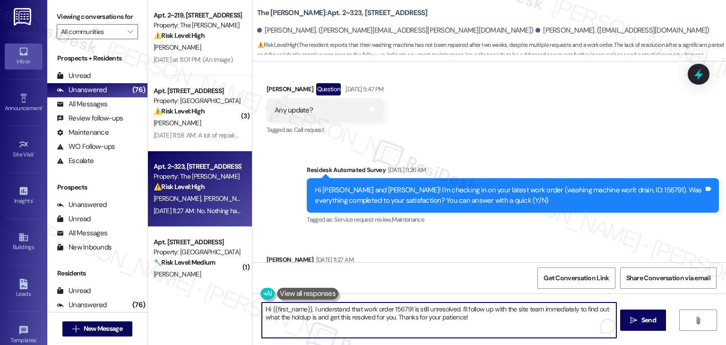
drag, startPoint x: 486, startPoint y: 313, endPoint x: 474, endPoint y: 310, distance: 12.2
click at [474, 310] on textarea "Hi {{first_name}}, I understand that work order 156791 is still unresolved. I'l…" at bounding box center [439, 320] width 354 height 35
paste textarea "Can you provide more details about what wasn't addressed so I can follow up app…"
drag, startPoint x: 306, startPoint y: 310, endPoint x: 268, endPoint y: 310, distance: 38.3
click at [268, 310] on textarea "Hi {{first_name}}, I understand that work order 156791 is still unresolved. Can…" at bounding box center [439, 320] width 354 height 35
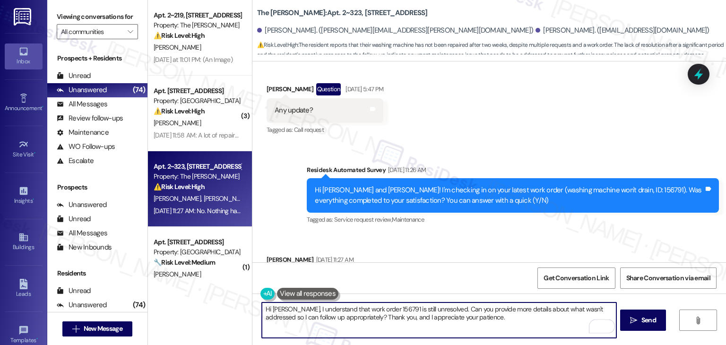
type textarea "Hi [PERSON_NAME], I understand that work order 156791 is still unresolved. Can …"
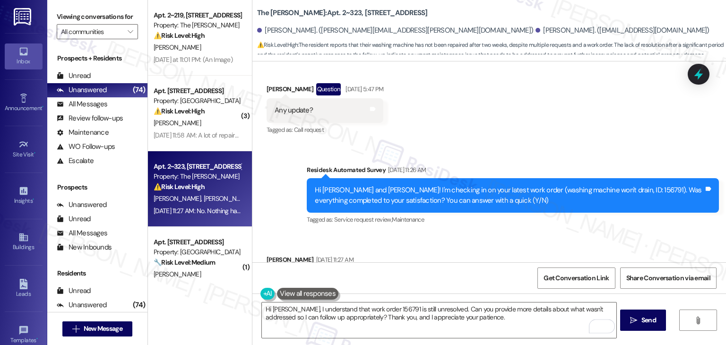
click at [415, 267] on div "Get Conversation Link Share Conversation via email" at bounding box center [489, 277] width 474 height 31
click at [480, 311] on textarea "Hi [PERSON_NAME], I understand that work order 156791 is still unresolved. Can …" at bounding box center [439, 320] width 354 height 35
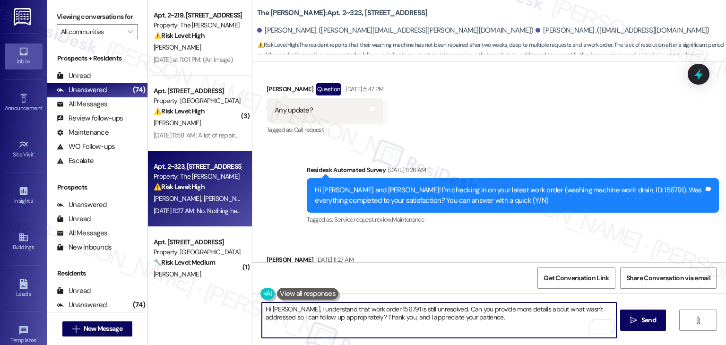
click at [474, 319] on textarea "Hi [PERSON_NAME], I understand that work order 156791 is still unresolved. Can …" at bounding box center [439, 320] width 354 height 35
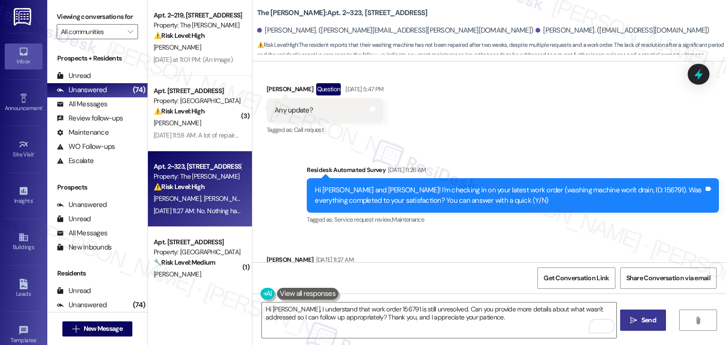
click at [631, 315] on span " Send" at bounding box center [643, 320] width 30 height 10
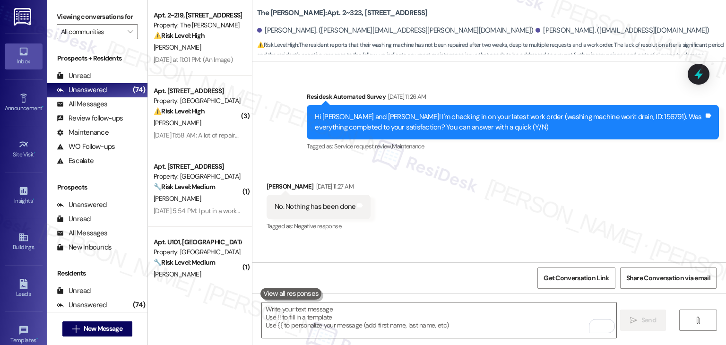
scroll to position [4596, 0]
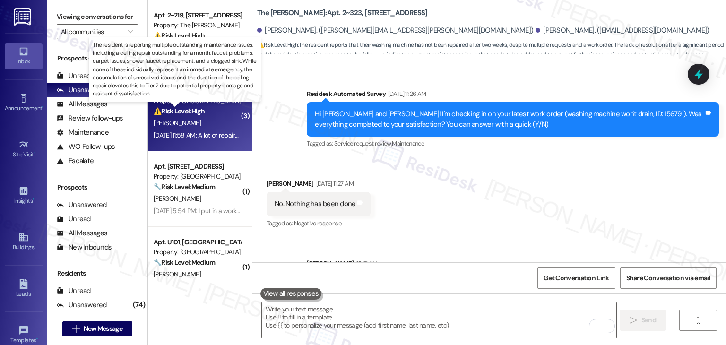
click at [188, 112] on strong "⚠️ Risk Level: High" at bounding box center [179, 111] width 51 height 9
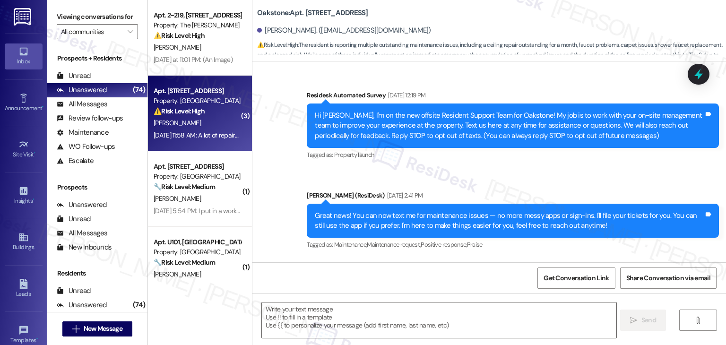
scroll to position [5914, 0]
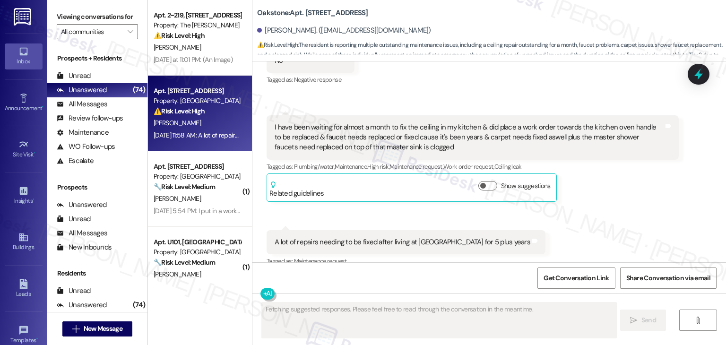
click at [612, 193] on div "Received via SMS [PERSON_NAME] [DATE] 11:55 AM No Tags and notes Tagged as: Neg…" at bounding box center [489, 158] width 474 height 289
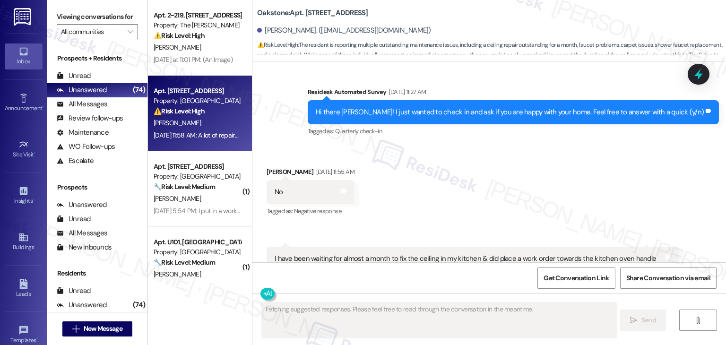
scroll to position [5772, 0]
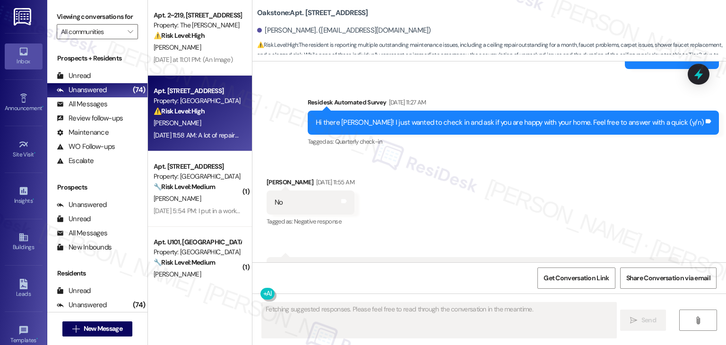
click at [529, 174] on div "Received via SMS [PERSON_NAME] [DATE] 11:55 AM No Tags and notes Tagged as: Neg…" at bounding box center [489, 300] width 474 height 289
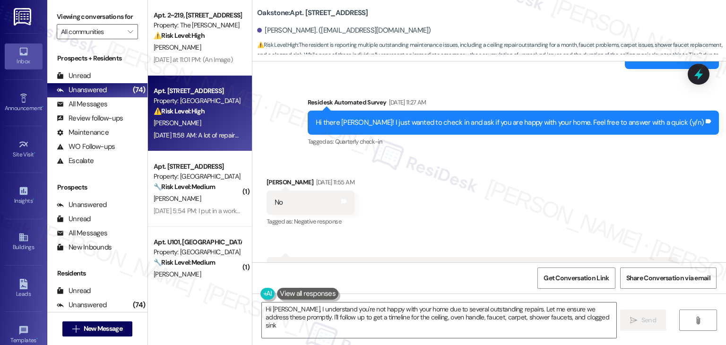
type textarea "Hi [PERSON_NAME], I understand you're not happy with your home due to several o…"
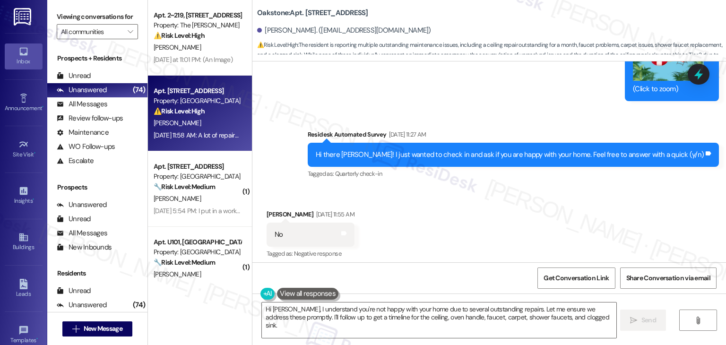
scroll to position [5725, 0]
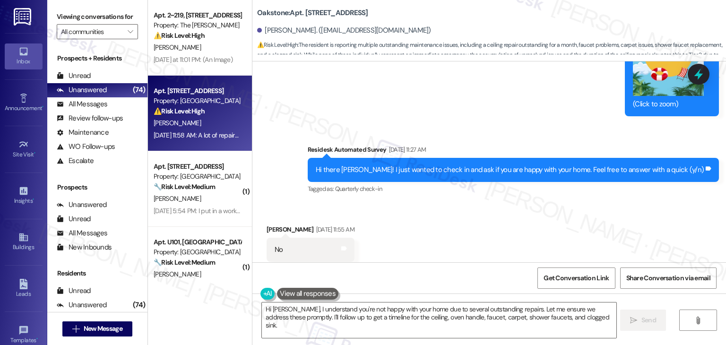
click at [547, 165] on div "Hi there [PERSON_NAME]! I just wanted to check in and ask if you are happy with…" at bounding box center [510, 170] width 388 height 10
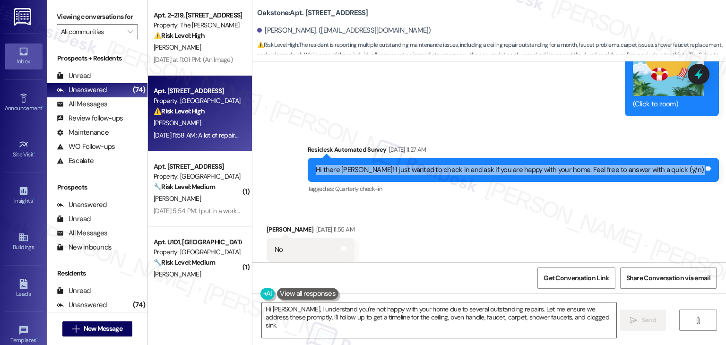
click at [547, 165] on div "Hi there [PERSON_NAME]! I just wanted to check in and ask if you are happy with…" at bounding box center [510, 170] width 388 height 10
copy div "Hi there [PERSON_NAME]! I just wanted to check in and ask if you are happy with…"
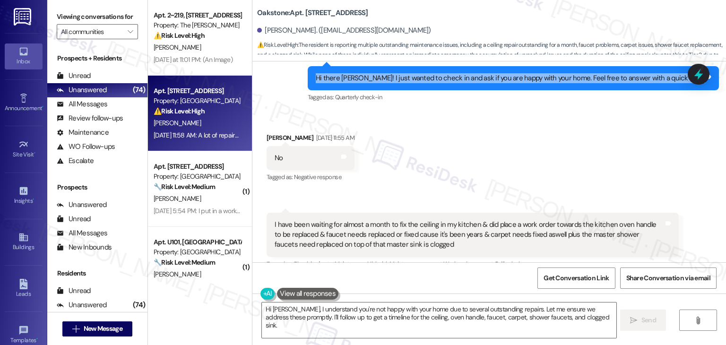
scroll to position [5819, 0]
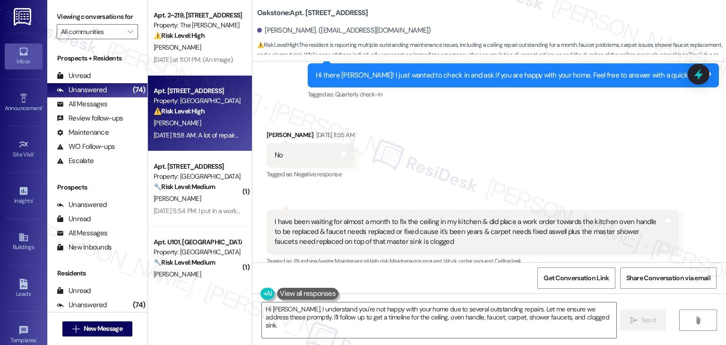
click at [373, 217] on div "I have been waiting for almost a month to fix the ceiling in my kitchen & did p…" at bounding box center [469, 232] width 389 height 30
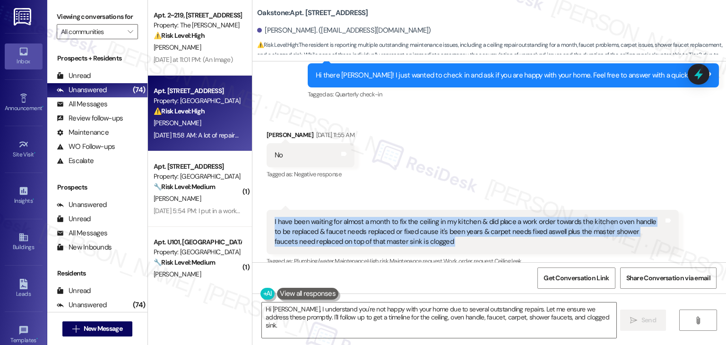
click at [373, 217] on div "I have been waiting for almost a month to fix the ceiling in my kitchen & did p…" at bounding box center [469, 232] width 389 height 30
copy div "I have been waiting for almost a month to fix the ceiling in my kitchen & did p…"
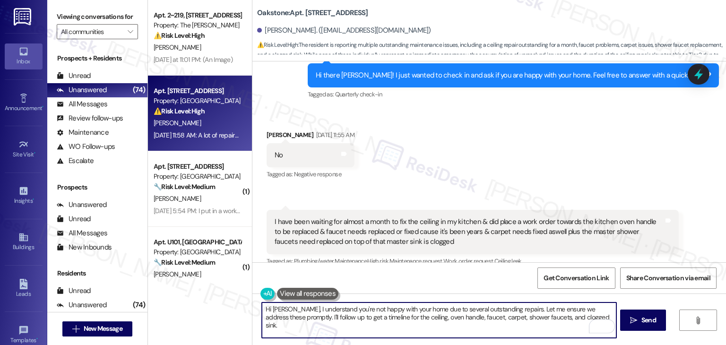
drag, startPoint x: 515, startPoint y: 311, endPoint x: 293, endPoint y: 309, distance: 222.2
click at [293, 309] on textarea "Hi [PERSON_NAME], I understand you're not happy with your home due to several o…" at bounding box center [439, 320] width 354 height 35
drag, startPoint x: 576, startPoint y: 318, endPoint x: 287, endPoint y: 320, distance: 288.4
click at [287, 320] on textarea "Hi [PERSON_NAME], I understand you're not happy with your home due to several o…" at bounding box center [439, 320] width 354 height 35
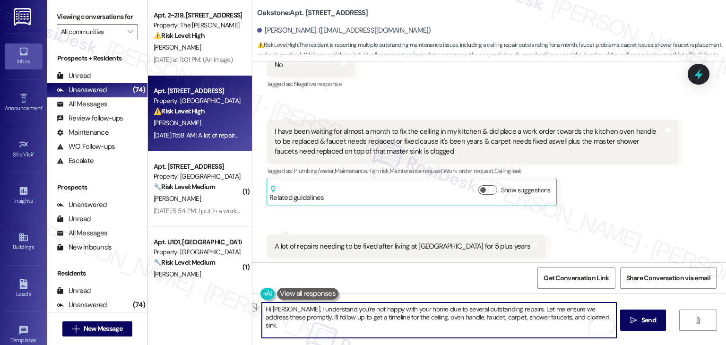
scroll to position [5914, 0]
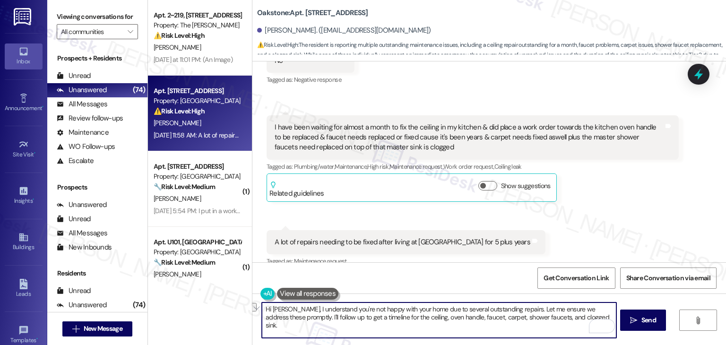
click at [425, 315] on textarea "Hi [PERSON_NAME], I understand you're not happy with your home due to several o…" at bounding box center [439, 320] width 354 height 35
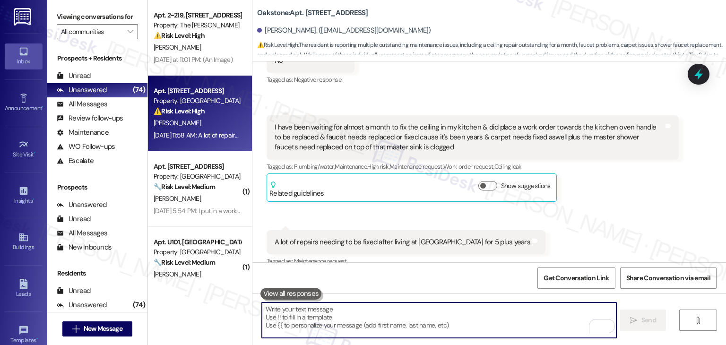
paste textarea "Hi [PERSON_NAME], I’m sorry to hear you’ve been dealing with so many outstandin…"
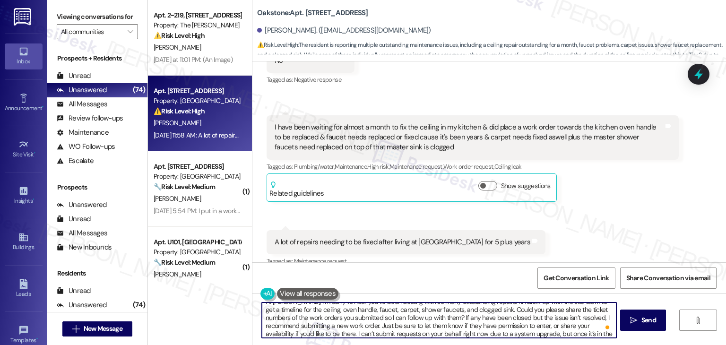
scroll to position [0, 0]
type textarea "Hi [PERSON_NAME], I’m sorry to hear you’ve been dealing with so many outstandin…"
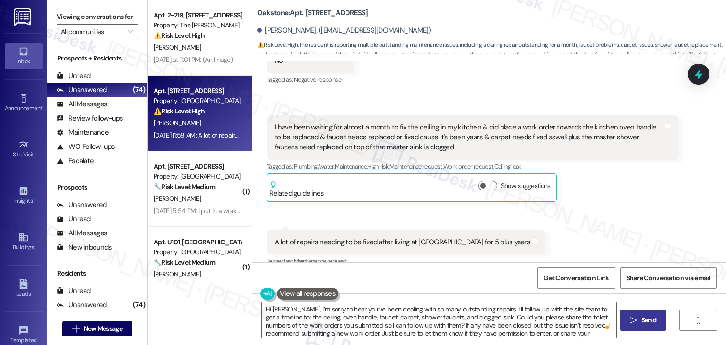
click at [650, 320] on span "Send" at bounding box center [649, 320] width 15 height 10
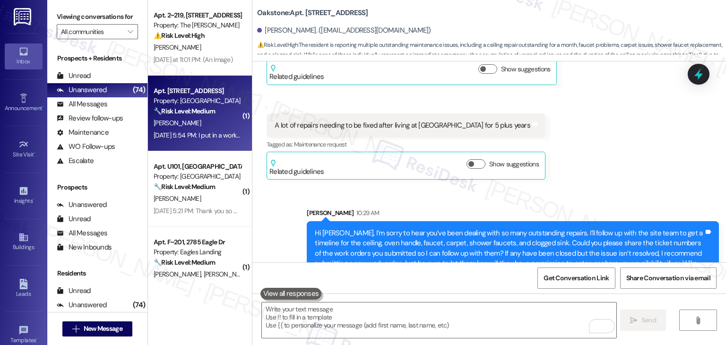
click at [208, 148] on div "Apt. A202, [STREET_ADDRESS] Property: Mallard Pointe 🔧 Risk Level: Medium The r…" at bounding box center [200, 114] width 104 height 76
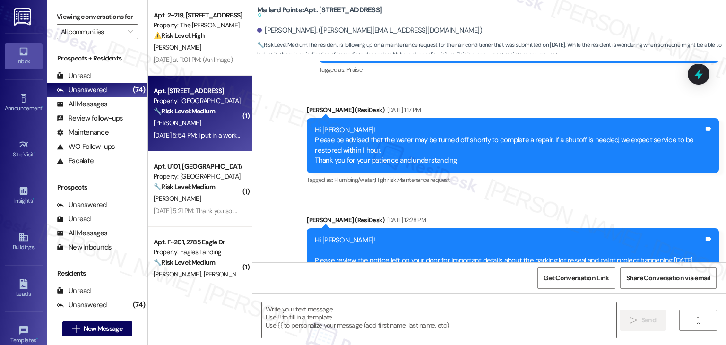
type textarea "Fetching suggested responses. Please feel free to read through the conversation…"
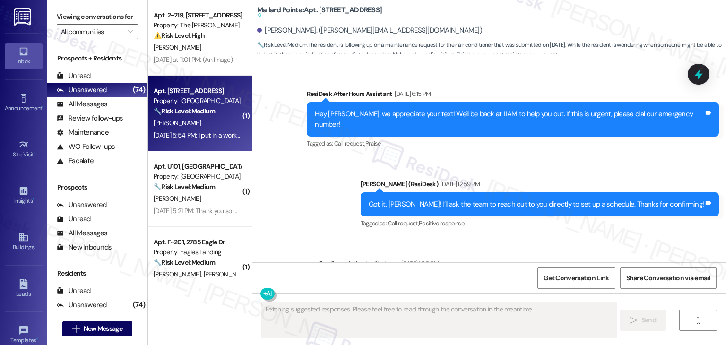
scroll to position [3408, 0]
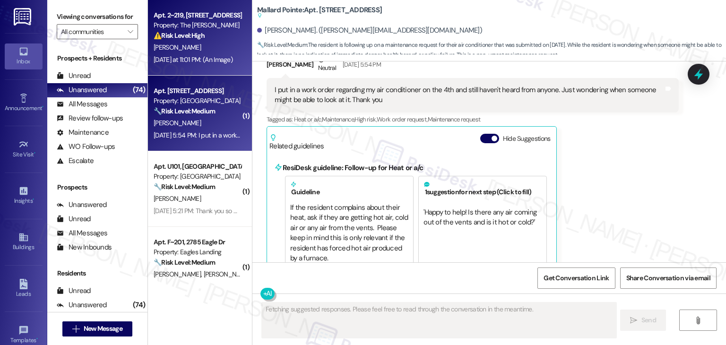
click at [210, 56] on div "[DATE] at 11:01 PM: (An Image) [DATE] at 11:01 PM: (An Image)" at bounding box center [193, 59] width 79 height 9
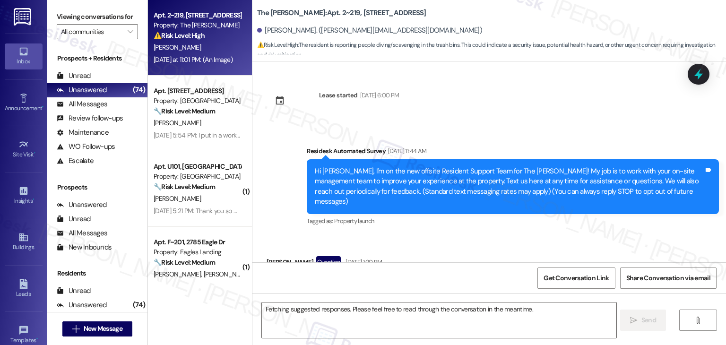
scroll to position [10457, 0]
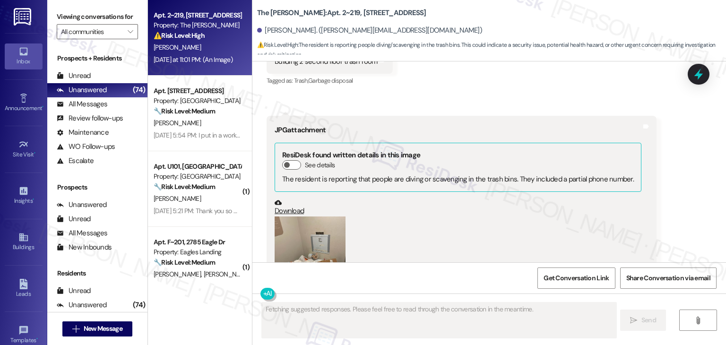
click at [327, 217] on button "Zoom image" at bounding box center [310, 264] width 71 height 95
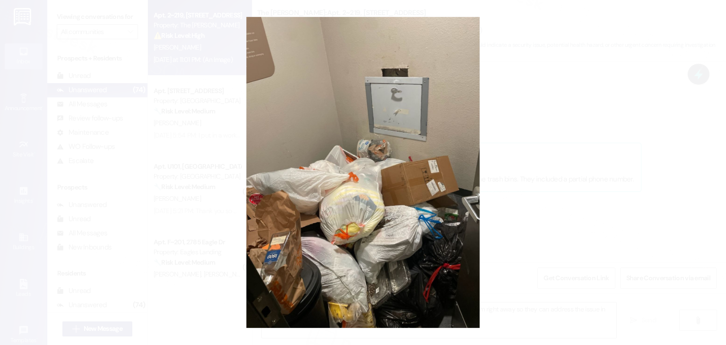
click at [378, 203] on button "Unzoom image" at bounding box center [363, 172] width 726 height 345
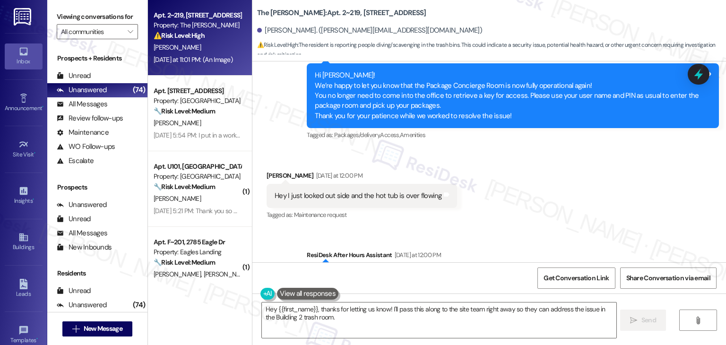
scroll to position [10127, 0]
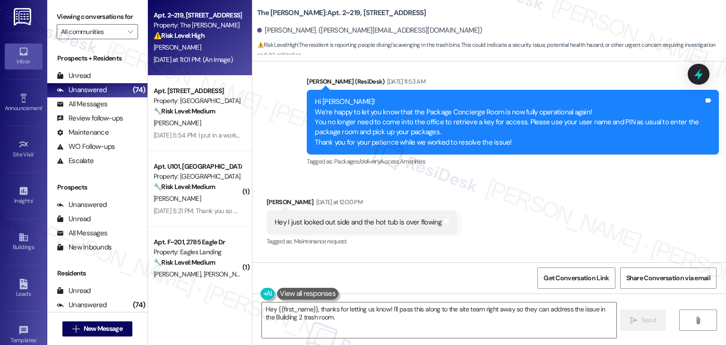
click at [509, 255] on div "Sent via SMS ResiDesk After Hours Assistant [DATE] at 12:00 PM Thank you for yo…" at bounding box center [489, 300] width 474 height 90
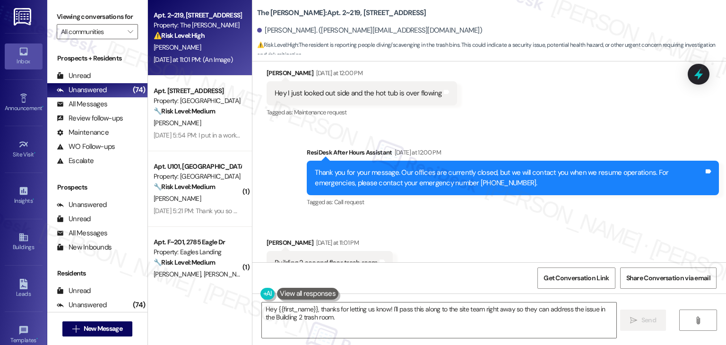
scroll to position [10221, 0]
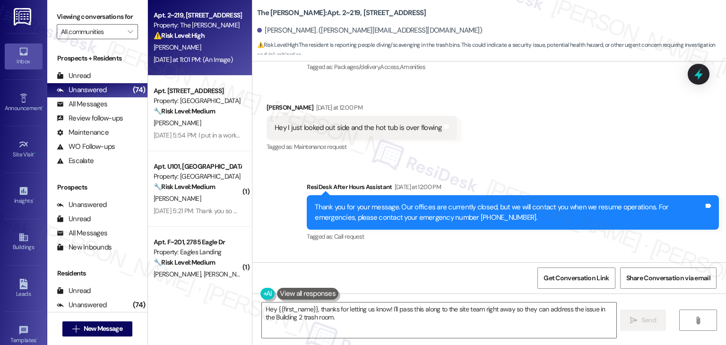
click at [330, 293] on div "Building 2 second floor trash room" at bounding box center [326, 298] width 103 height 10
copy div "Building 2 second floor trash room Tags and notes"
click at [269, 272] on div "[PERSON_NAME] [DATE] at 11:01 PM" at bounding box center [330, 278] width 126 height 13
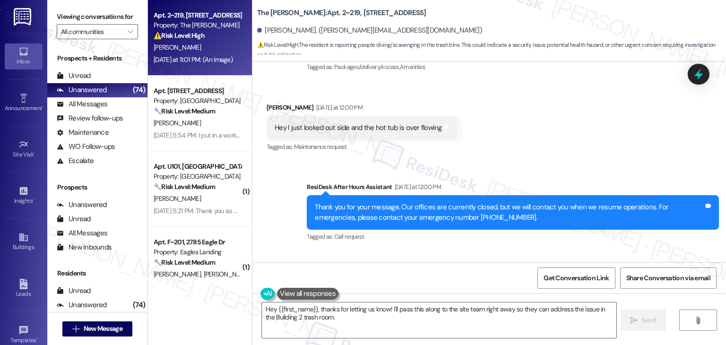
click at [269, 272] on div "[PERSON_NAME] [DATE] at 11:01 PM" at bounding box center [330, 278] width 126 height 13
copy div "[PERSON_NAME]"
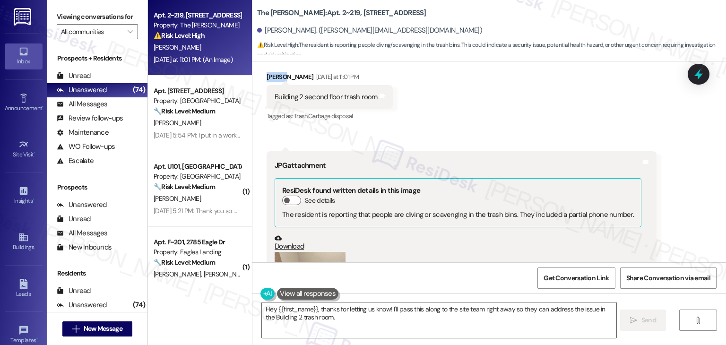
scroll to position [10457, 0]
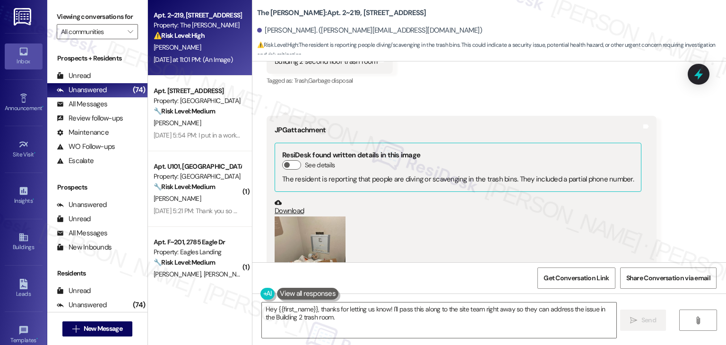
click at [288, 199] on link "Download" at bounding box center [458, 207] width 367 height 17
click at [421, 311] on textarea "Hey {{first_name}}, thanks for letting us know! I'll pass this along to the sit…" at bounding box center [439, 320] width 354 height 35
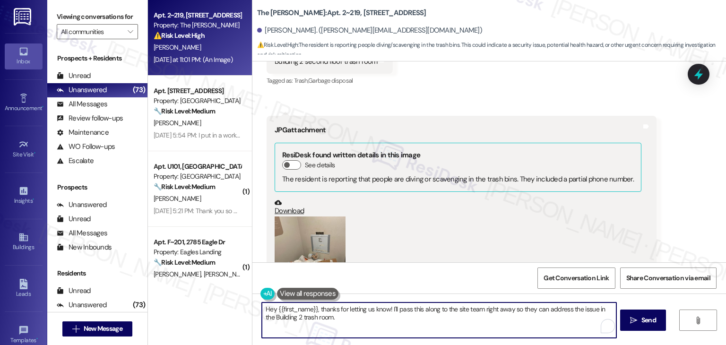
paste textarea "Thanks for the heads-up, [PERSON_NAME]! I’ve forwarded this to the site team so…"
type textarea "Thanks for the heads-up, [PERSON_NAME]! I’ve forwarded this to the site team so…"
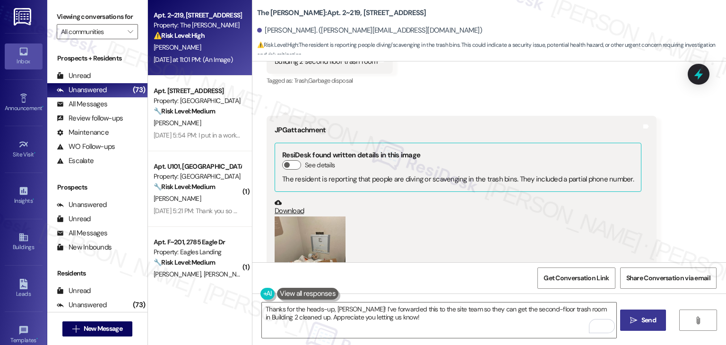
click at [648, 320] on span "Send" at bounding box center [649, 320] width 15 height 10
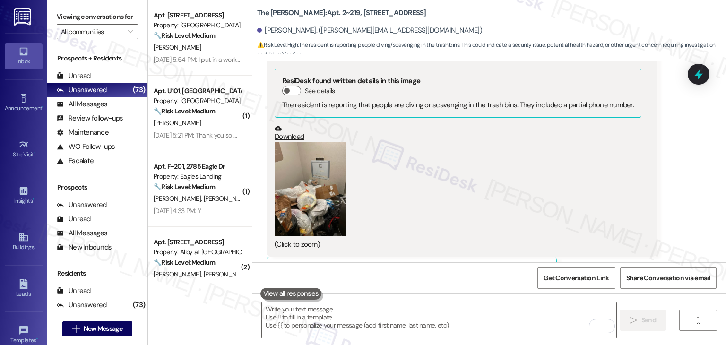
scroll to position [10533, 0]
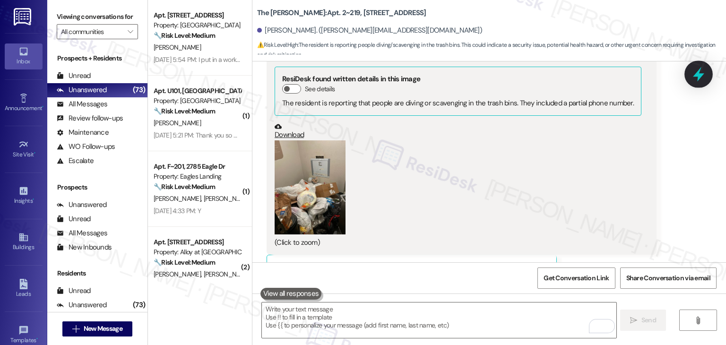
click at [701, 70] on icon at bounding box center [699, 74] width 16 height 16
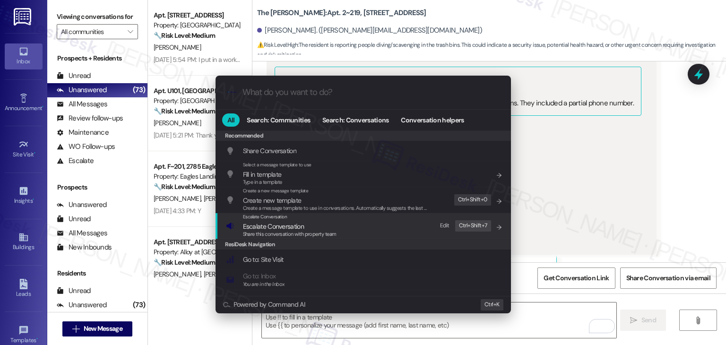
click at [311, 224] on span "Escalate Conversation" at bounding box center [290, 226] width 94 height 10
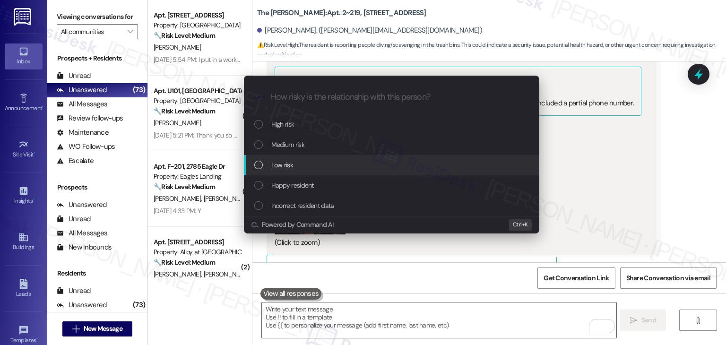
click at [259, 165] on div "List of options" at bounding box center [258, 165] width 9 height 9
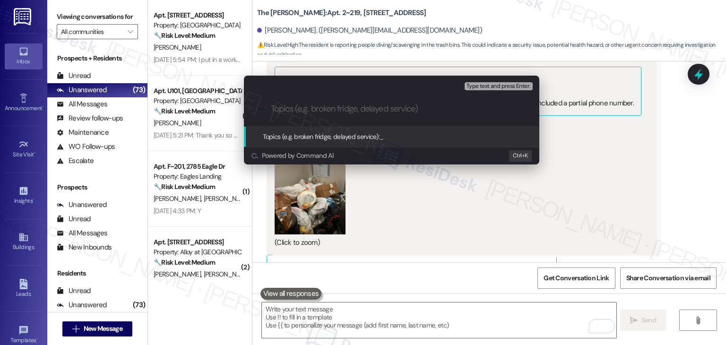
paste input "Overflowing Trash – Building 2, 2nd Floor Trash Room"
type input "Overflowing Trash – Building 2, 2nd Floor Trash Room"
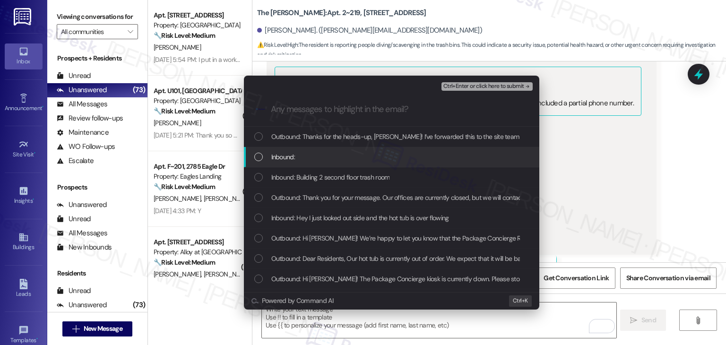
click at [260, 161] on div "List of options" at bounding box center [258, 157] width 9 height 9
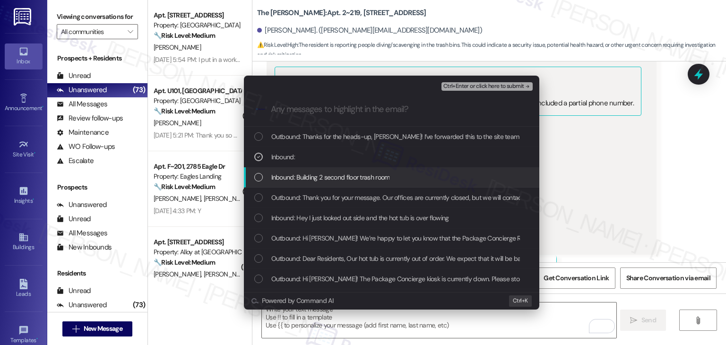
click at [261, 176] on div "List of options" at bounding box center [258, 177] width 9 height 9
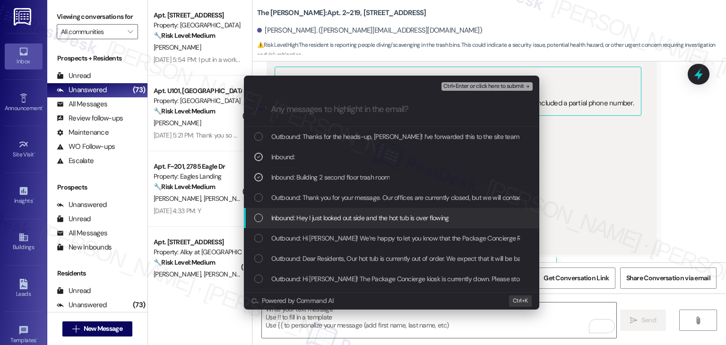
click at [260, 218] on div "List of options" at bounding box center [258, 218] width 9 height 9
click at [255, 217] on icon "List of options" at bounding box center [258, 218] width 7 height 7
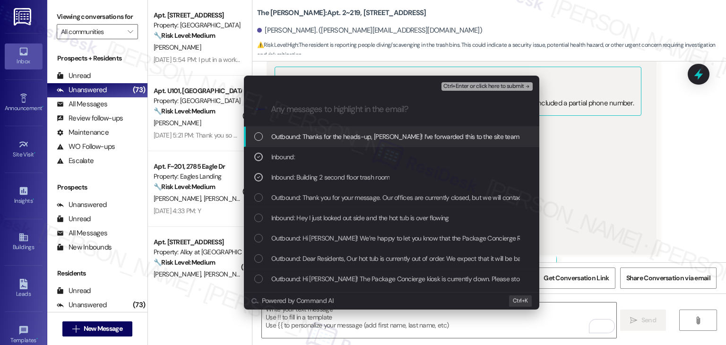
click at [477, 86] on span "Ctrl+Enter or click here to submit" at bounding box center [483, 86] width 81 height 7
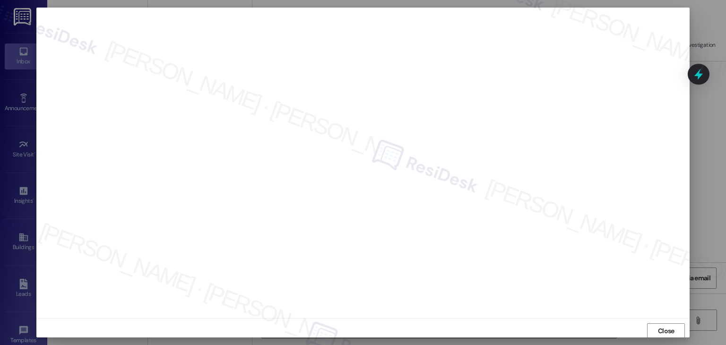
scroll to position [0, 0]
click at [668, 335] on span "Close" at bounding box center [666, 330] width 20 height 14
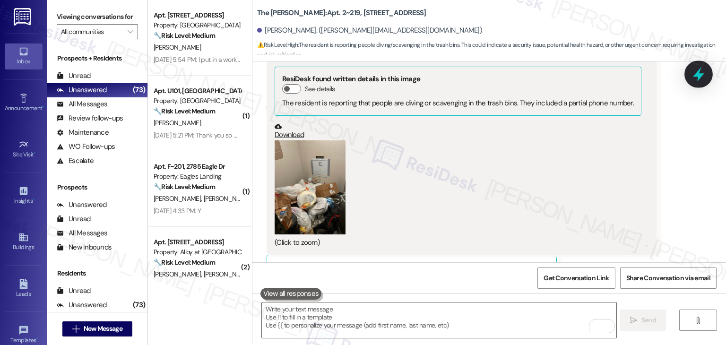
click at [697, 78] on icon at bounding box center [699, 74] width 16 height 16
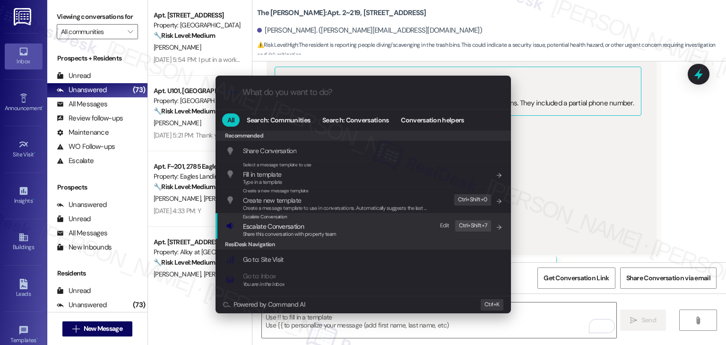
click at [306, 232] on span "Share this conversation with property team" at bounding box center [290, 234] width 94 height 7
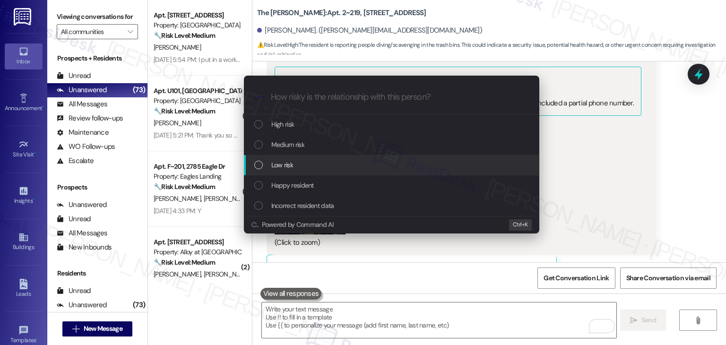
click at [257, 165] on div "List of options" at bounding box center [258, 165] width 9 height 9
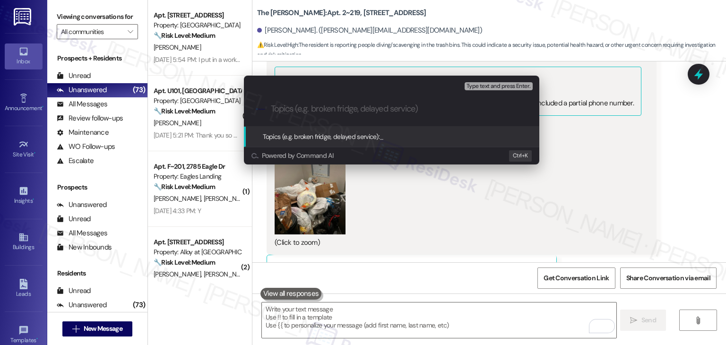
paste input "Overflowing Trash – Building 2, 2nd Floor Trash Room"
type input "Overflowing Trash – Building 2, 2nd Floor Trash Room"
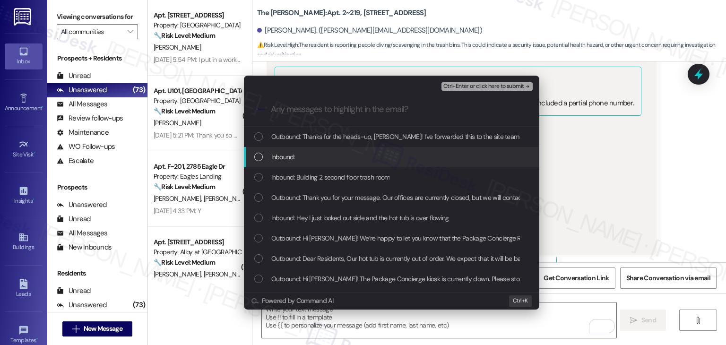
click at [258, 156] on div "List of options" at bounding box center [258, 157] width 9 height 9
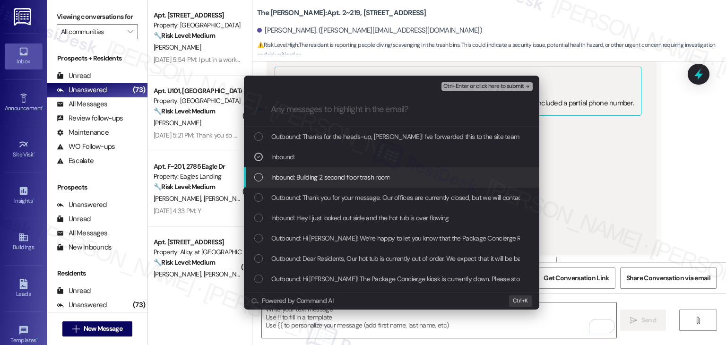
click at [259, 177] on div "List of options" at bounding box center [258, 177] width 9 height 9
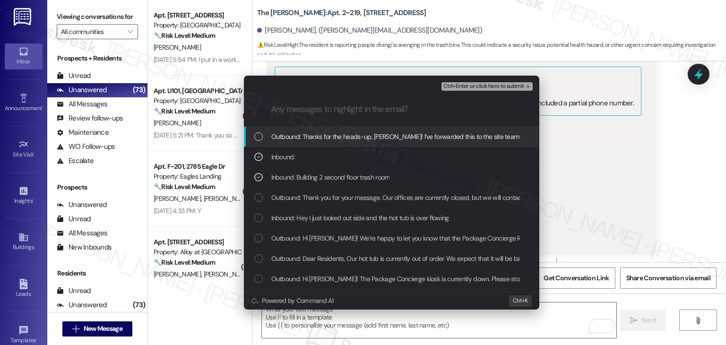
click at [489, 87] on span "Ctrl+Enter or click here to submit" at bounding box center [483, 86] width 81 height 7
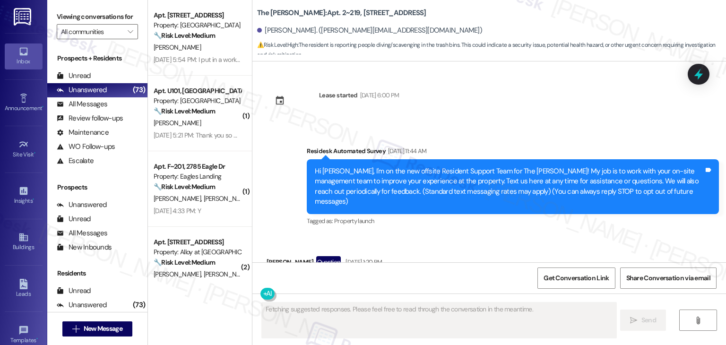
scroll to position [10471, 0]
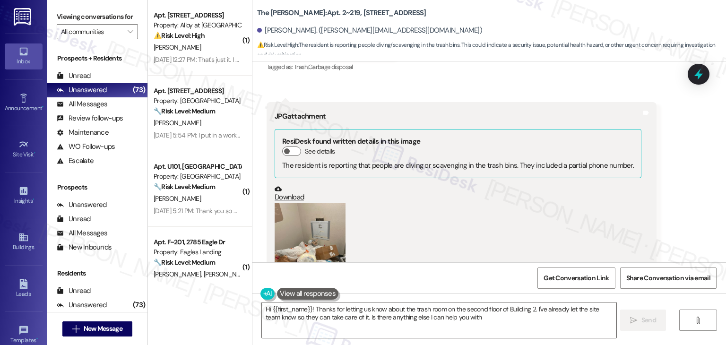
type textarea "Hi {{first_name}}! Thanks for letting us know about the trash room on the secon…"
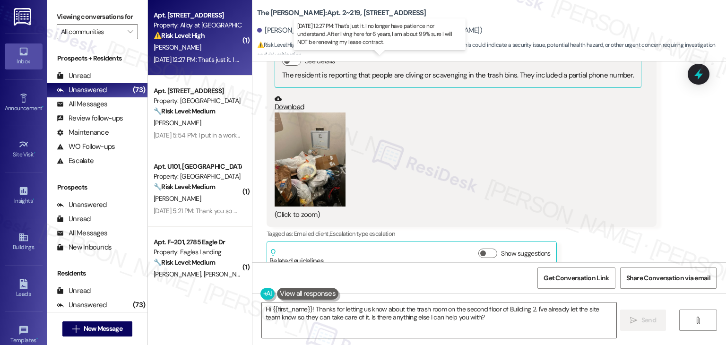
click at [200, 61] on div "[DATE] 12:27 PM: That's just it. I no longer have patience nor understand. Afte…" at bounding box center [375, 59] width 442 height 9
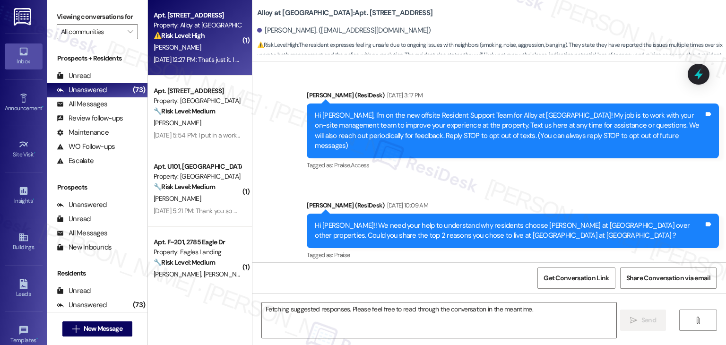
scroll to position [7717, 0]
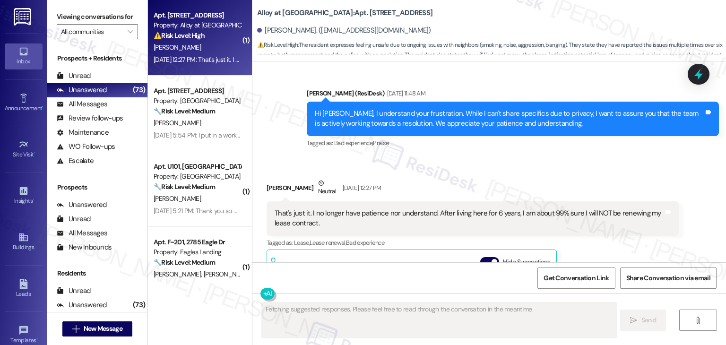
click at [609, 211] on div "[PERSON_NAME] Neutral [DATE] 12:27 PM That's just it. I no longer have patience…" at bounding box center [473, 297] width 412 height 238
click at [480, 257] on button "Hide Suggestions" at bounding box center [489, 261] width 19 height 9
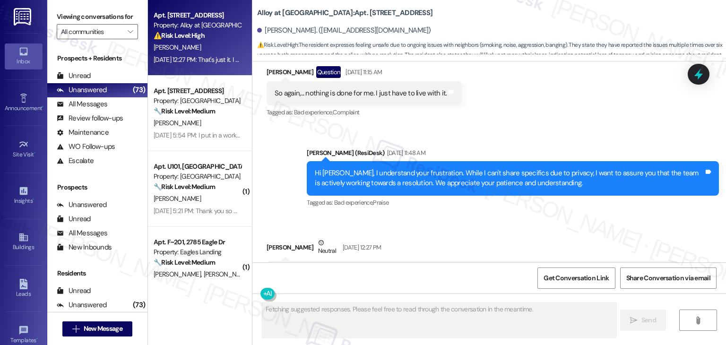
click at [625, 238] on div "[PERSON_NAME] Neutral [DATE] 12:27 PM That's just it. I no longer have patience…" at bounding box center [473, 288] width 412 height 100
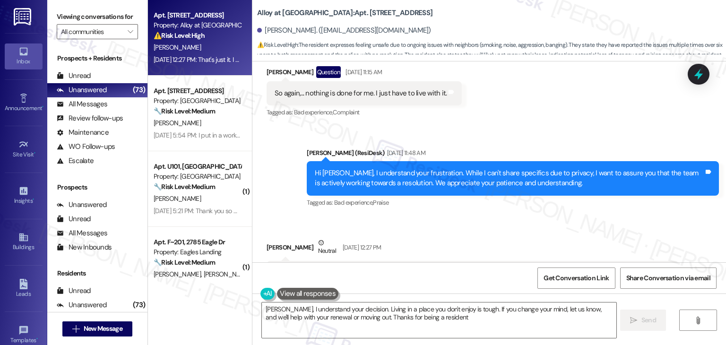
type textarea "[PERSON_NAME], I understand your decision. Living in a place you don't enjoy is…"
click at [625, 238] on div "[PERSON_NAME] Neutral [DATE] 12:27 PM That's just it. I no longer have patience…" at bounding box center [473, 288] width 412 height 100
click at [624, 238] on div "[PERSON_NAME] Neutral [DATE] 12:27 PM That's just it. I no longer have patience…" at bounding box center [473, 288] width 412 height 100
click at [497, 285] on div "Get Conversation Link Share Conversation via email" at bounding box center [489, 277] width 474 height 31
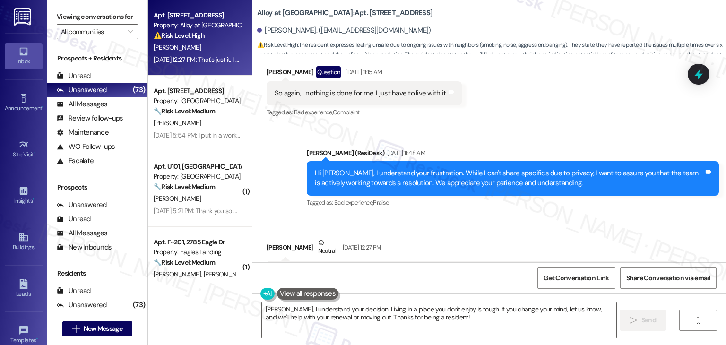
click at [601, 247] on div "[PERSON_NAME] Neutral [DATE] 12:27 PM That's just it. I no longer have patience…" at bounding box center [473, 288] width 412 height 100
click at [511, 281] on div "Get Conversation Link Share Conversation via email" at bounding box center [489, 277] width 474 height 31
click at [595, 246] on div "[PERSON_NAME] Neutral [DATE] 12:27 PM That's just it. I no longer have patience…" at bounding box center [473, 288] width 412 height 100
click at [490, 283] on div "Get Conversation Link Share Conversation via email" at bounding box center [489, 277] width 474 height 31
click at [600, 247] on div "[PERSON_NAME] Neutral [DATE] 12:27 PM That's just it. I no longer have patience…" at bounding box center [473, 288] width 412 height 100
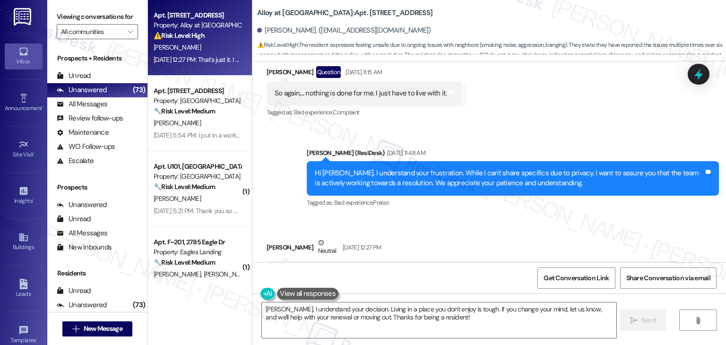
click at [508, 274] on div "Get Conversation Link Share Conversation via email" at bounding box center [489, 277] width 474 height 31
click at [500, 196] on div "Tagged as: Bad experience , Click to highlight conversations about Bad experien…" at bounding box center [513, 203] width 412 height 14
click at [517, 231] on div "Received via SMS [PERSON_NAME] Neutral [DATE] 12:27 PM That's just it. I no lon…" at bounding box center [473, 288] width 426 height 114
click at [633, 238] on div "[PERSON_NAME] Neutral [DATE] 12:27 PM That's just it. I no longer have patience…" at bounding box center [473, 288] width 412 height 100
click at [610, 217] on div "Received via SMS [PERSON_NAME] Neutral [DATE] 12:27 PM That's just it. I no lon…" at bounding box center [489, 281] width 474 height 128
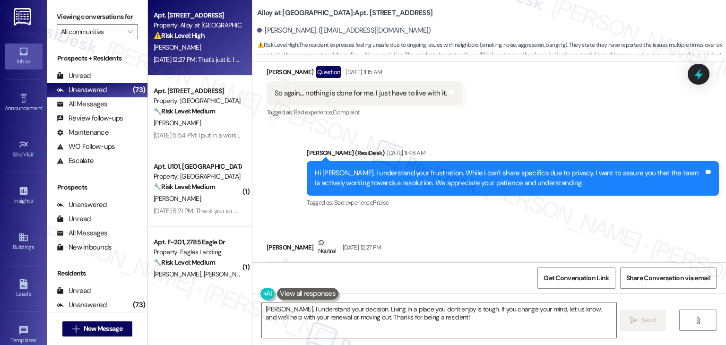
click at [610, 217] on div "Received via SMS [PERSON_NAME] Neutral [DATE] 12:27 PM That's just it. I no lon…" at bounding box center [489, 281] width 474 height 128
click at [618, 242] on div "[PERSON_NAME] Neutral [DATE] 12:27 PM That's just it. I no longer have patience…" at bounding box center [473, 288] width 412 height 100
click at [617, 217] on div "Received via SMS [PERSON_NAME] Neutral [DATE] 12:27 PM That's just it. I no lon…" at bounding box center [489, 281] width 474 height 128
click at [612, 239] on div "[PERSON_NAME] Neutral [DATE] 12:27 PM That's just it. I no longer have patience…" at bounding box center [473, 288] width 412 height 100
click at [564, 231] on div "Received via SMS [PERSON_NAME] Neutral [DATE] 12:27 PM That's just it. I no lon…" at bounding box center [473, 288] width 426 height 114
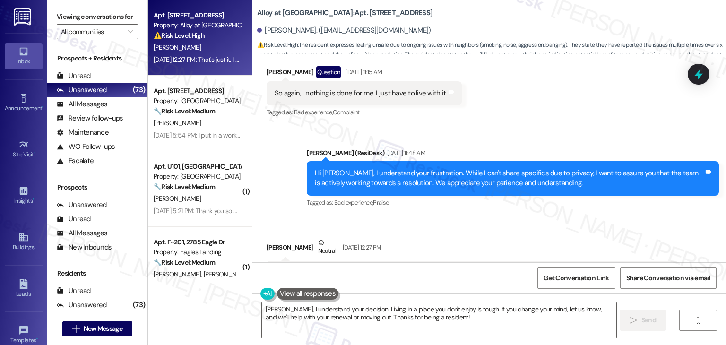
click at [564, 231] on div "Received via SMS [PERSON_NAME] Neutral [DATE] 12:27 PM That's just it. I no lon…" at bounding box center [473, 288] width 426 height 114
click at [609, 242] on div "[PERSON_NAME] Neutral [DATE] 12:27 PM That's just it. I no longer have patience…" at bounding box center [473, 288] width 412 height 100
click at [613, 242] on div "[PERSON_NAME] Neutral [DATE] 12:27 PM That's just it. I no longer have patience…" at bounding box center [473, 288] width 412 height 100
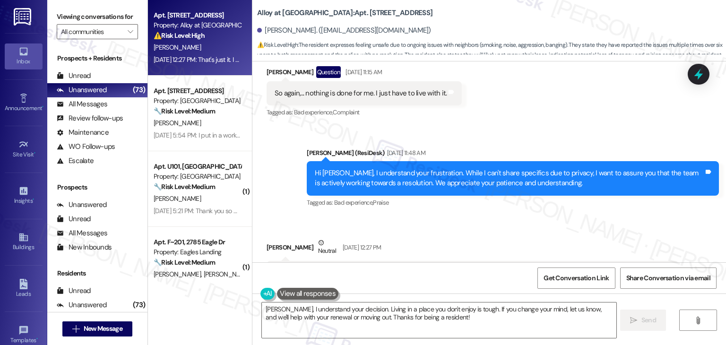
click at [619, 243] on div "[PERSON_NAME] Neutral [DATE] 12:27 PM That's just it. I no longer have patience…" at bounding box center [473, 288] width 412 height 100
click at [622, 239] on div "[PERSON_NAME] Neutral [DATE] 12:27 PM That's just it. I no longer have patience…" at bounding box center [473, 288] width 412 height 100
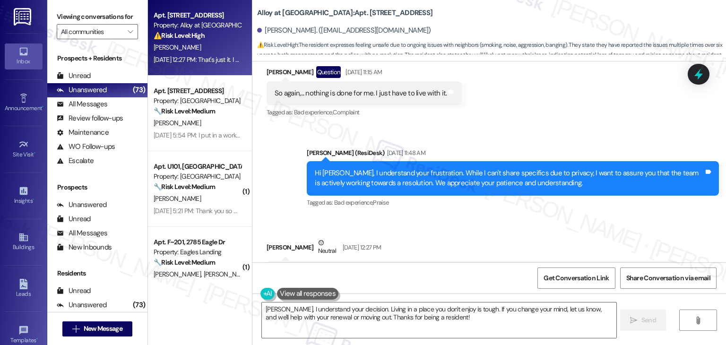
click at [622, 239] on div "[PERSON_NAME] Neutral [DATE] 12:27 PM That's just it. I no longer have patience…" at bounding box center [473, 288] width 412 height 100
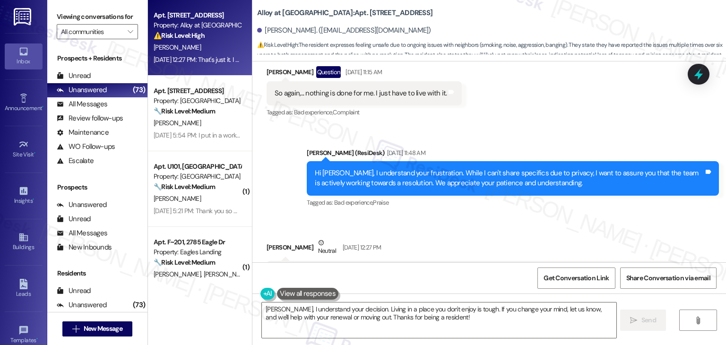
click at [622, 239] on div "[PERSON_NAME] Neutral [DATE] 12:27 PM That's just it. I no longer have patience…" at bounding box center [473, 288] width 412 height 100
click at [623, 238] on div "[PERSON_NAME] Neutral [DATE] 12:27 PM That's just it. I no longer have patience…" at bounding box center [473, 288] width 412 height 100
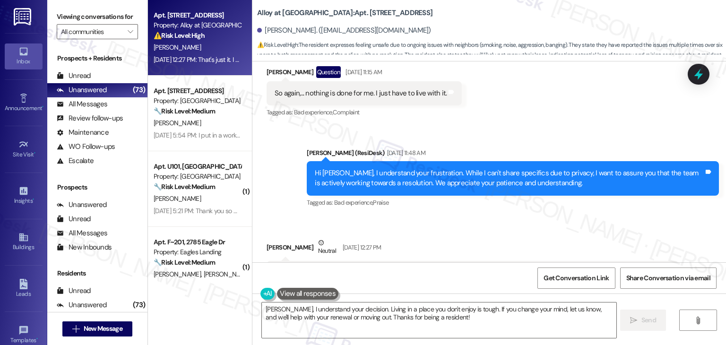
click at [623, 238] on div "[PERSON_NAME] Neutral [DATE] 12:27 PM That's just it. I no longer have patience…" at bounding box center [473, 288] width 412 height 100
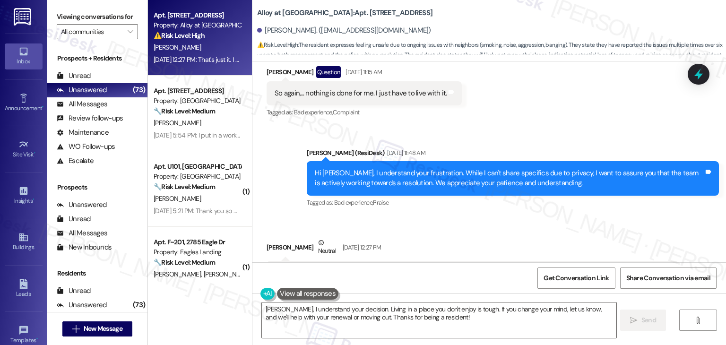
click at [623, 238] on div "[PERSON_NAME] Neutral [DATE] 12:27 PM That's just it. I no longer have patience…" at bounding box center [473, 288] width 412 height 100
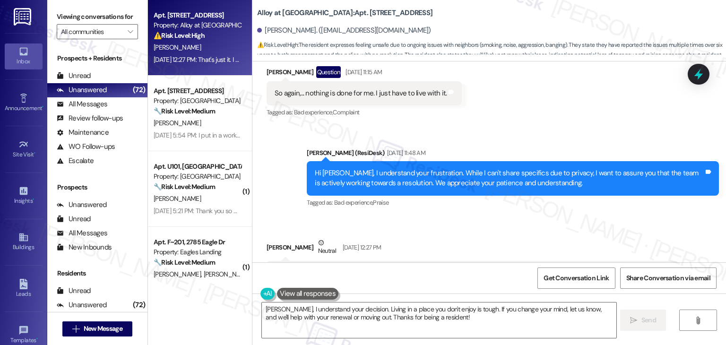
click at [623, 238] on div "[PERSON_NAME] Neutral [DATE] 12:27 PM That's just it. I no longer have patience…" at bounding box center [473, 288] width 412 height 100
click at [433, 161] on div "Hi [PERSON_NAME], I understand your frustration. While I can't share specifics …" at bounding box center [513, 178] width 412 height 35
click at [431, 168] on div "Hi [PERSON_NAME], I understand your frustration. While I can't share specifics …" at bounding box center [509, 178] width 389 height 20
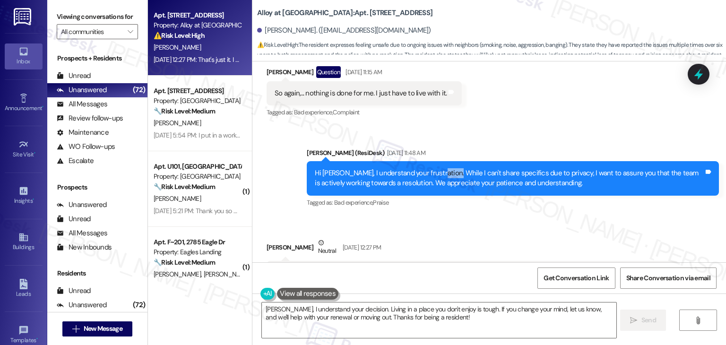
click at [431, 168] on div "Hi [PERSON_NAME], I understand your frustration. While I can't share specifics …" at bounding box center [509, 178] width 389 height 20
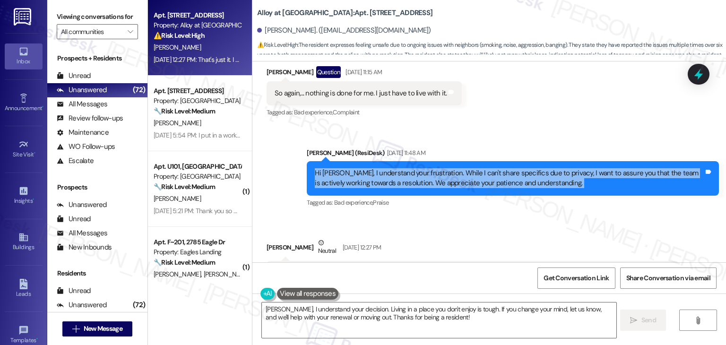
click at [431, 168] on div "Hi [PERSON_NAME], I understand your frustration. While I can't share specifics …" at bounding box center [509, 178] width 389 height 20
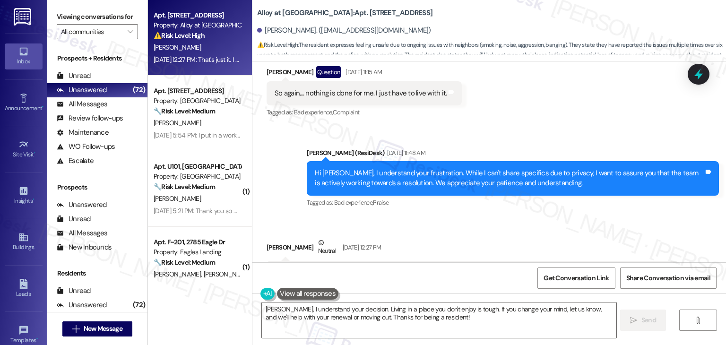
click at [389, 268] on div "That's just it. I no longer have patience nor understand. After living here for…" at bounding box center [469, 278] width 389 height 20
copy div "That's just it. I no longer have patience nor understand. After living here for…"
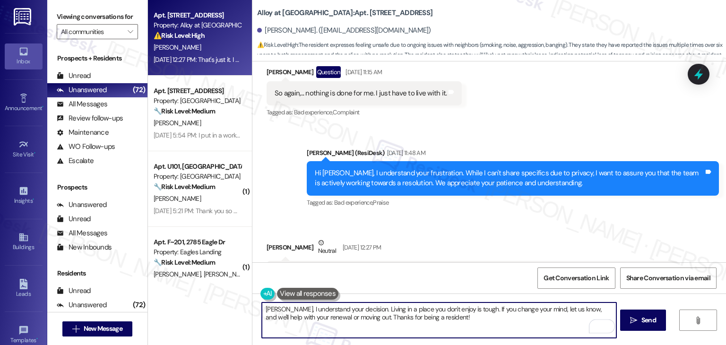
drag, startPoint x: 427, startPoint y: 319, endPoint x: 281, endPoint y: 309, distance: 146.9
click at [281, 309] on textarea "[PERSON_NAME], I understand your decision. Living in a place you don't enjoy is…" at bounding box center [439, 320] width 354 height 35
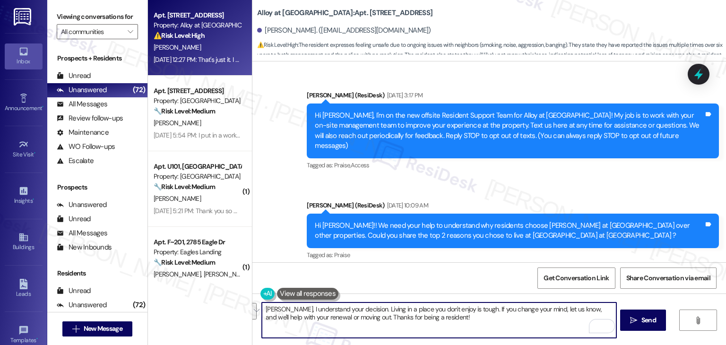
scroll to position [7658, 0]
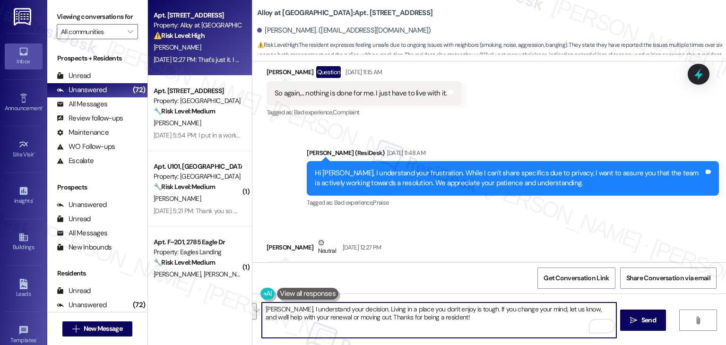
click at [434, 321] on textarea "[PERSON_NAME], I understand your decision. Living in a place you don't enjoy is…" at bounding box center [439, 320] width 354 height 35
click at [466, 311] on textarea "[PERSON_NAME], I understand your decision. Living in a place you don't enjoy is…" at bounding box center [439, 320] width 354 height 35
click at [466, 310] on textarea "[PERSON_NAME], I understand your decision. Living in a place you don't enjoy is…" at bounding box center [439, 320] width 354 height 35
drag, startPoint x: 467, startPoint y: 311, endPoint x: 357, endPoint y: 312, distance: 109.2
click at [357, 312] on textarea "[PERSON_NAME], I understand your decision. Living in a place you don't enjoy is…" at bounding box center [439, 320] width 354 height 35
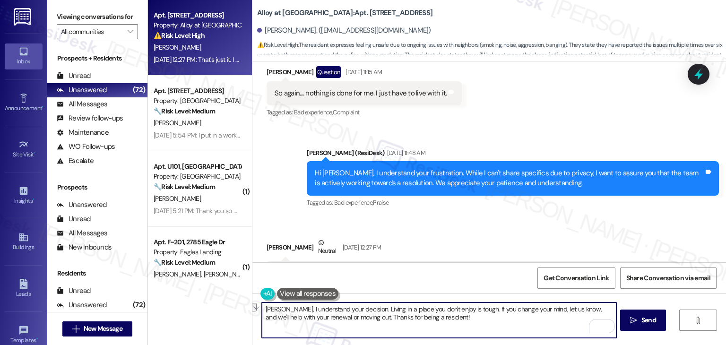
click at [355, 314] on textarea "[PERSON_NAME], I understand your decision. Living in a place you don't enjoy is…" at bounding box center [439, 320] width 354 height 35
paste textarea "Hi Angela, I hear you, and I’m sorry it’s reached this point. Living in a place…"
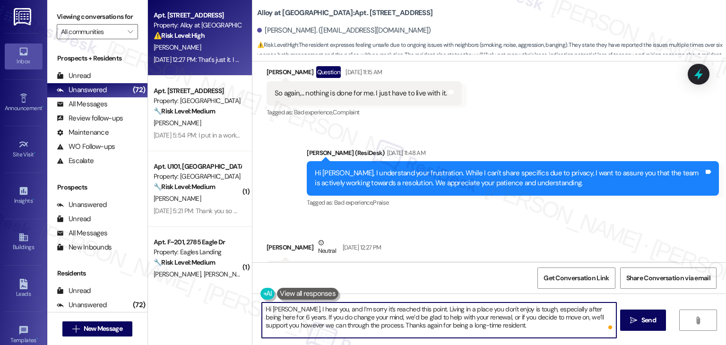
type textarea "Hi Angela, I hear you, and I’m sorry it’s reached this point. Living in a place…"
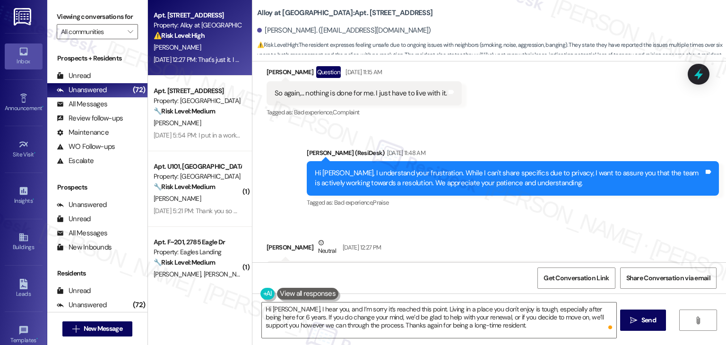
click at [451, 280] on div "Get Conversation Link Share Conversation via email" at bounding box center [489, 277] width 474 height 31
click at [649, 322] on span "Send" at bounding box center [649, 320] width 15 height 10
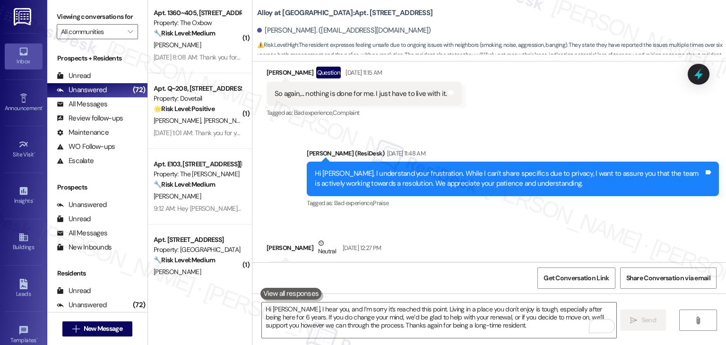
scroll to position [3504, 0]
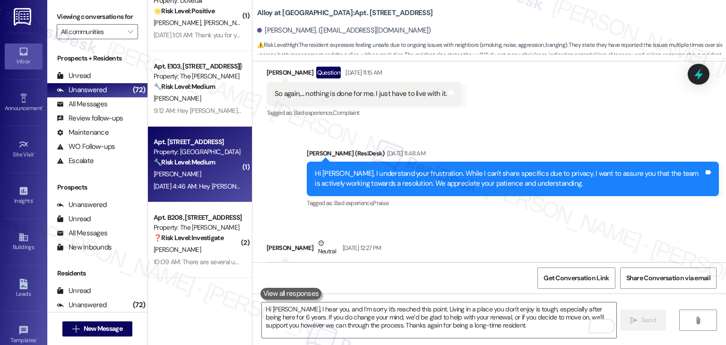
click at [195, 186] on div "Aug 15, 2025 at 4:46 AM: Hey Nancy, we appreciate your text! We'll be back at 1…" at bounding box center [363, 186] width 419 height 9
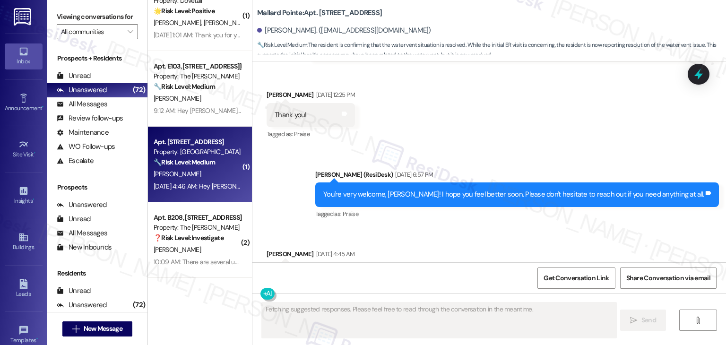
scroll to position [2530, 0]
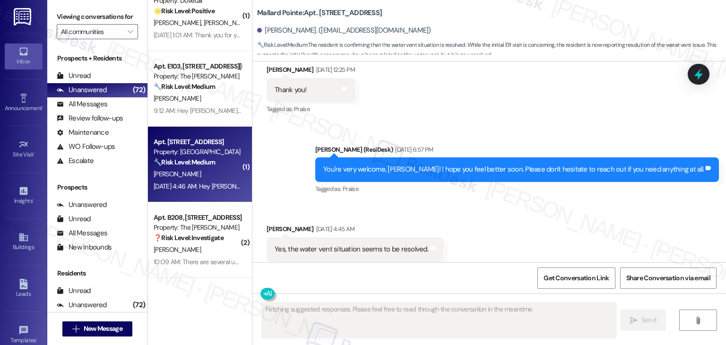
click at [499, 28] on div "Nancy Caparella. (craftynancy3@gmail.com)" at bounding box center [491, 30] width 469 height 19
click at [492, 204] on div "Received via SMS Nancy Caparella Aug 15, 2025 at 4:45 AM Yes, the water vent si…" at bounding box center [489, 243] width 474 height 80
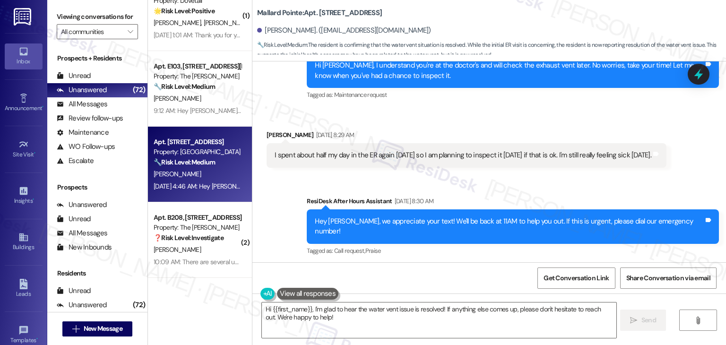
scroll to position [2186, 0]
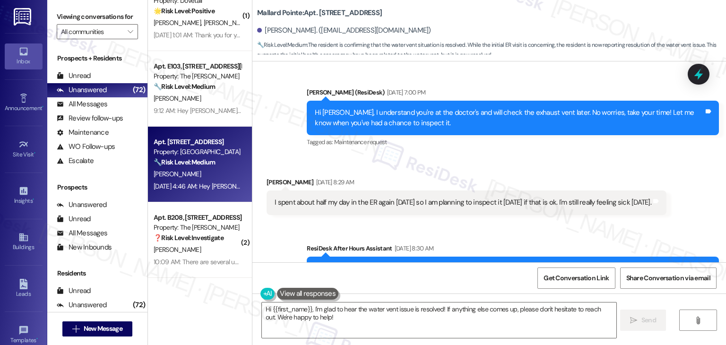
click at [381, 114] on div "Hi Nancy, I understand you're at the doctor's and will check the exhaust vent l…" at bounding box center [509, 118] width 389 height 20
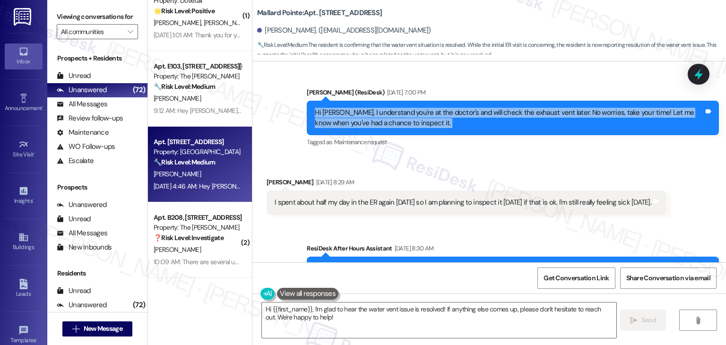
click at [381, 114] on div "Hi Nancy, I understand you're at the doctor's and will check the exhaust vent l…" at bounding box center [509, 118] width 389 height 20
copy div "Hi Nancy, I understand you're at the doctor's and will check the exhaust vent l…"
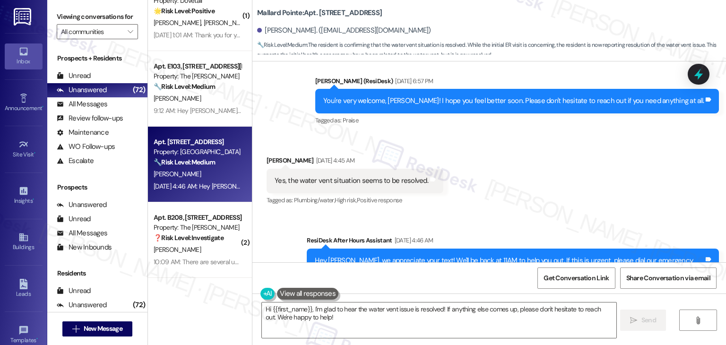
scroll to position [2611, 0]
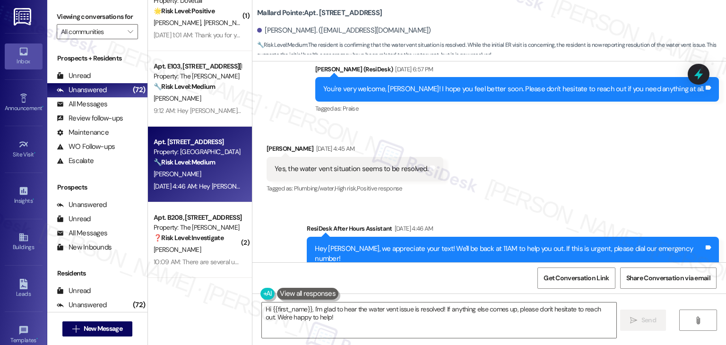
click at [357, 164] on div "Yes, the water vent situation seems to be resolved." at bounding box center [352, 169] width 154 height 10
copy div "Yes, the water vent situation seems to be resolved. Tags and notes"
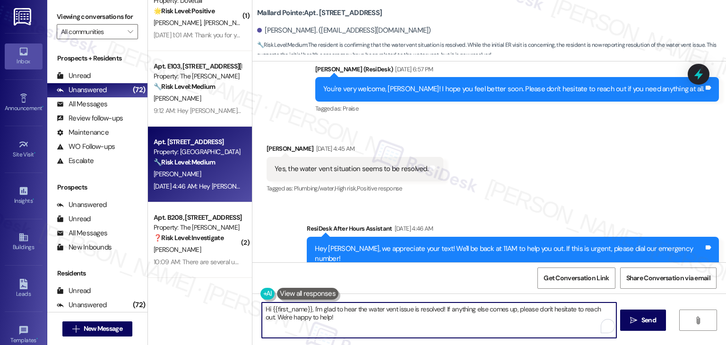
drag, startPoint x: 440, startPoint y: 310, endPoint x: 249, endPoint y: 309, distance: 191.0
click at [252, 309] on div "Hi {{first_name}}, I'm glad to hear the water vent issue is resolved! If anythi…" at bounding box center [489, 329] width 474 height 71
paste textarea "Thanks for the update, Nancy! I’m glad to hear the water vent issue seems to be…"
type textarea "Thanks for the update, Nancy! I’m glad to hear the water vent issue seems to be…"
click at [660, 322] on button " Send" at bounding box center [643, 320] width 46 height 21
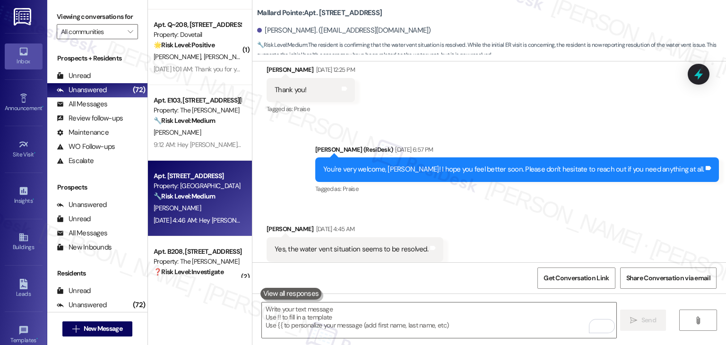
scroll to position [3410, 0]
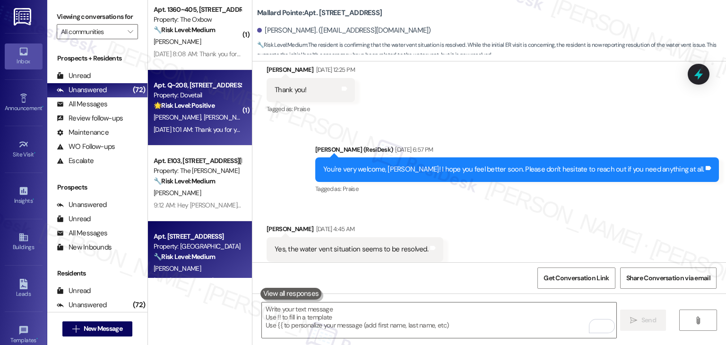
click at [208, 133] on div "Aug 15, 2025 at 1:01 AM: Thank you for your message. Our offices are currently …" at bounding box center [439, 129] width 570 height 9
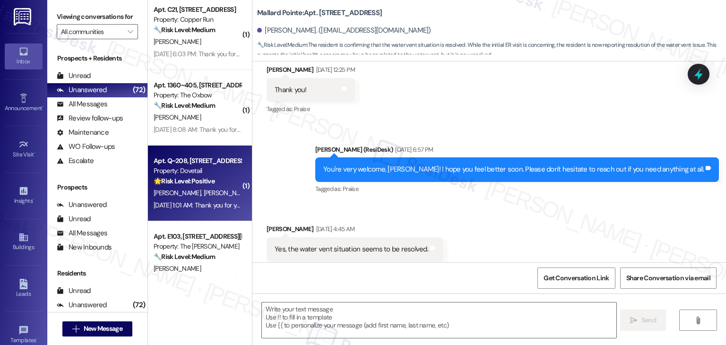
type textarea "Fetching suggested responses. Please feel free to read through the conversation…"
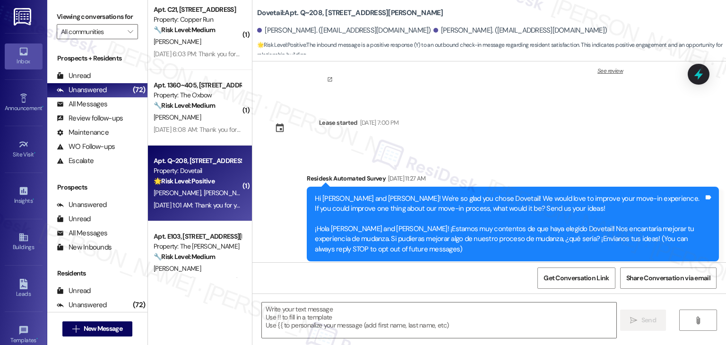
type textarea "Fetching suggested responses. Please feel free to read through the conversation…"
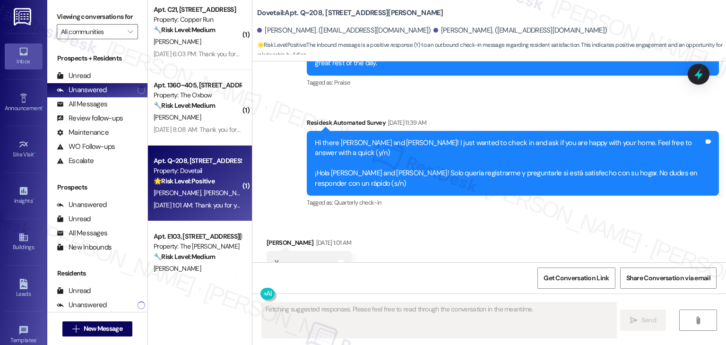
scroll to position [595, 0]
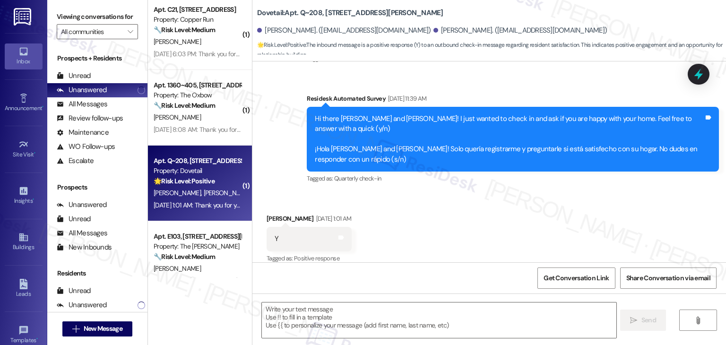
click at [458, 214] on div "Received via SMS Ivana Erlandsen Aug 15, 2025 at 1:01 AM Y Tags and notes Tagge…" at bounding box center [489, 232] width 474 height 80
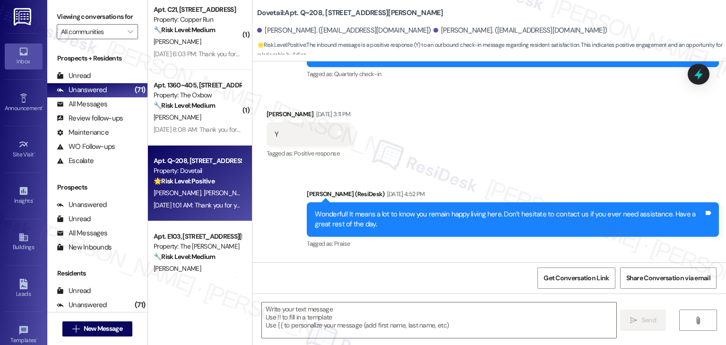
scroll to position [685, 0]
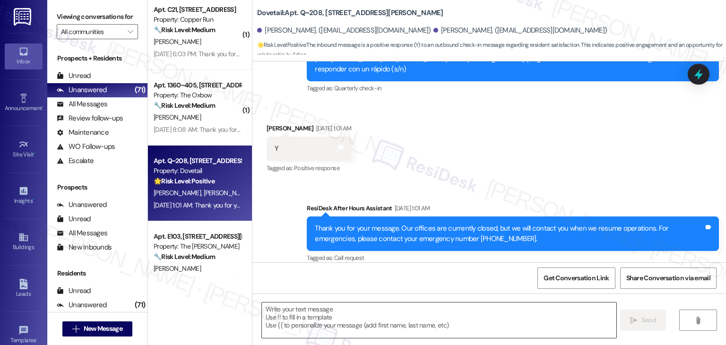
click at [334, 316] on textarea at bounding box center [439, 320] width 354 height 35
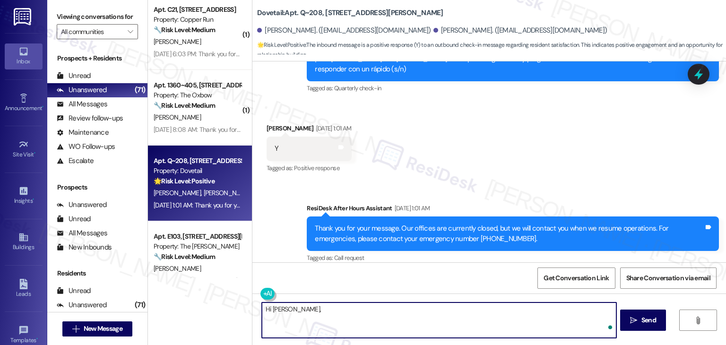
paste textarea "I'm so glad to hear you're happy with your home. We always strive to create a g…"
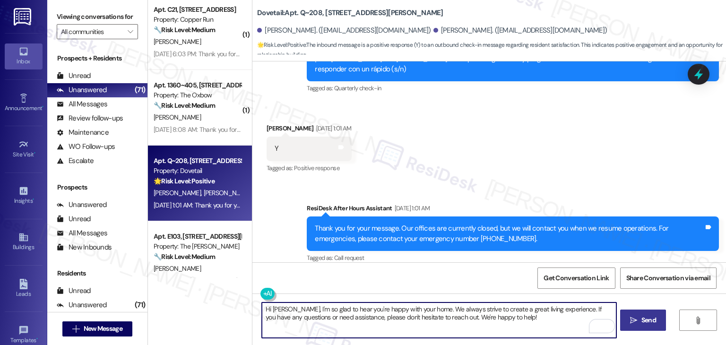
type textarea "Hi Ivana, I'm so glad to hear you're happy with your home. We always strive to …"
click at [649, 323] on span "Send" at bounding box center [649, 320] width 15 height 10
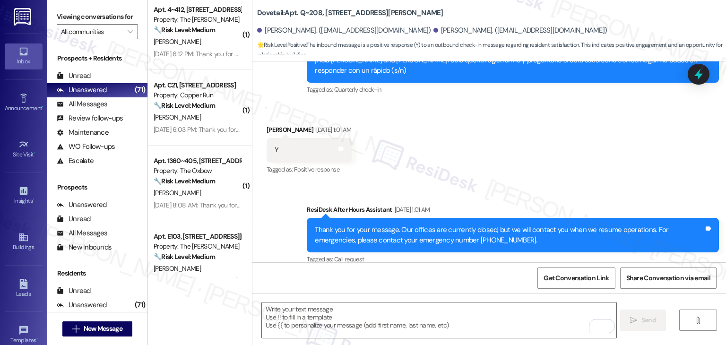
scroll to position [761, 0]
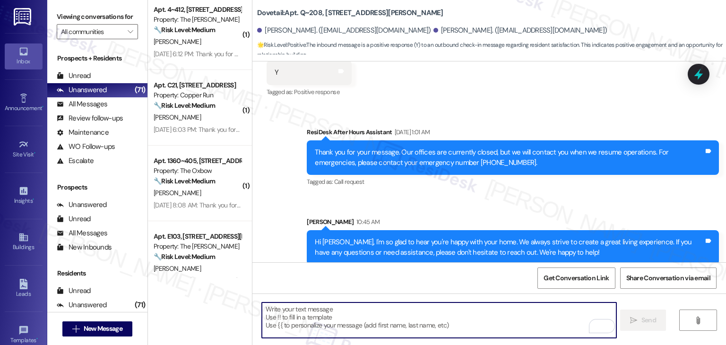
click at [347, 317] on textarea "To enrich screen reader interactions, please activate Accessibility in Grammarl…" at bounding box center [439, 320] width 354 height 35
paste textarea "We’d love it if you could share your experience in a review, it helps us improv…"
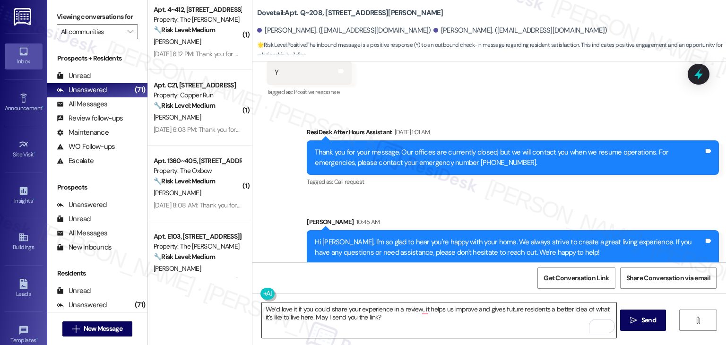
drag, startPoint x: 641, startPoint y: 320, endPoint x: 543, endPoint y: 319, distance: 97.9
click at [548, 318] on div "We’d love it if you could share your experience in a review, it helps us improv…" at bounding box center [489, 329] width 474 height 71
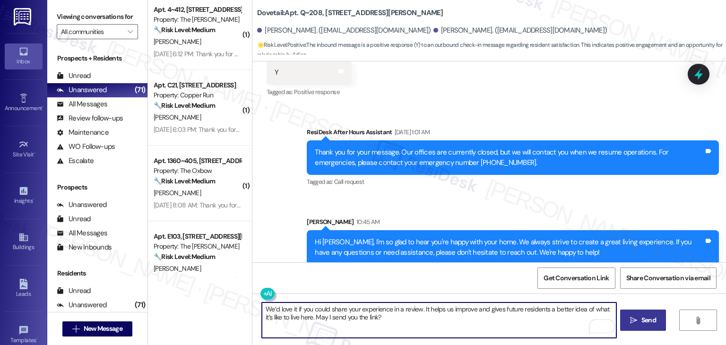
type textarea "We’d love it if you could share your experience in a review. It helps us improv…"
click at [646, 318] on span "Send" at bounding box center [649, 320] width 15 height 10
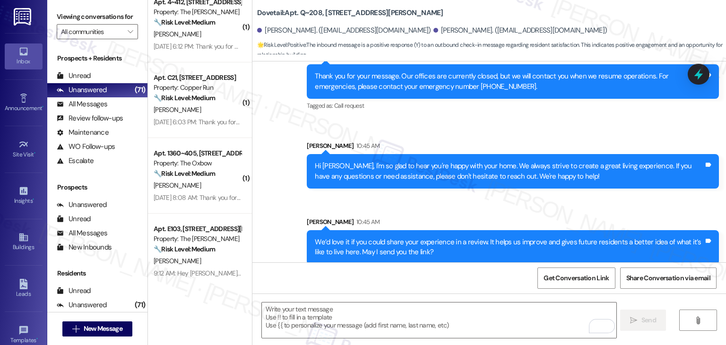
scroll to position [3457, 0]
